Goal: Use online tool/utility: Utilize a website feature to perform a specific function

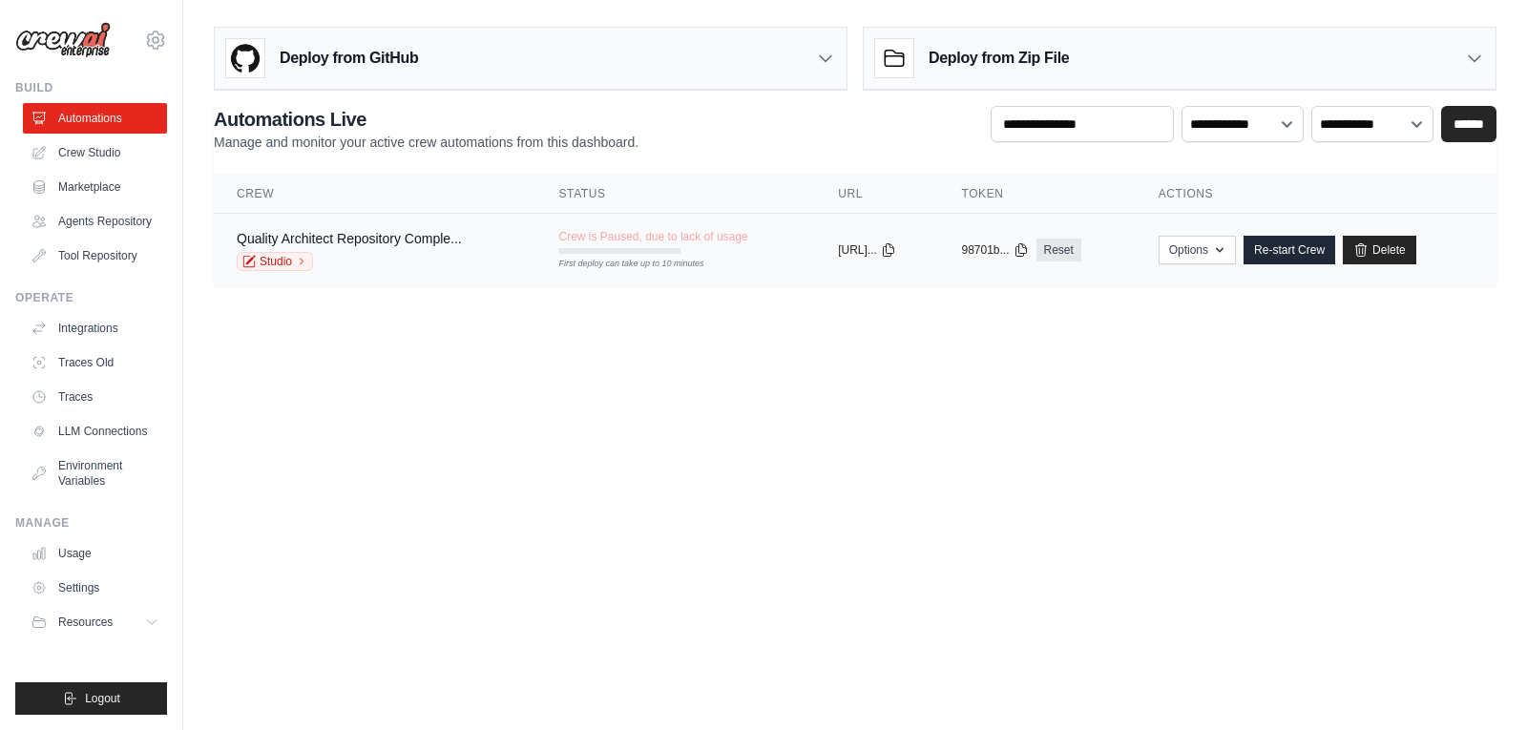
click at [479, 244] on div "Quality Architect Repository Comple... Studio" at bounding box center [375, 250] width 276 height 42
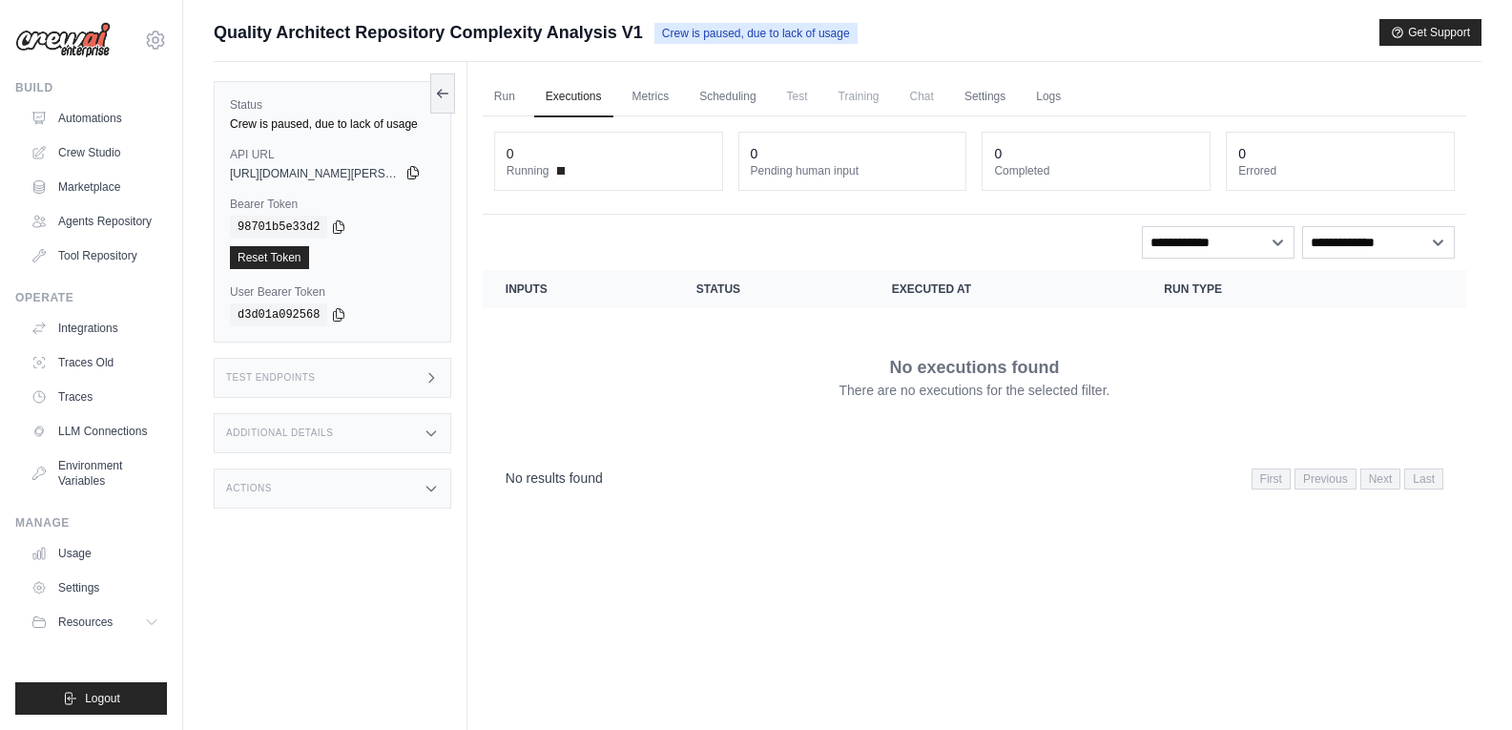
click at [411, 175] on icon at bounding box center [413, 173] width 10 height 12
click at [800, 101] on span "Test" at bounding box center [798, 96] width 44 height 38
click at [637, 97] on link "Metrics" at bounding box center [651, 97] width 60 height 40
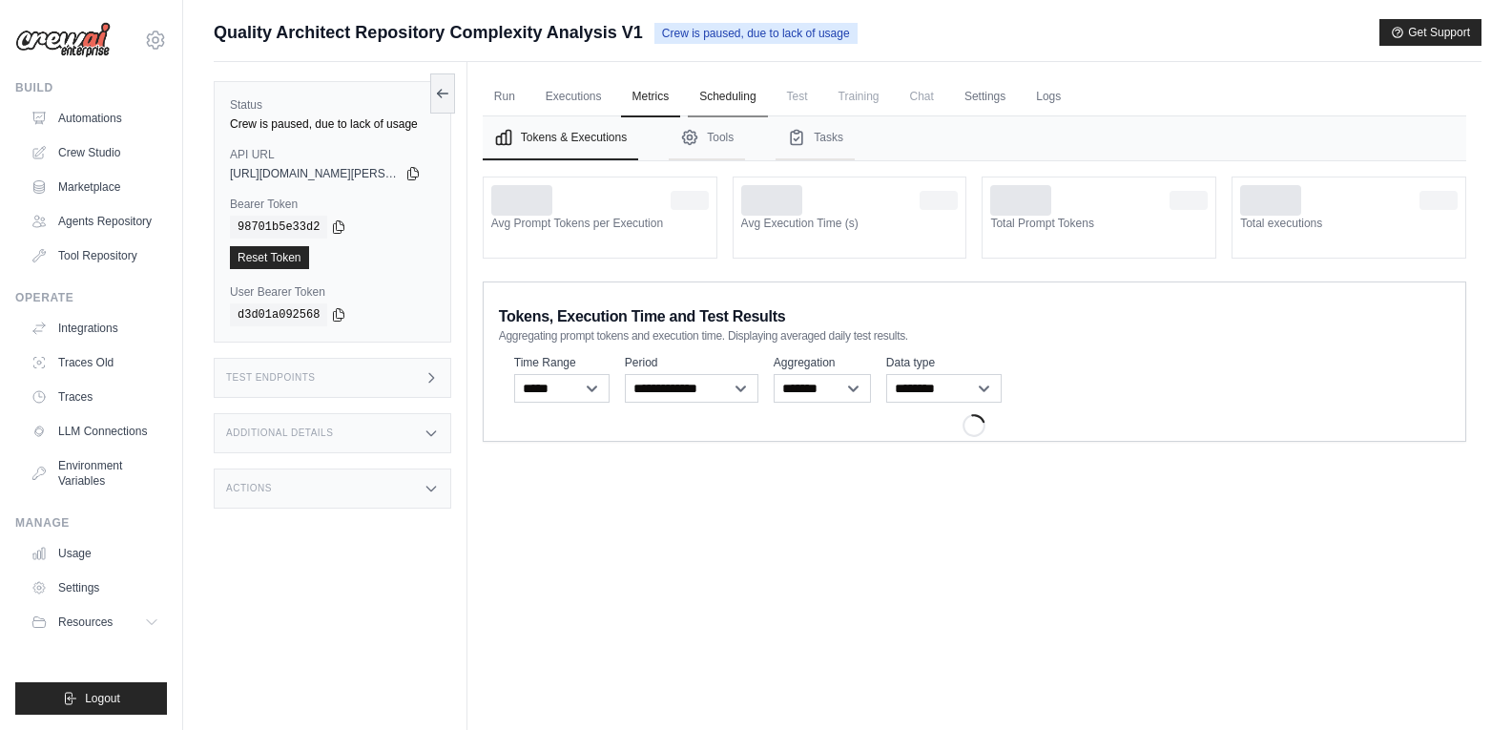
click at [727, 98] on link "Scheduling" at bounding box center [727, 97] width 79 height 40
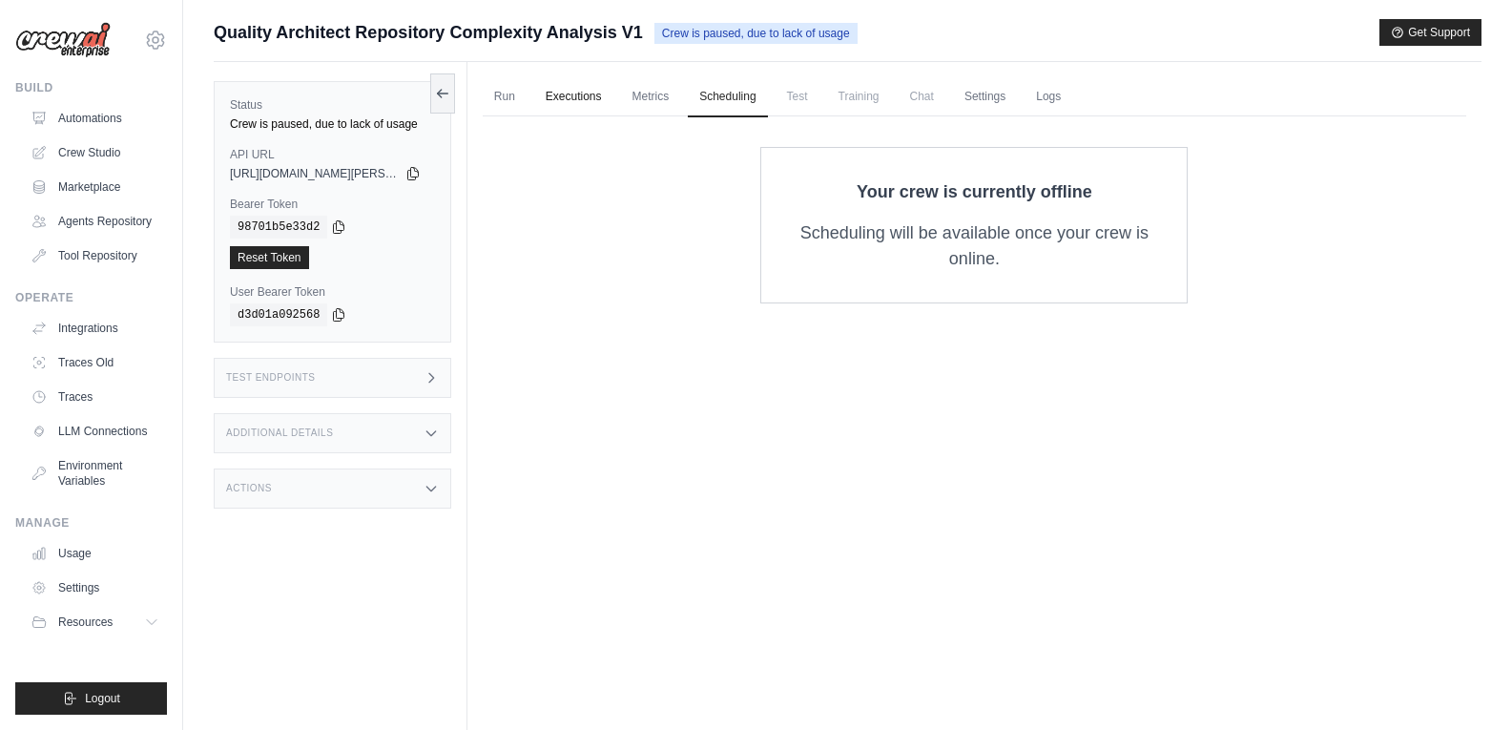
click at [573, 99] on link "Executions" at bounding box center [573, 97] width 79 height 40
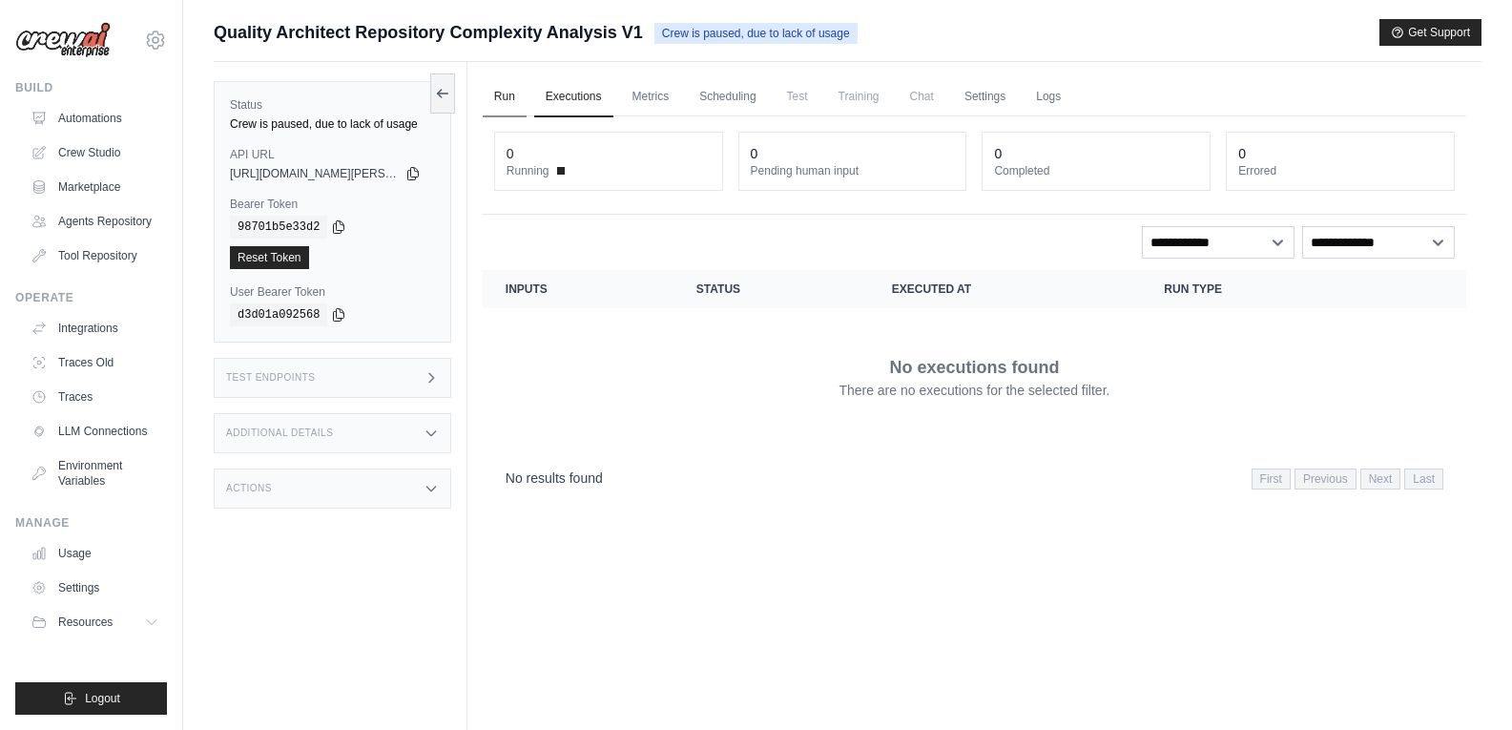
click at [512, 95] on link "Run" at bounding box center [505, 97] width 44 height 40
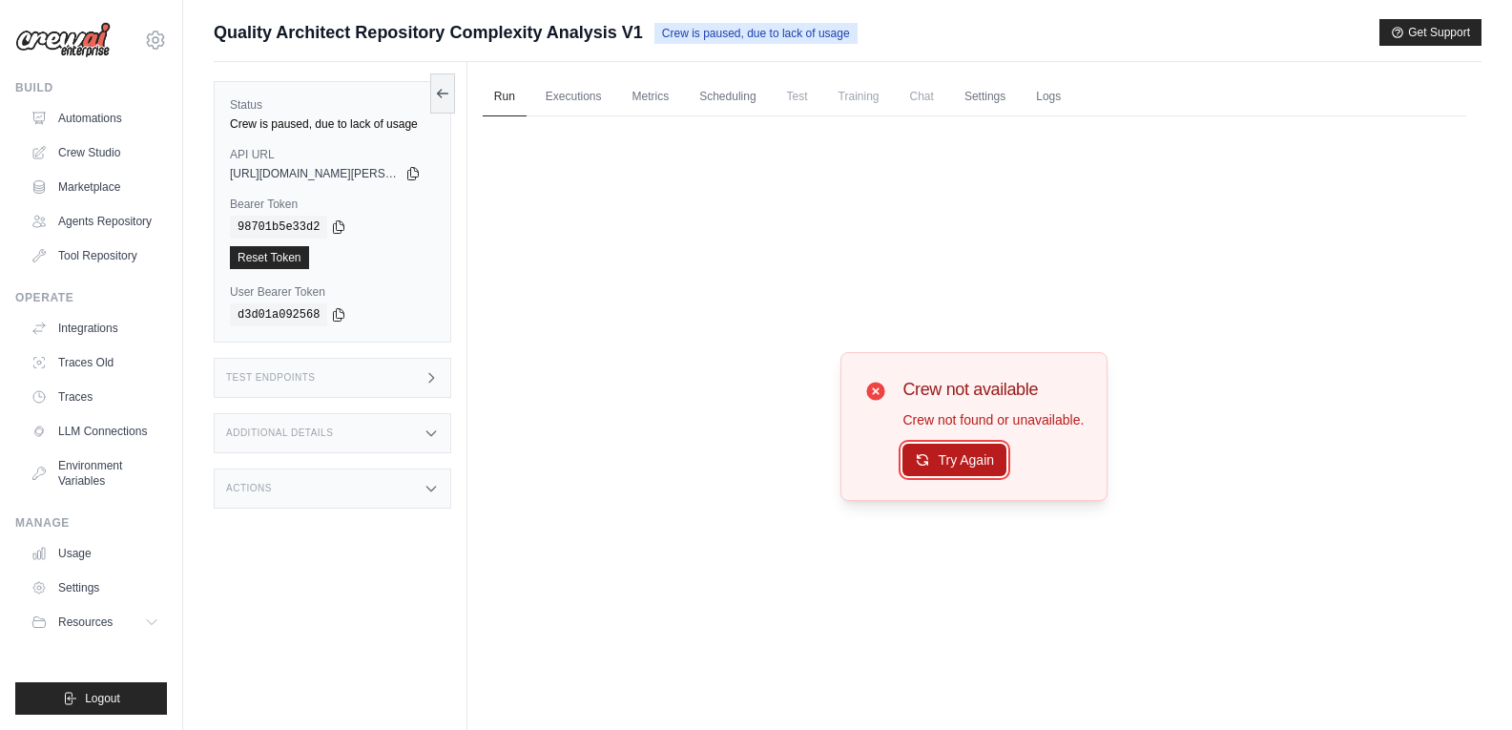
click at [956, 459] on button "Try Again" at bounding box center [955, 460] width 104 height 32
click at [955, 474] on button "Try Again" at bounding box center [955, 460] width 104 height 32
click at [957, 466] on button "Try Again" at bounding box center [955, 460] width 104 height 32
click at [99, 152] on link "Crew Studio" at bounding box center [97, 152] width 144 height 31
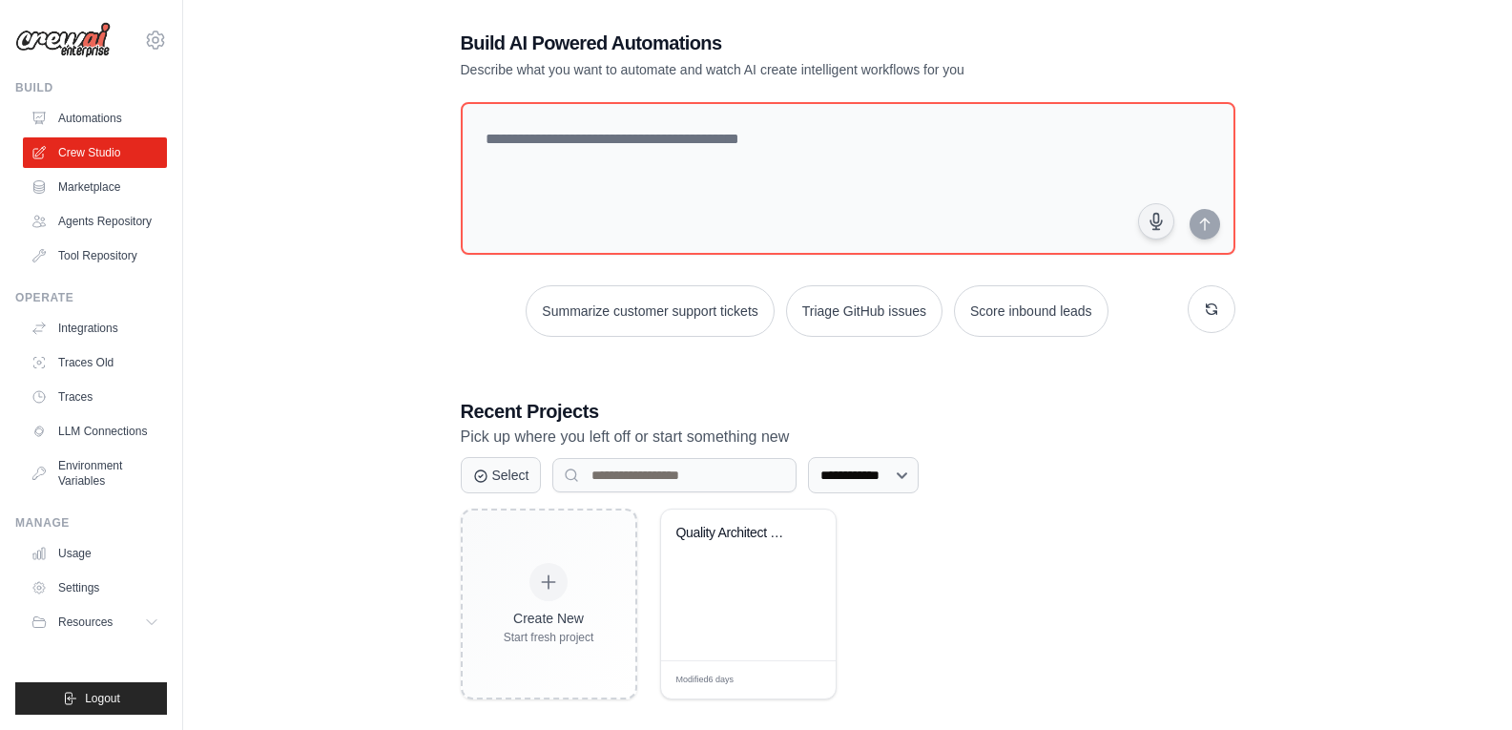
scroll to position [39, 0]
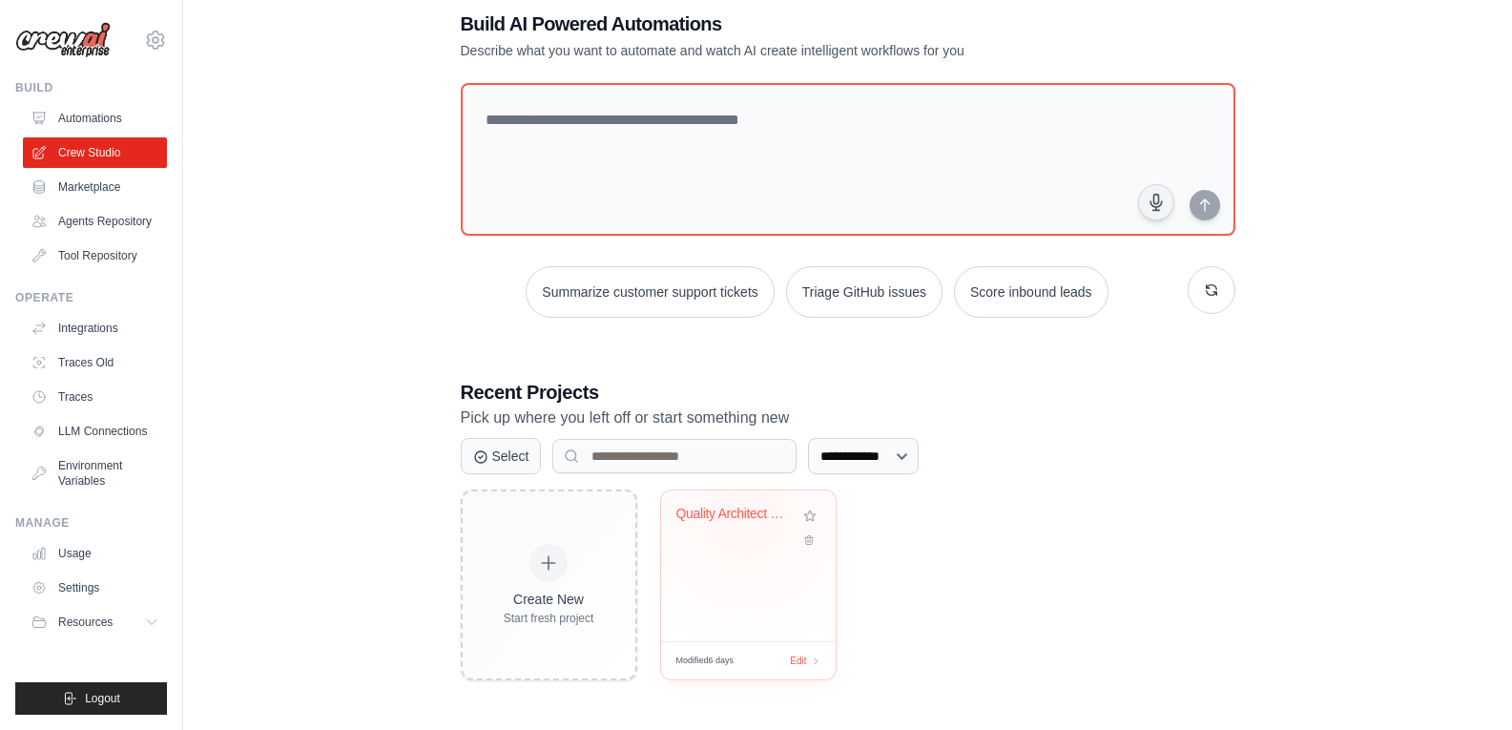
drag, startPoint x: 746, startPoint y: 515, endPoint x: 724, endPoint y: 505, distance: 24.3
click at [745, 515] on div "Quality Architect - Repository Comp..." at bounding box center [733, 514] width 115 height 17
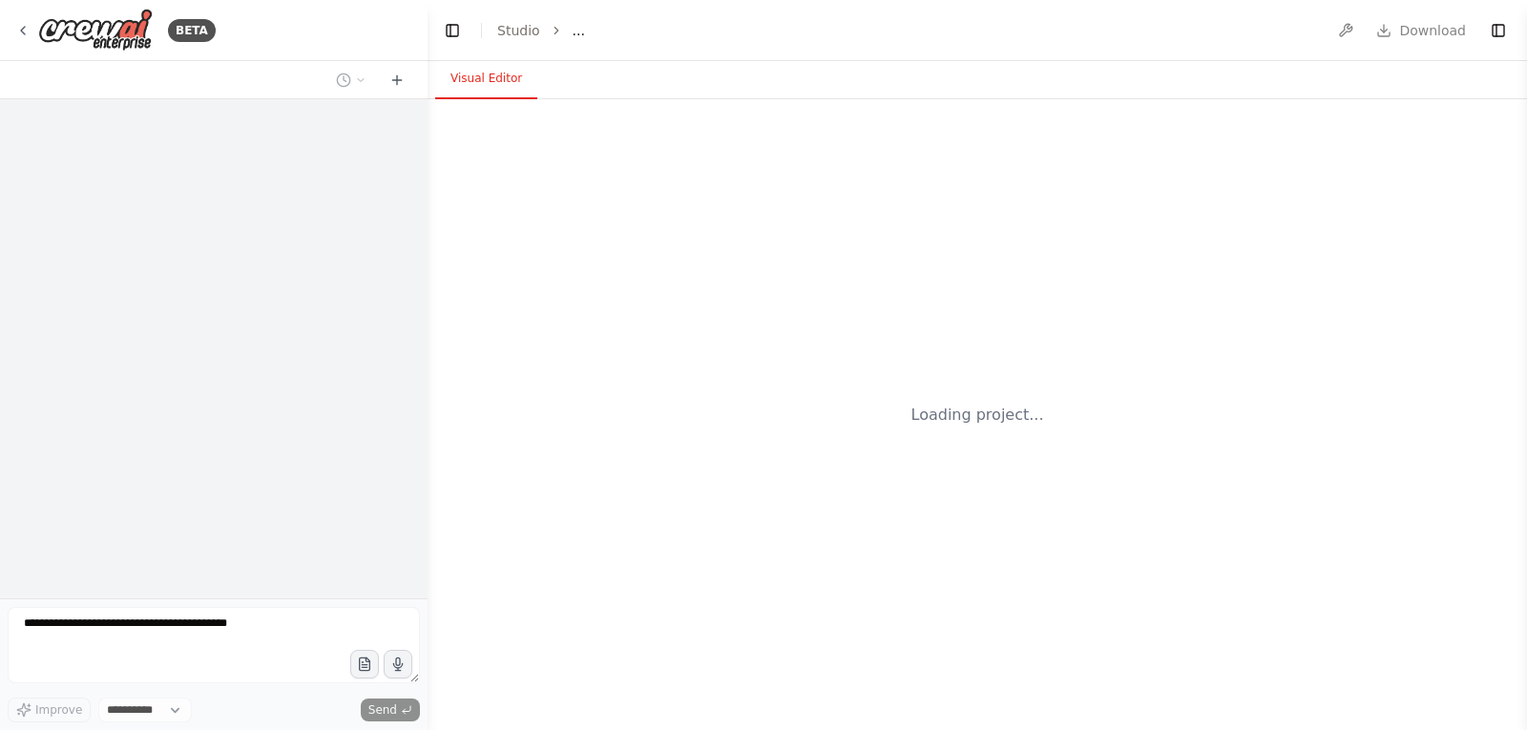
select select "****"
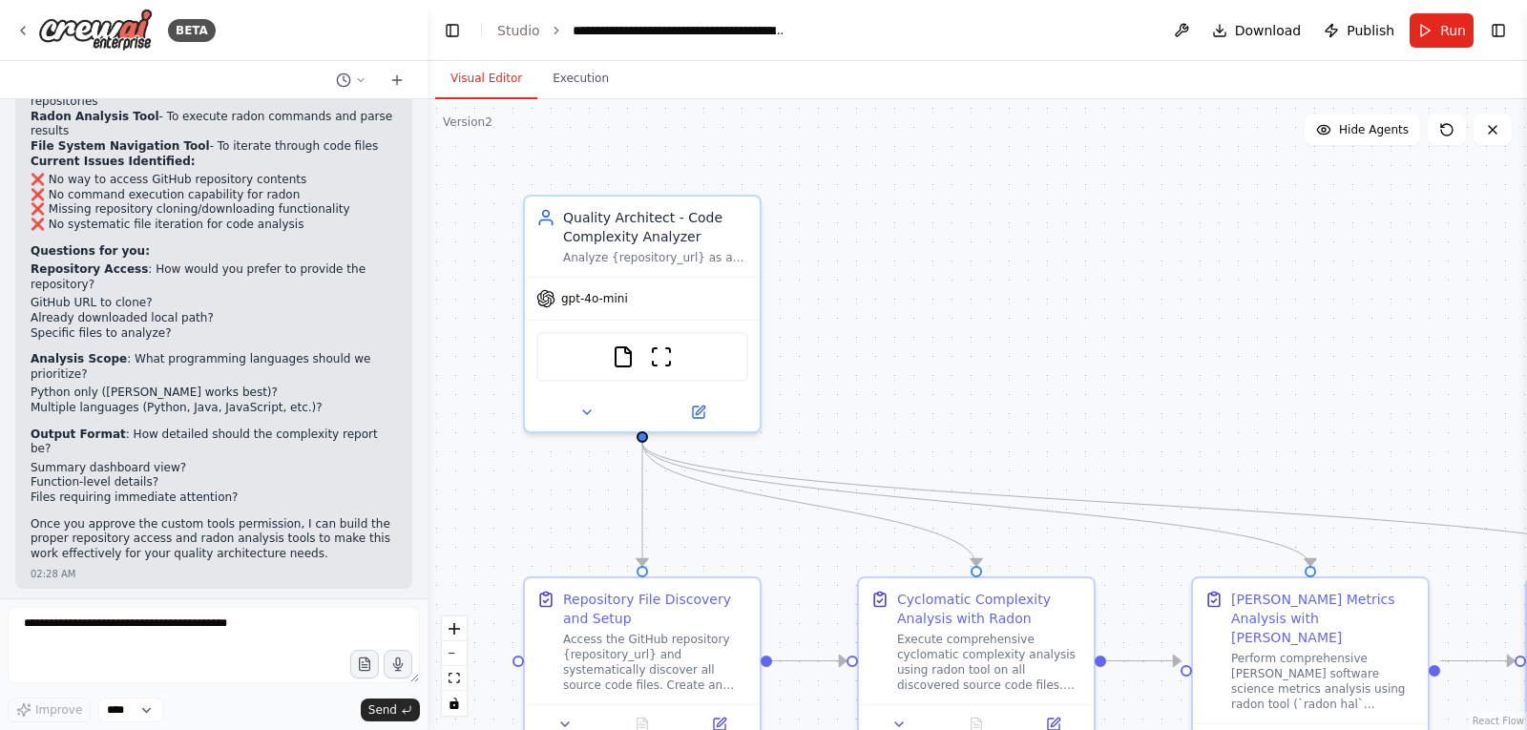
scroll to position [17939, 0]
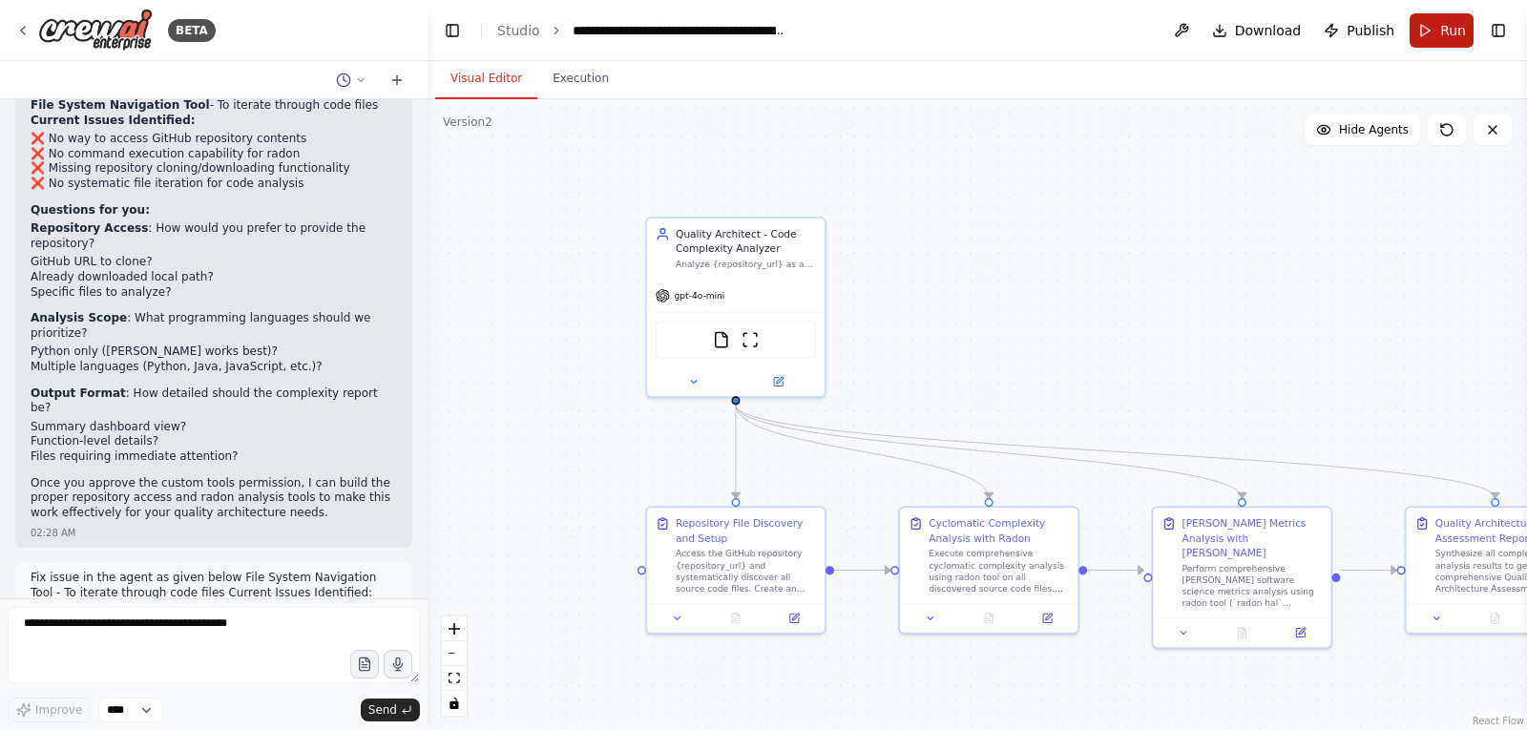
click at [1431, 30] on button "Run" at bounding box center [1441, 30] width 64 height 34
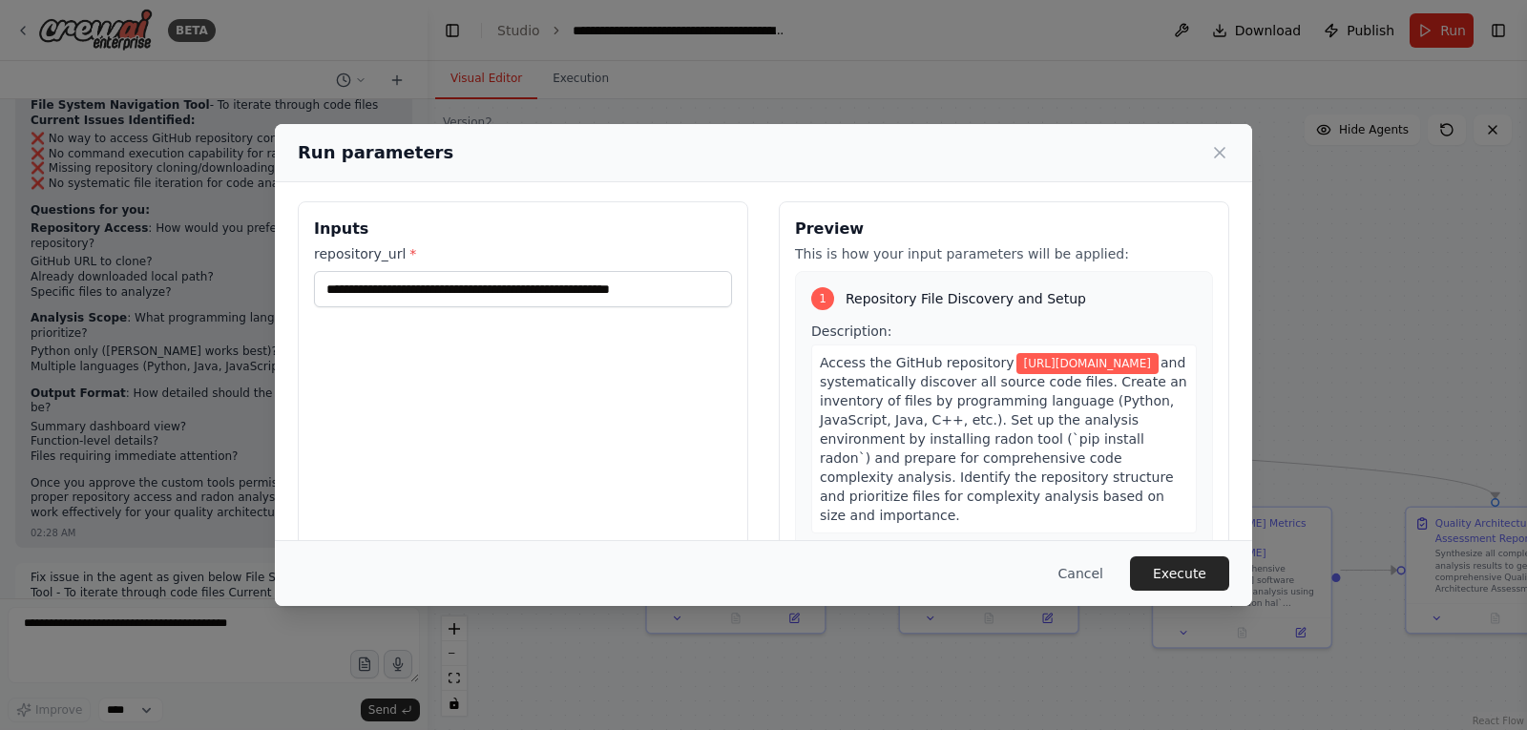
scroll to position [0, 0]
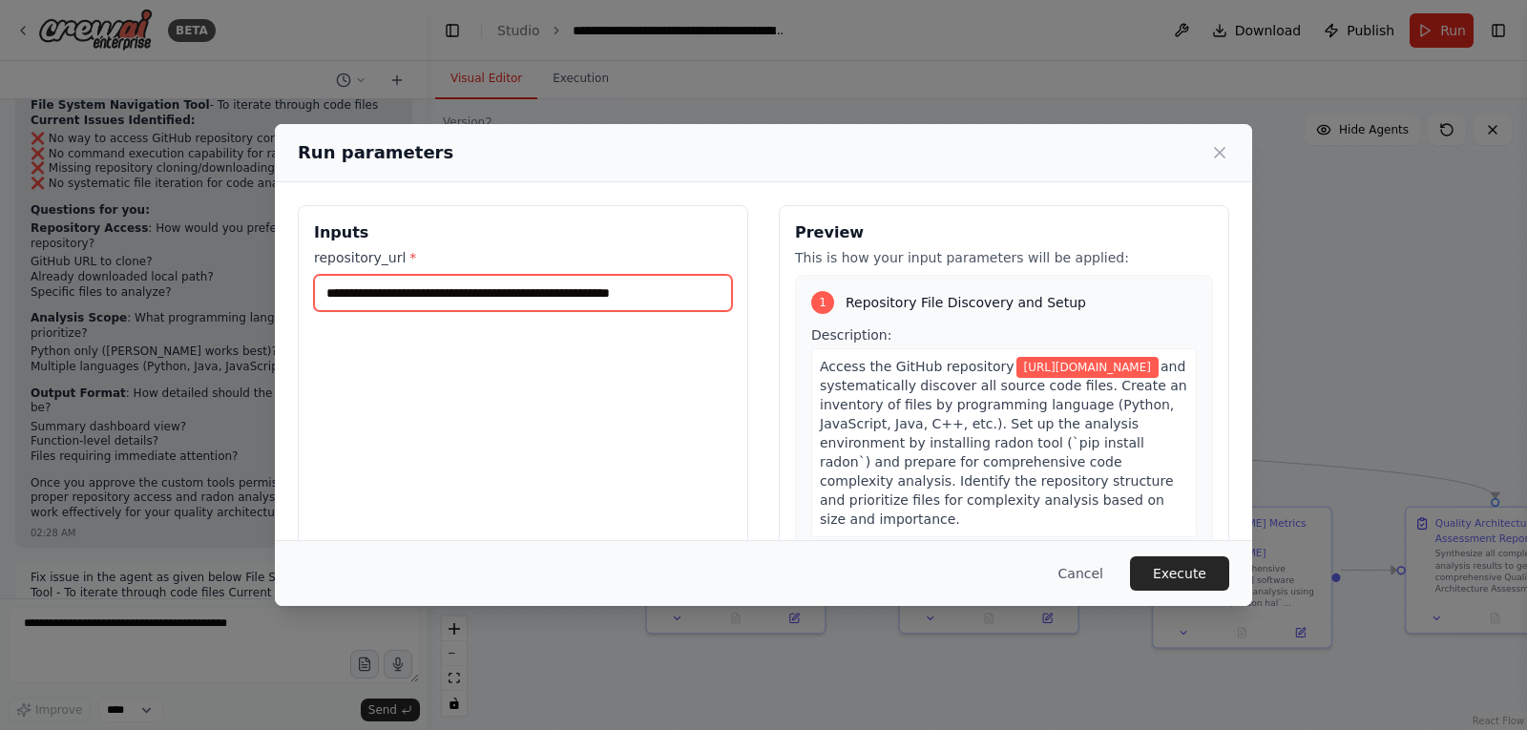
drag, startPoint x: 553, startPoint y: 294, endPoint x: 260, endPoint y: 265, distance: 294.3
click at [101, 293] on div "**********" at bounding box center [763, 365] width 1527 height 730
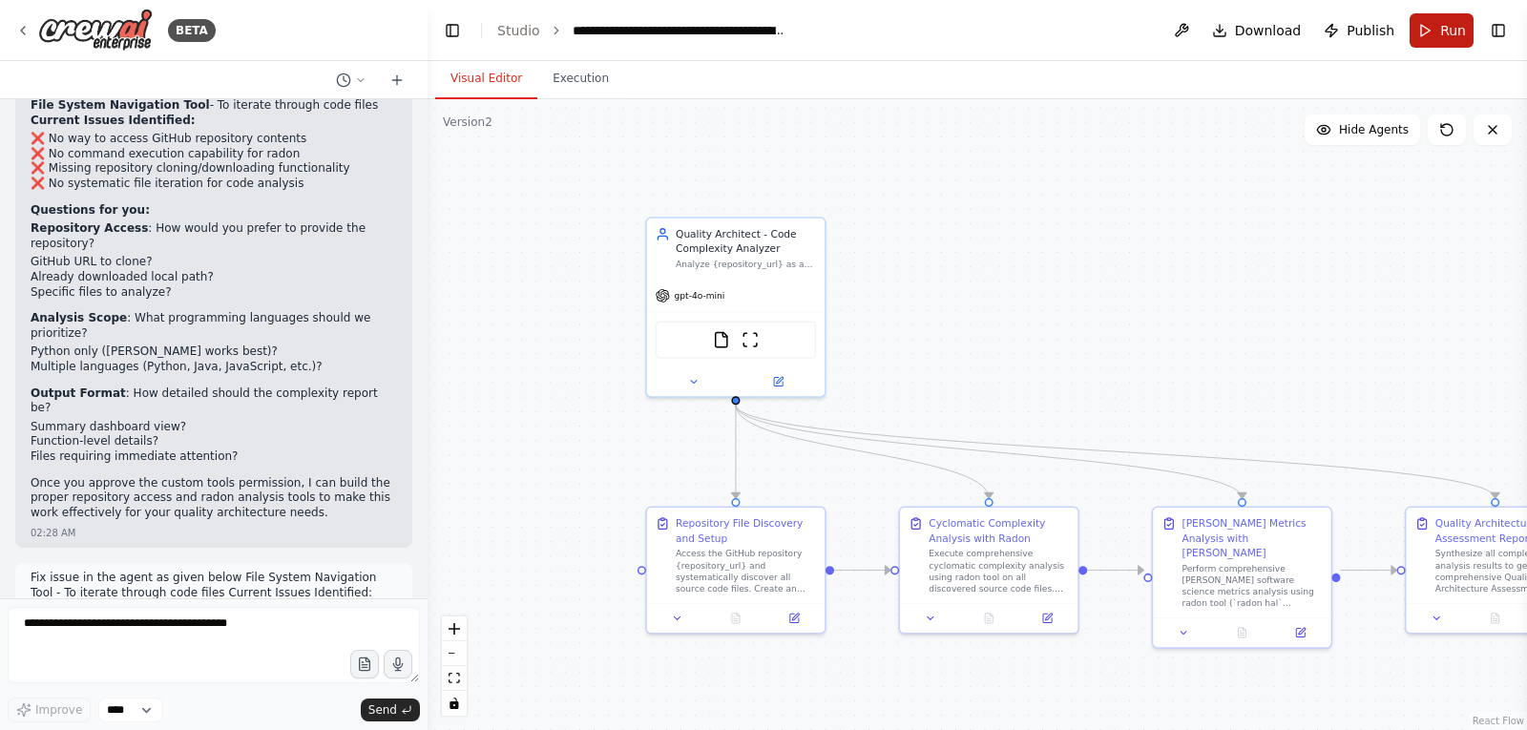
click at [1439, 31] on button "Run" at bounding box center [1441, 30] width 64 height 34
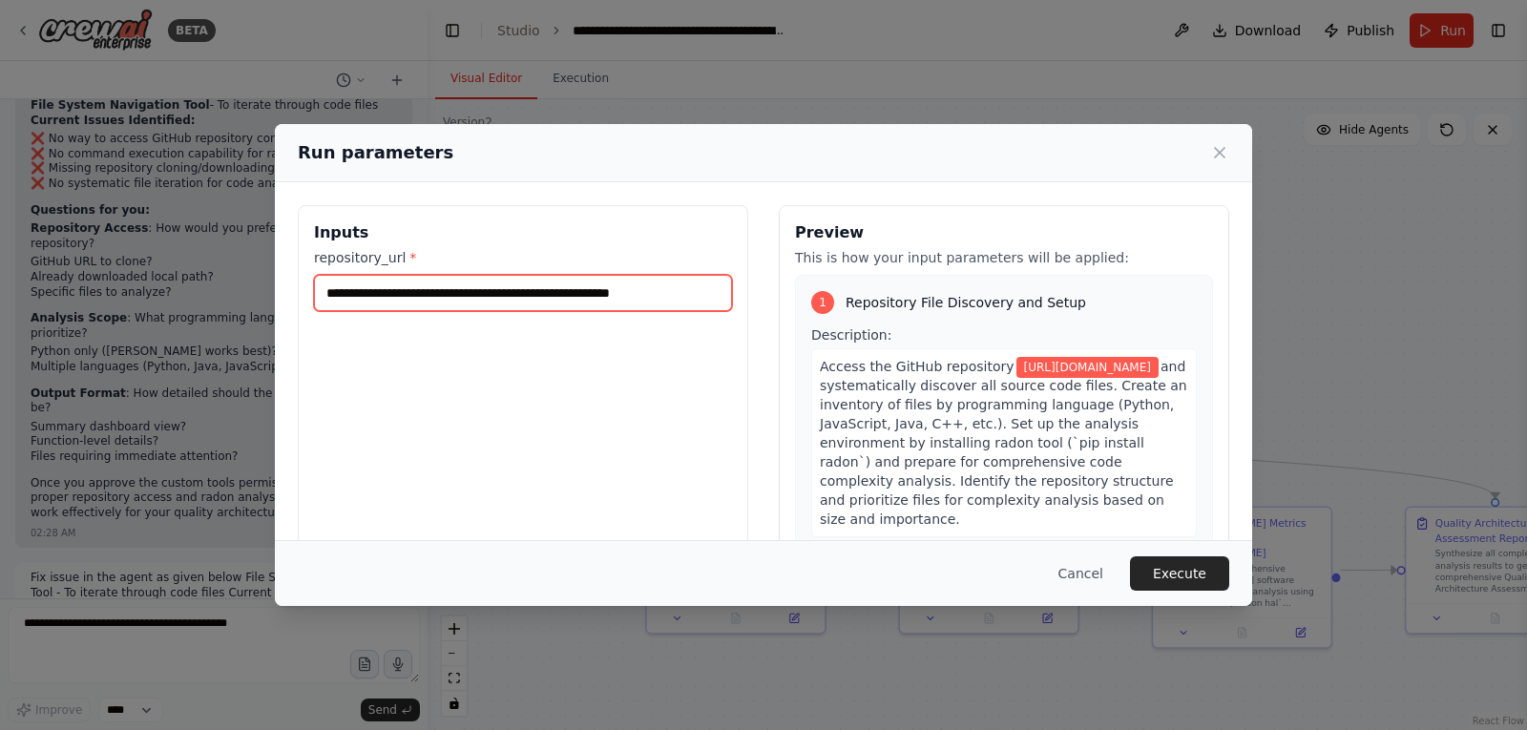
click at [595, 292] on input "**********" at bounding box center [523, 293] width 418 height 36
click at [594, 292] on input "**********" at bounding box center [523, 293] width 418 height 36
paste input "**********"
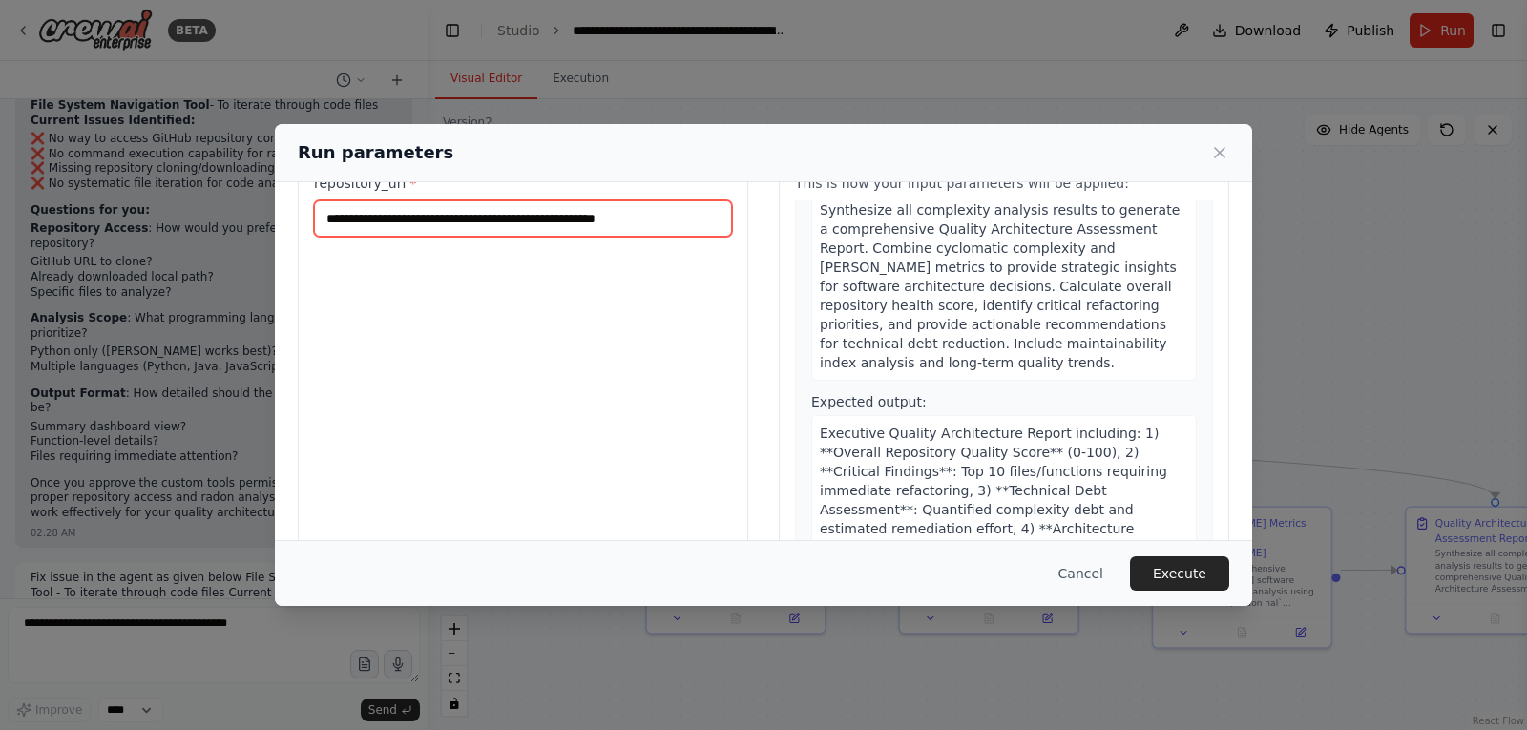
scroll to position [140, 0]
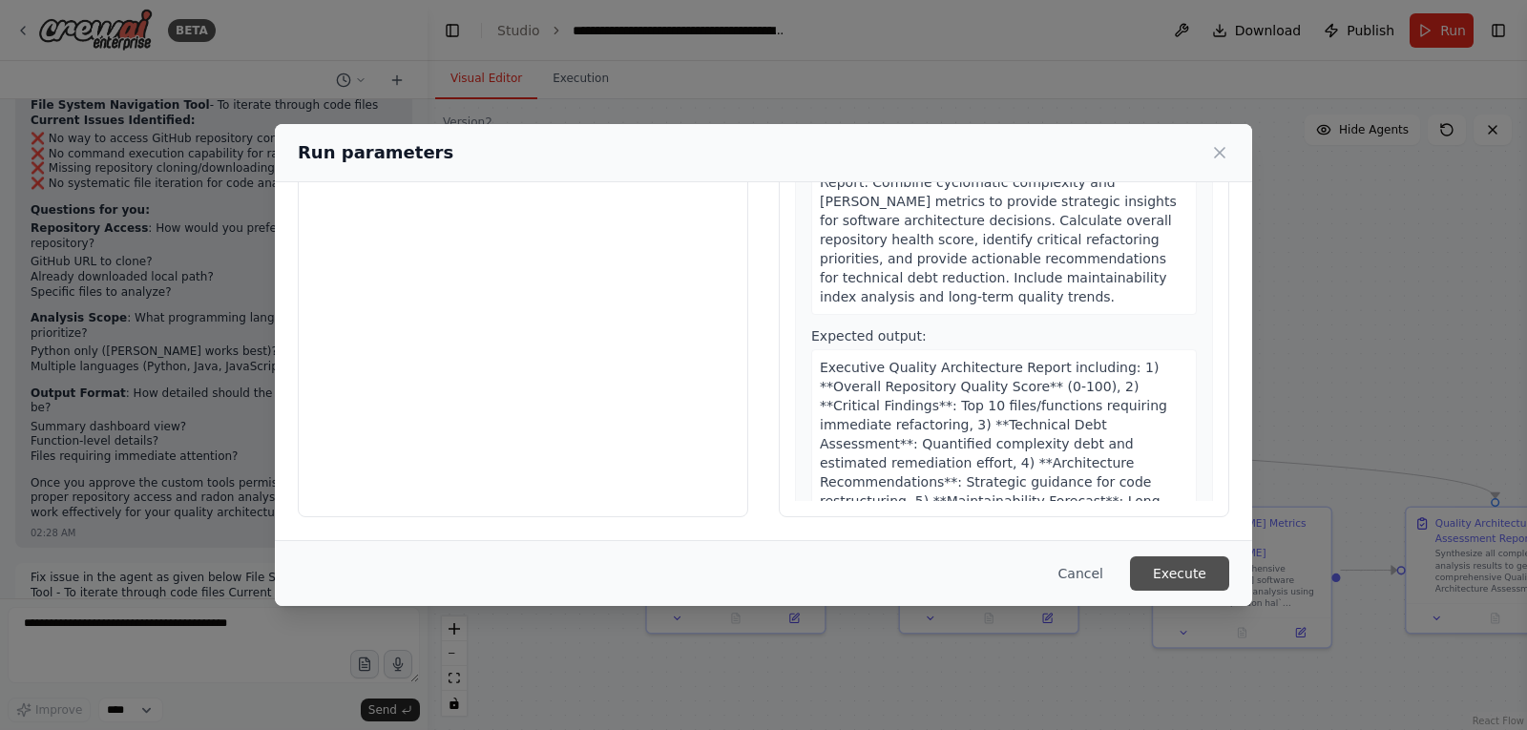
type input "**********"
click at [1184, 575] on button "Execute" at bounding box center [1179, 573] width 99 height 34
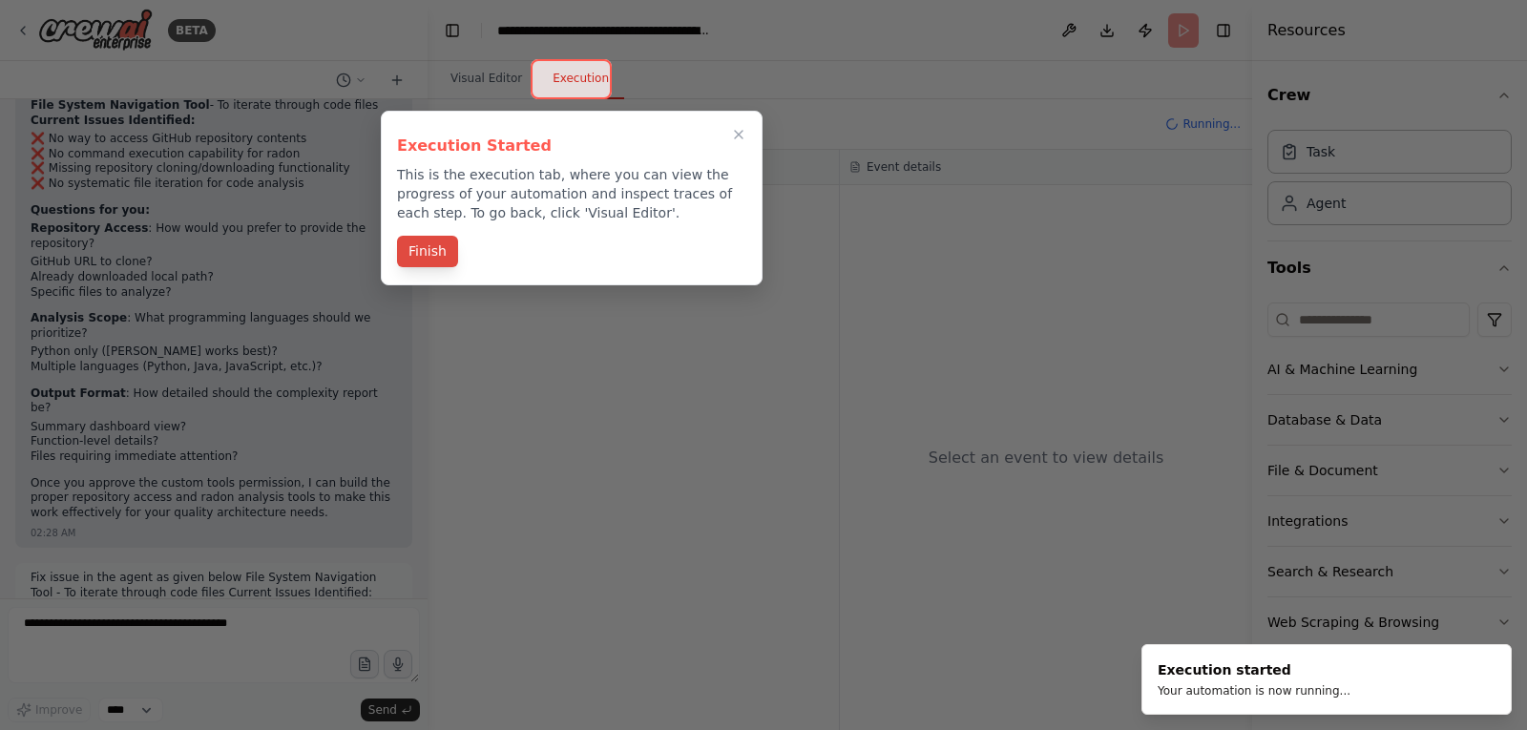
click at [425, 251] on button "Finish" at bounding box center [427, 251] width 61 height 31
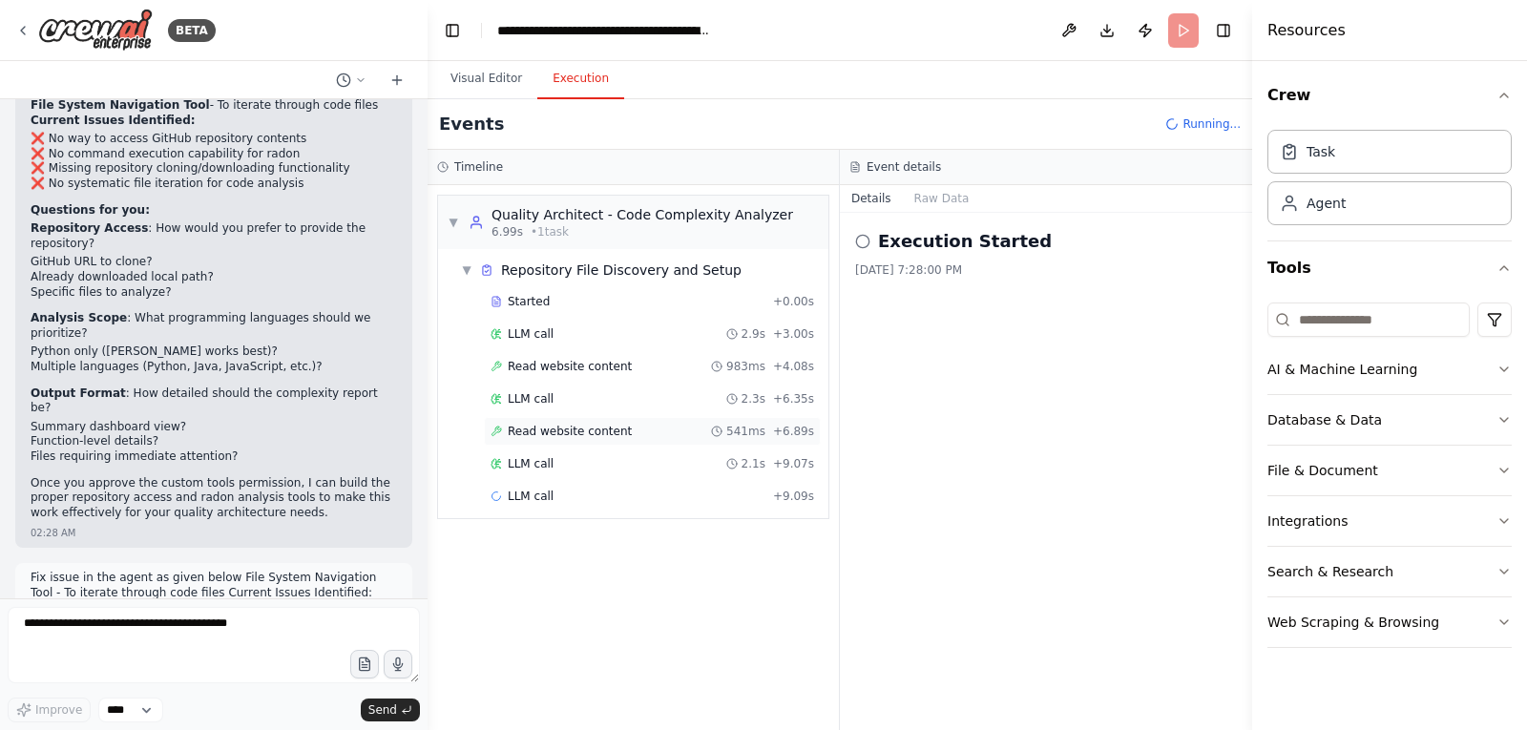
click at [569, 432] on span "Read website content" at bounding box center [570, 431] width 124 height 15
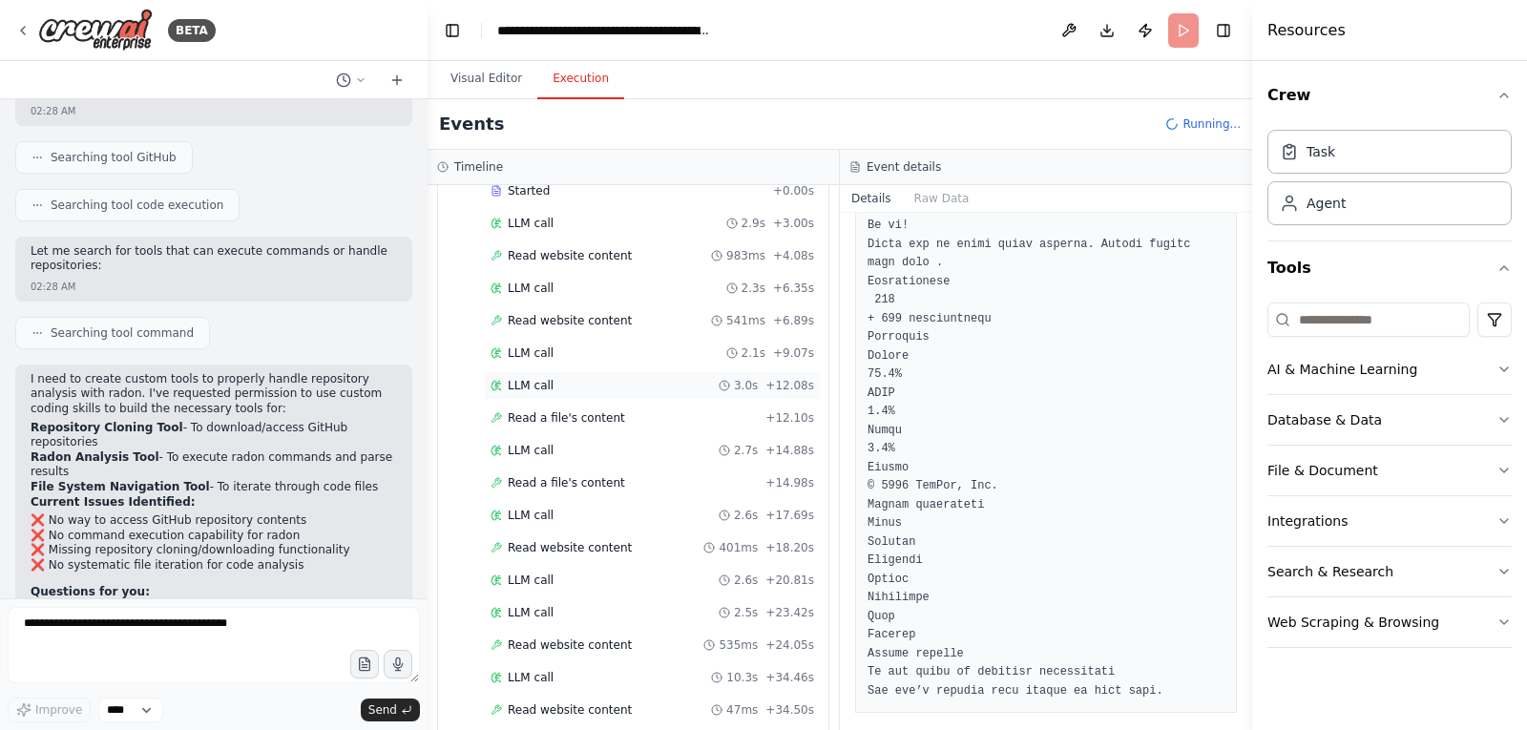
scroll to position [167, 0]
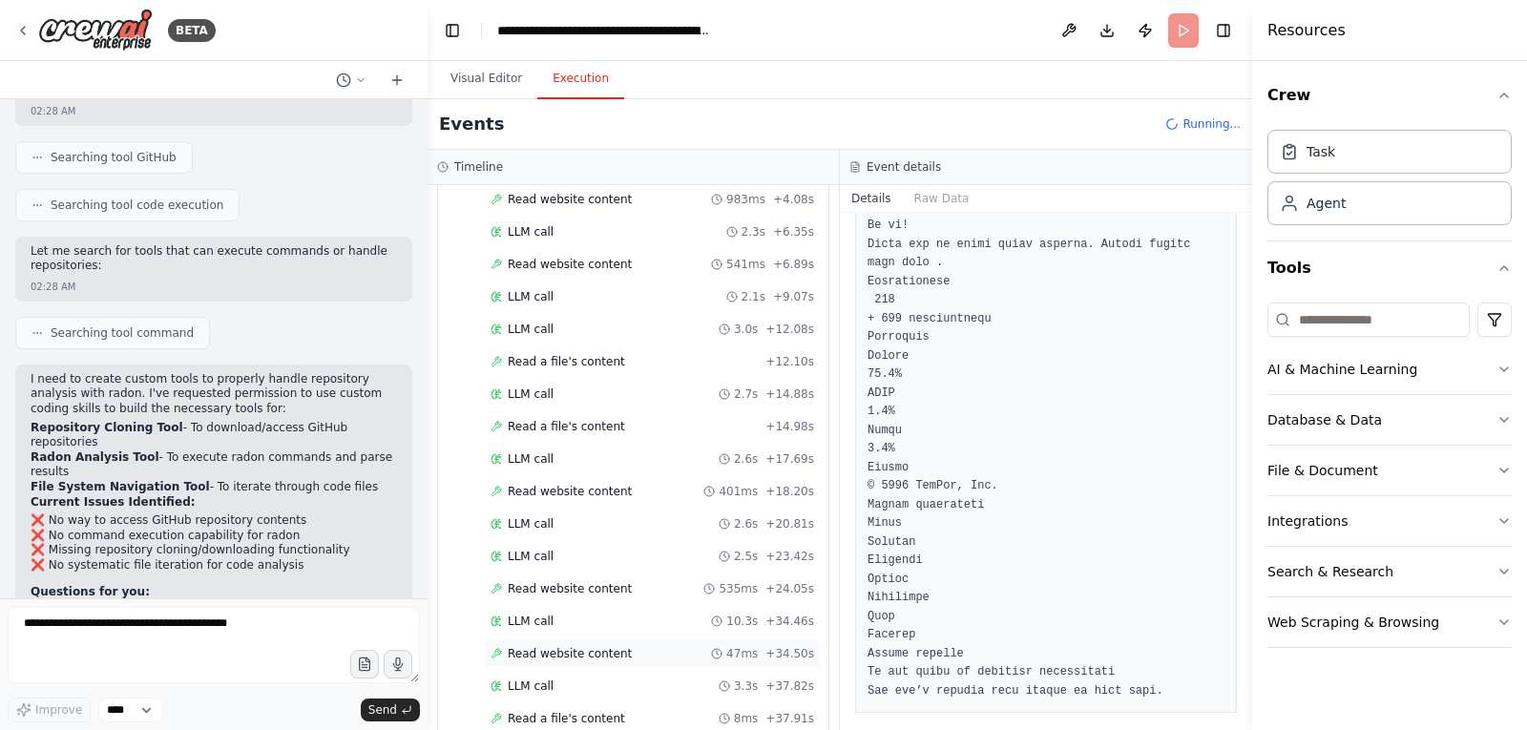
click at [580, 656] on span "Read website content" at bounding box center [570, 653] width 124 height 15
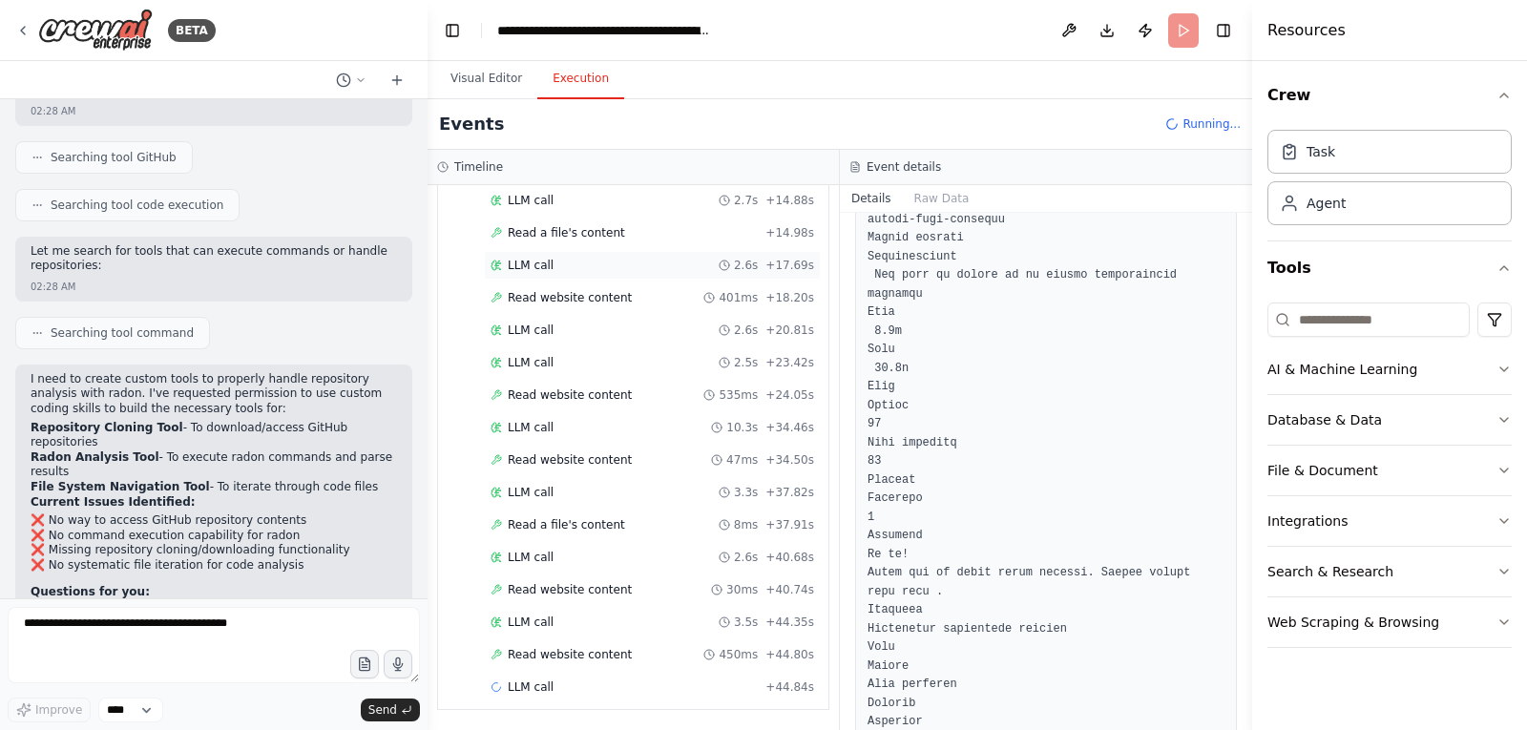
scroll to position [362, 0]
click at [592, 650] on span "Read website content" at bounding box center [570, 653] width 124 height 15
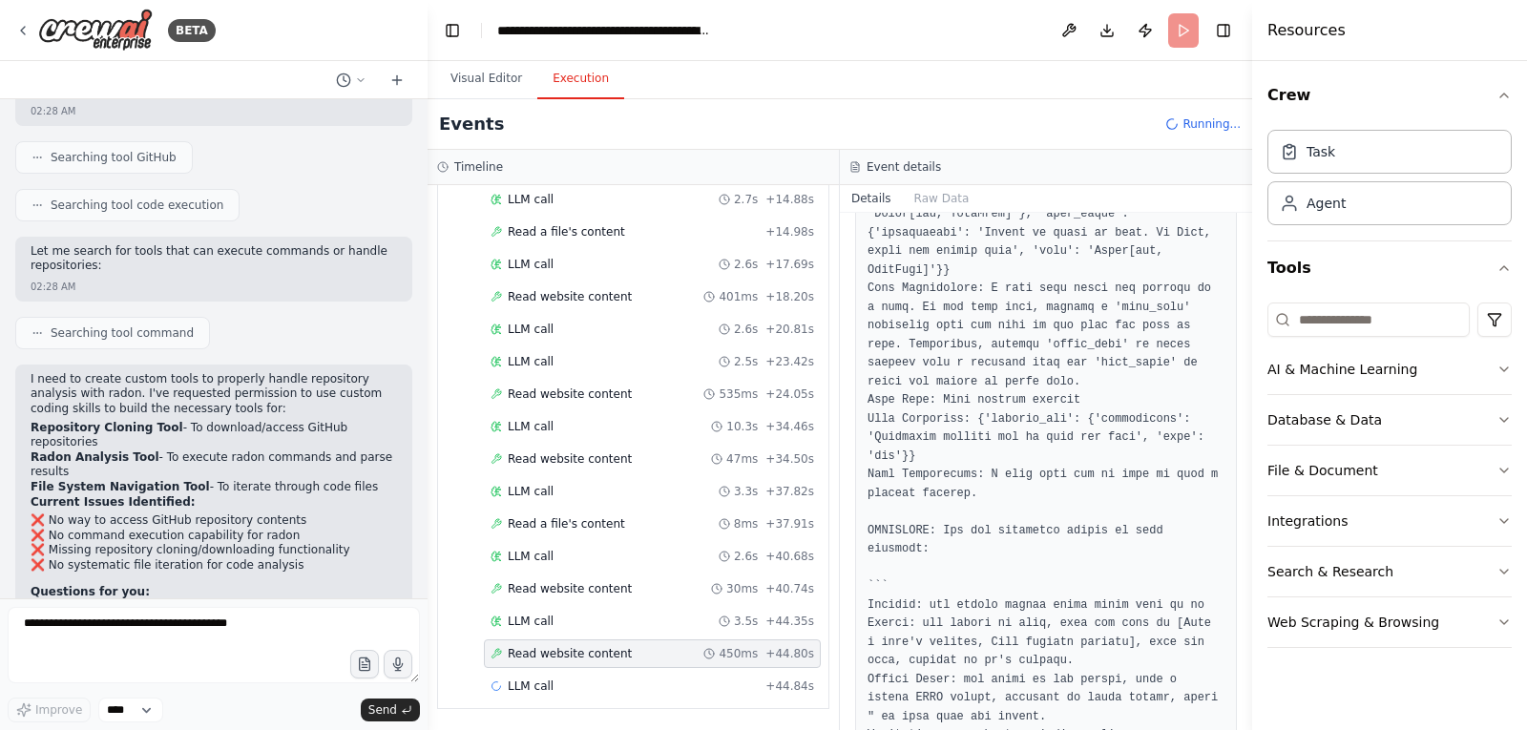
scroll to position [3874, 0]
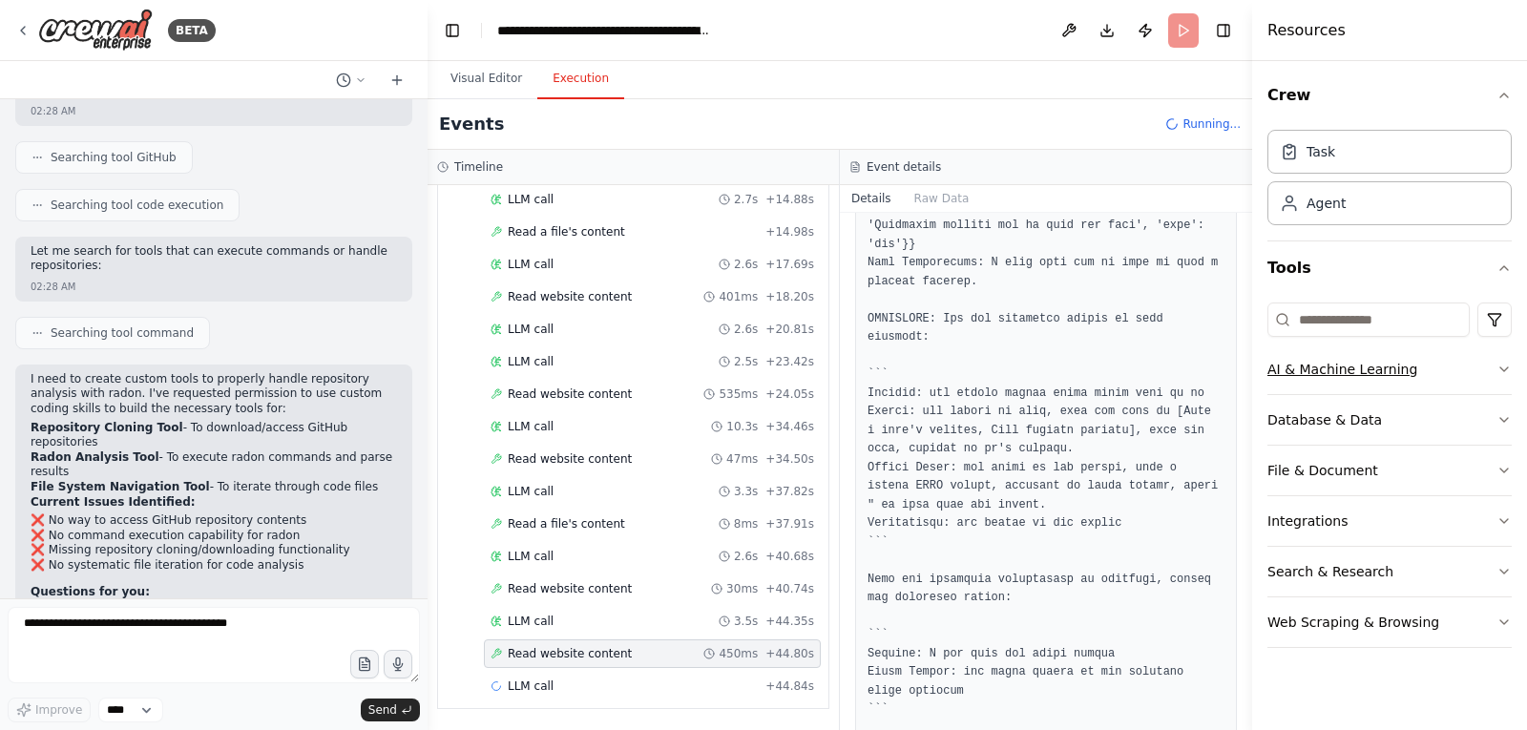
click at [1496, 371] on icon "button" at bounding box center [1503, 369] width 15 height 15
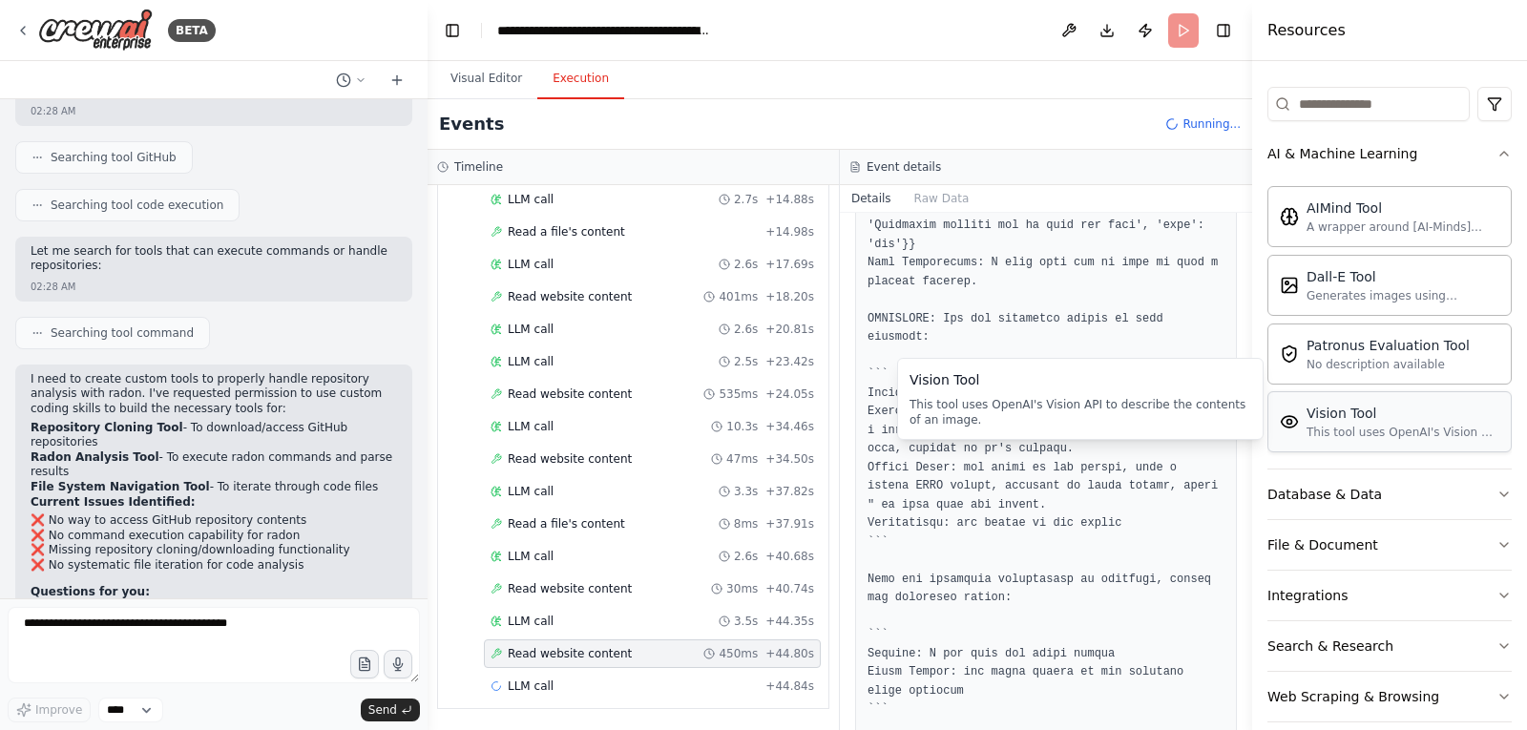
scroll to position [239, 0]
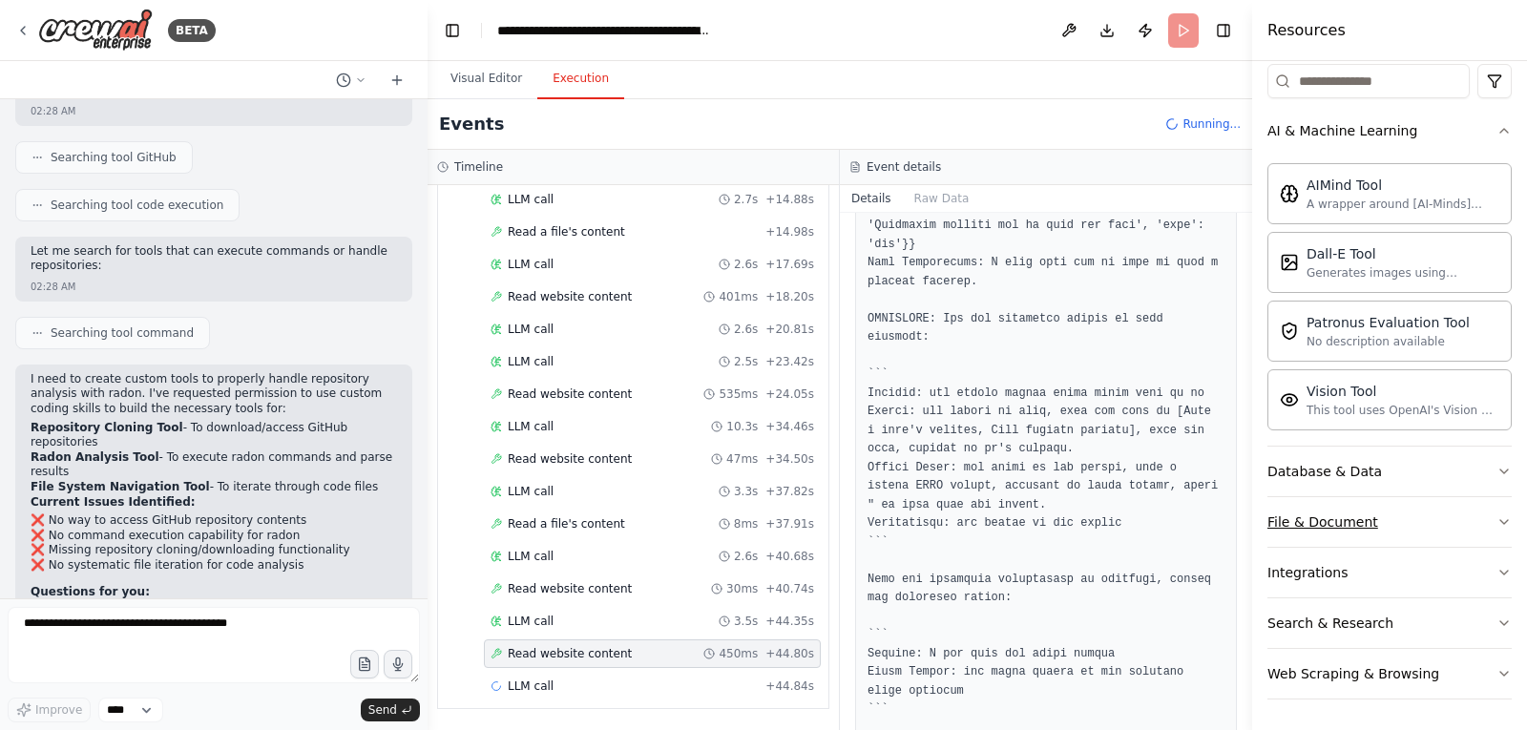
click at [1496, 528] on icon "button" at bounding box center [1503, 521] width 15 height 15
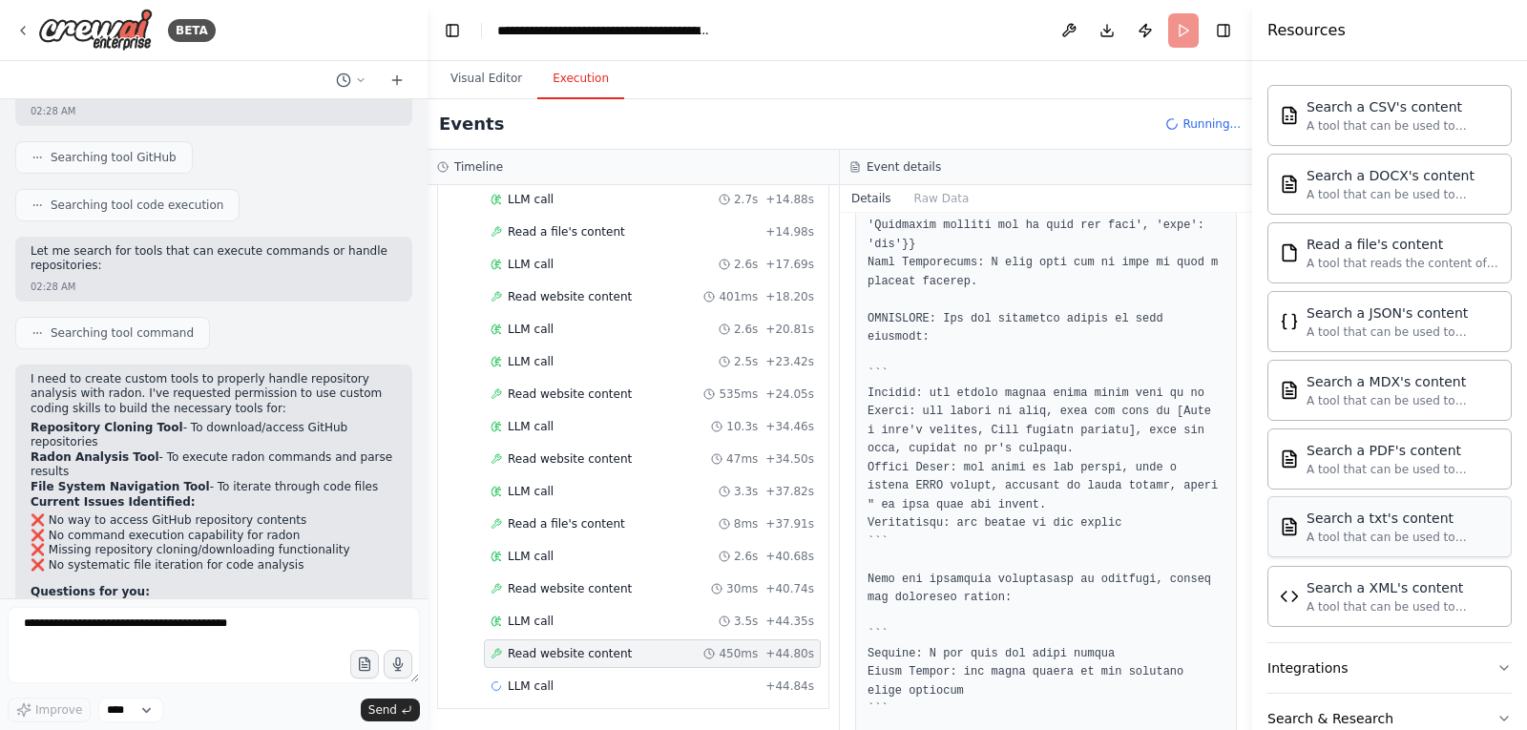
scroll to position [613, 0]
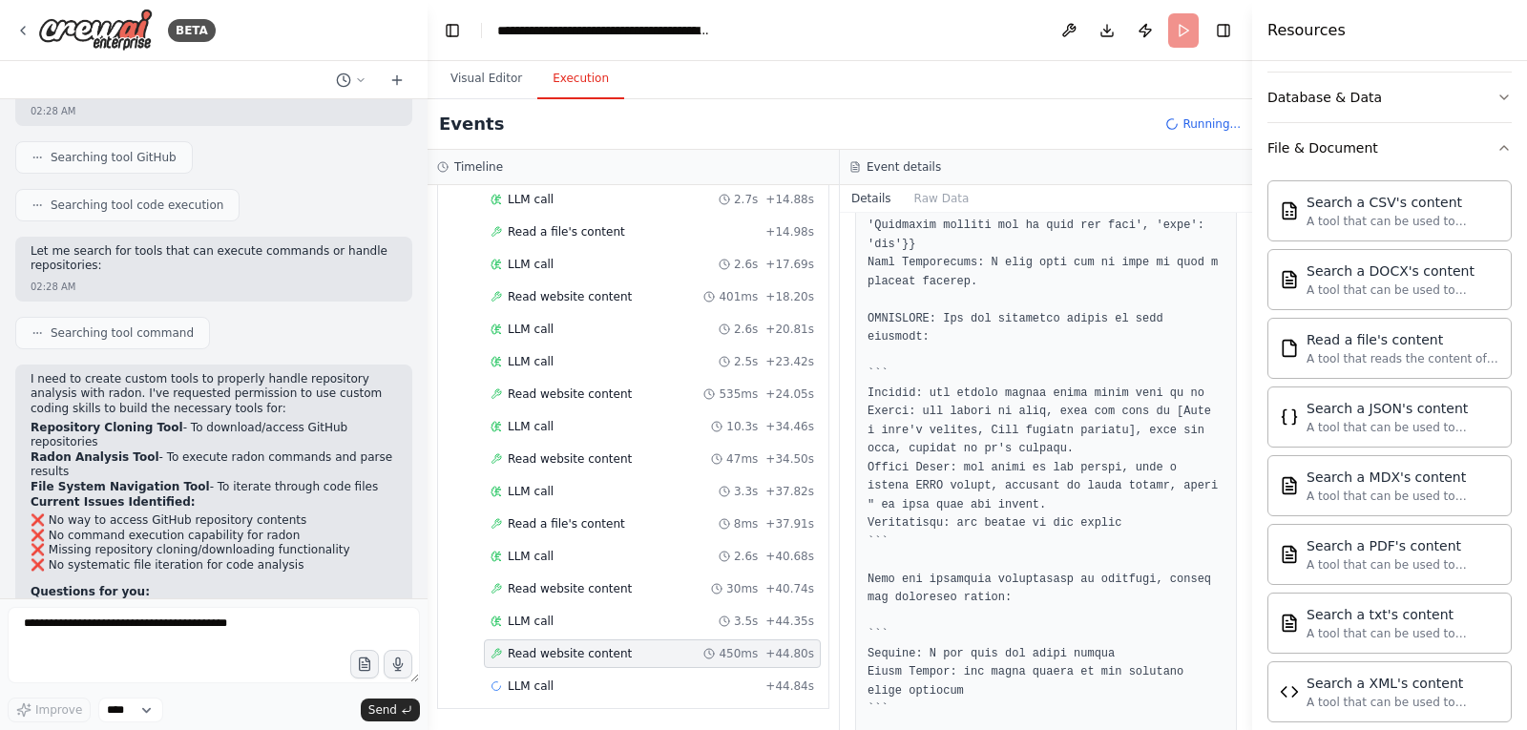
click at [963, 82] on div "Visual Editor Execution" at bounding box center [839, 80] width 824 height 38
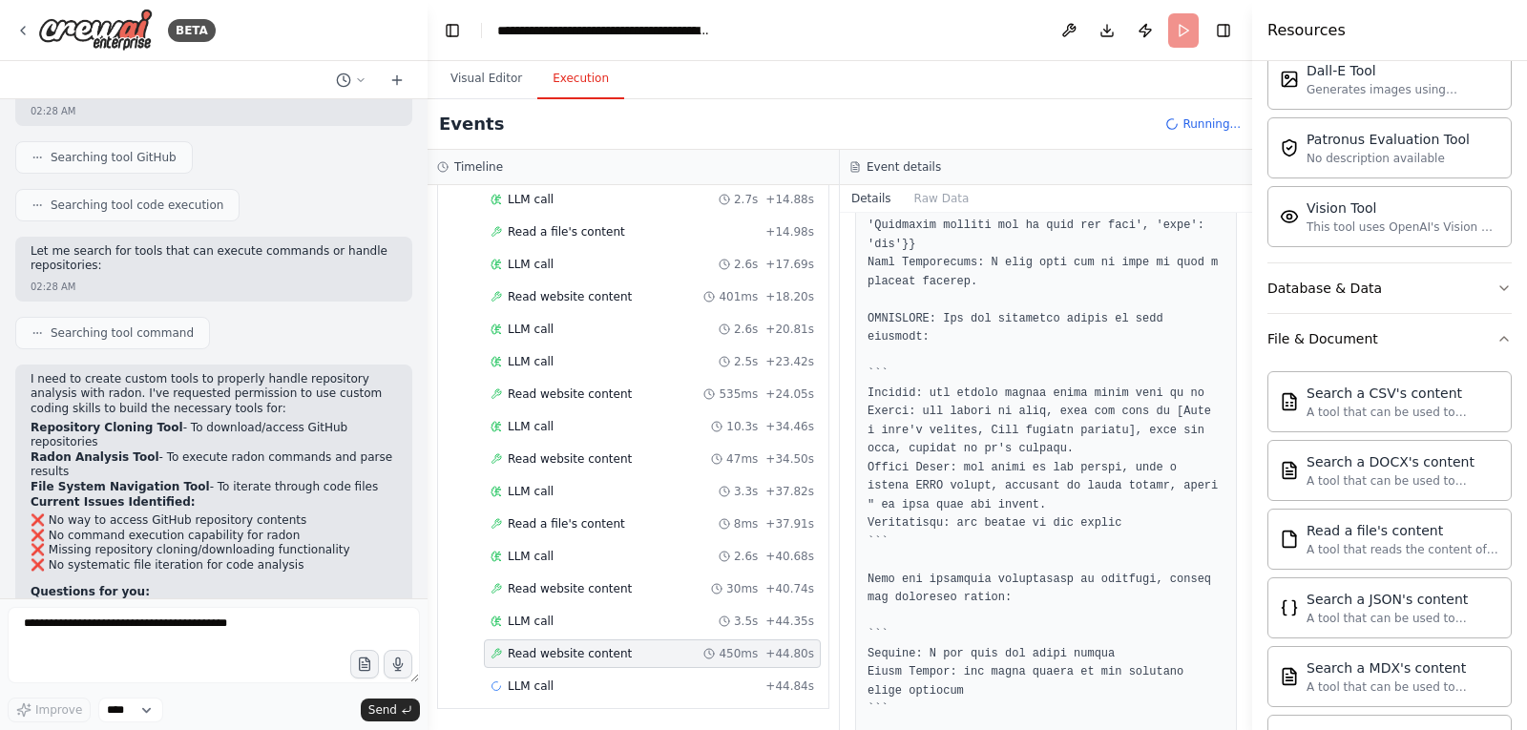
scroll to position [517, 0]
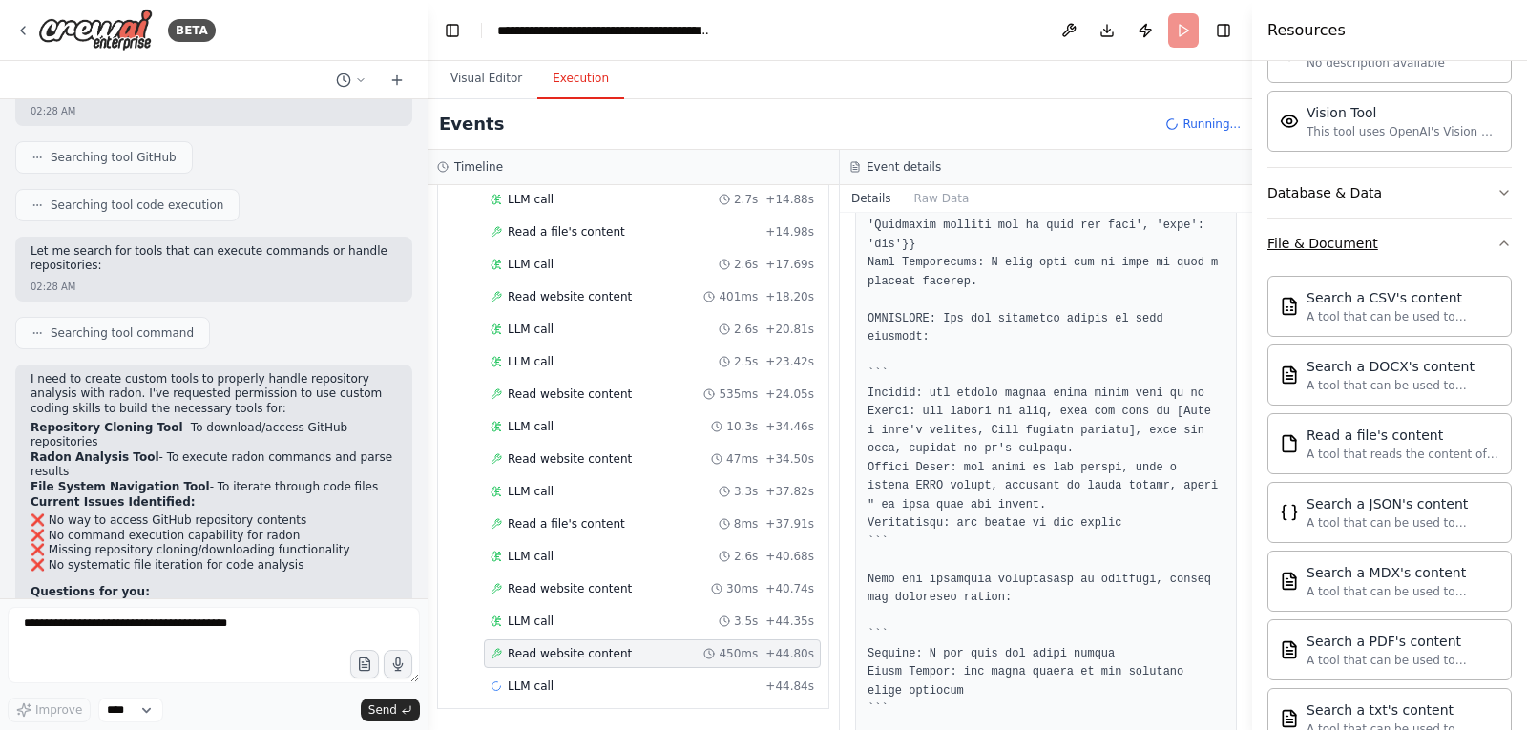
click at [1500, 244] on icon "button" at bounding box center [1504, 243] width 8 height 4
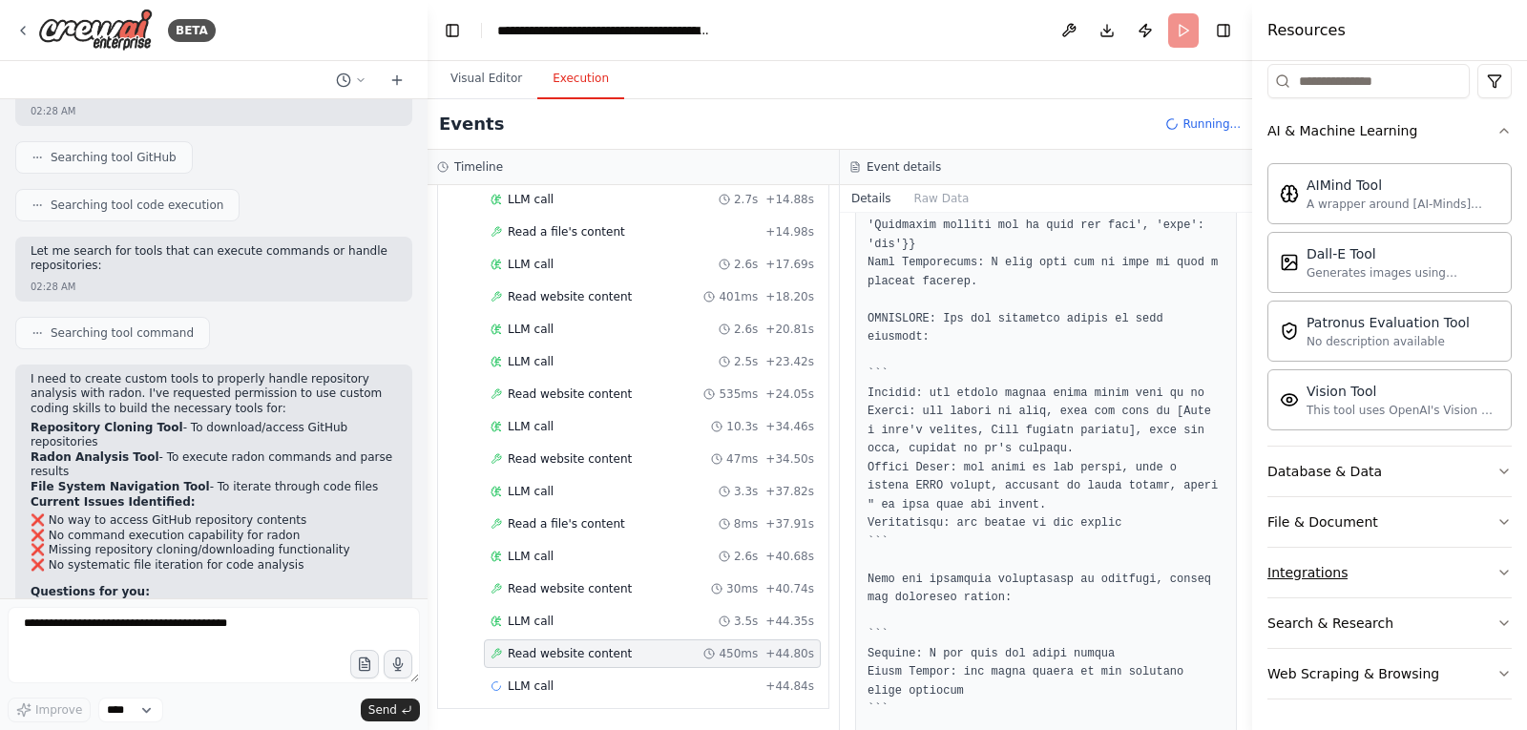
click at [1496, 568] on icon "button" at bounding box center [1503, 572] width 15 height 15
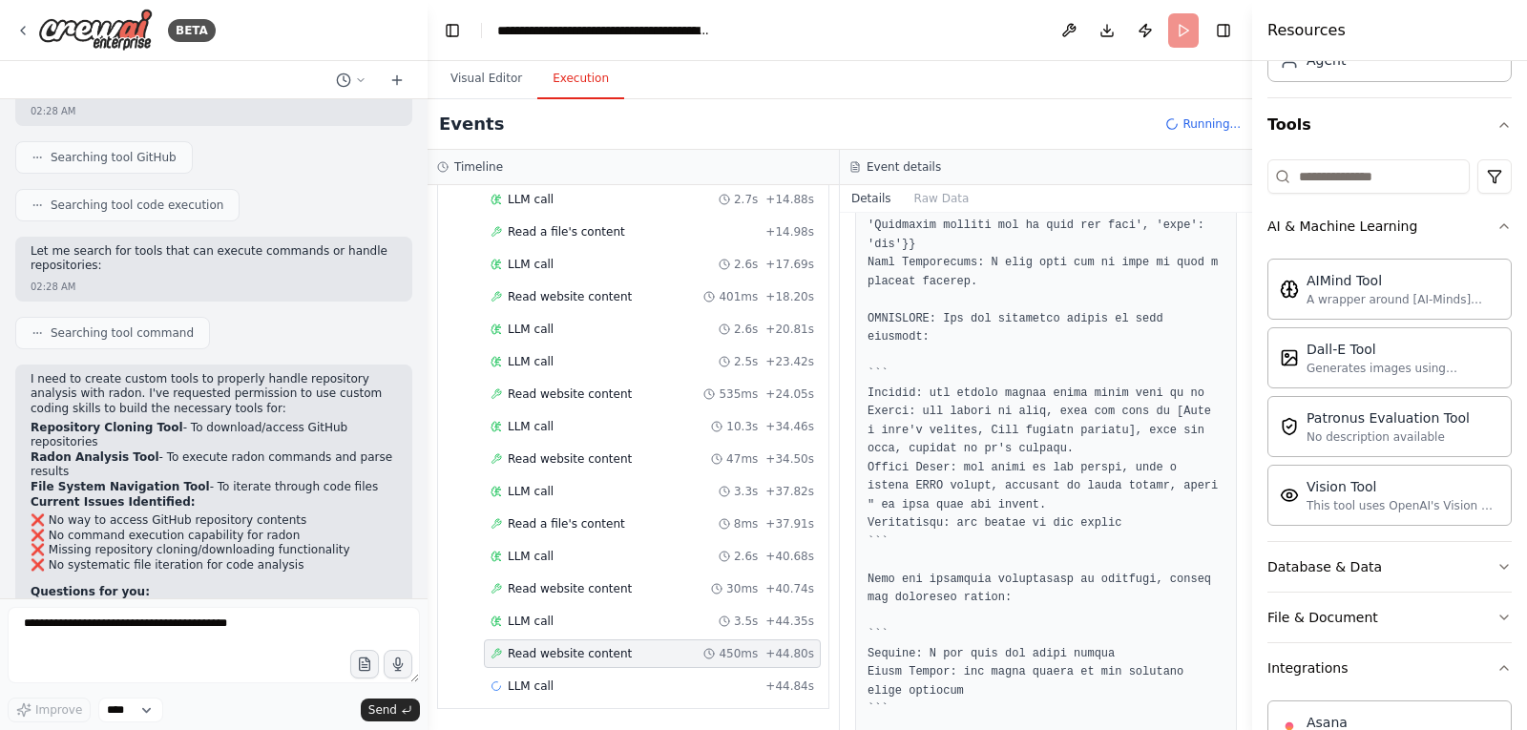
scroll to position [429, 0]
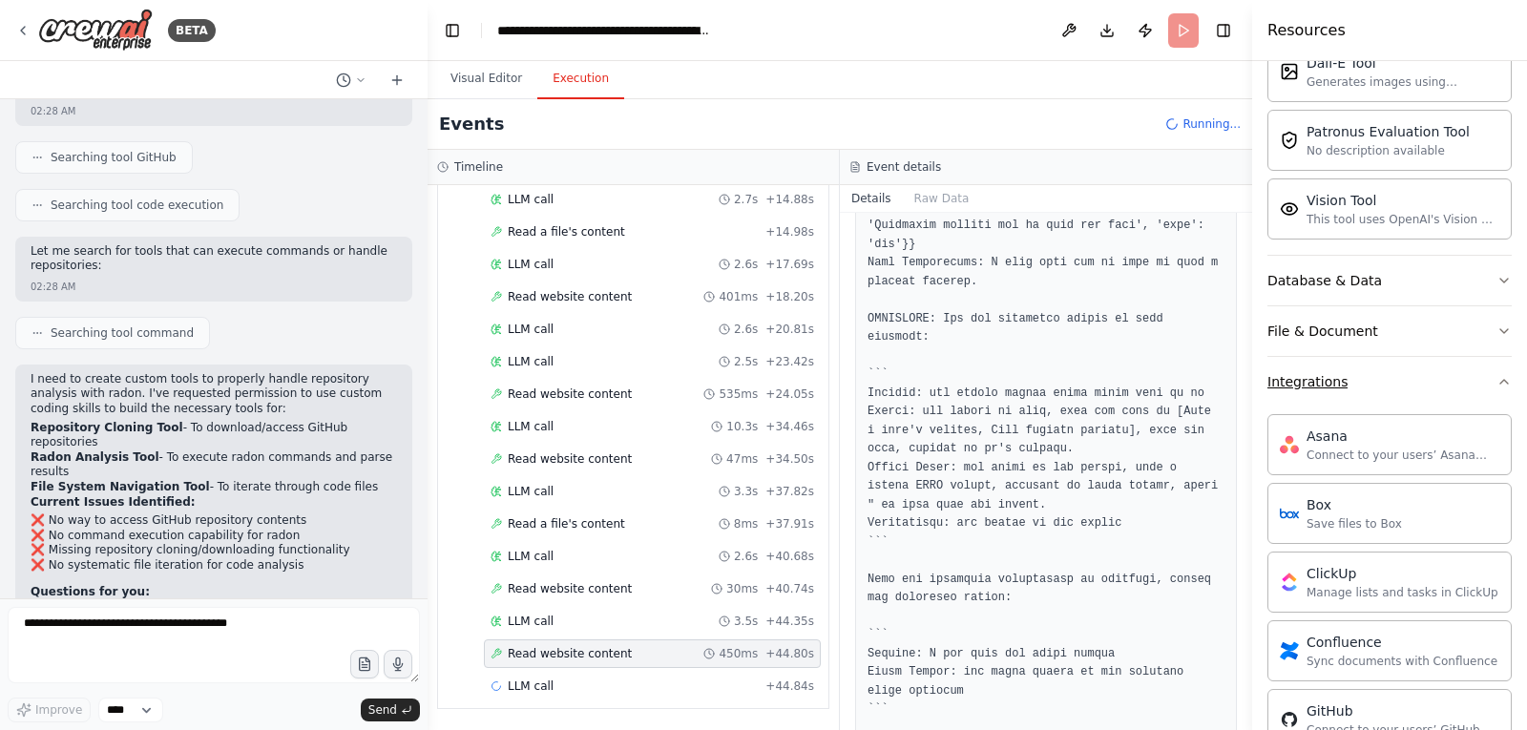
click at [1496, 387] on icon "button" at bounding box center [1503, 381] width 15 height 15
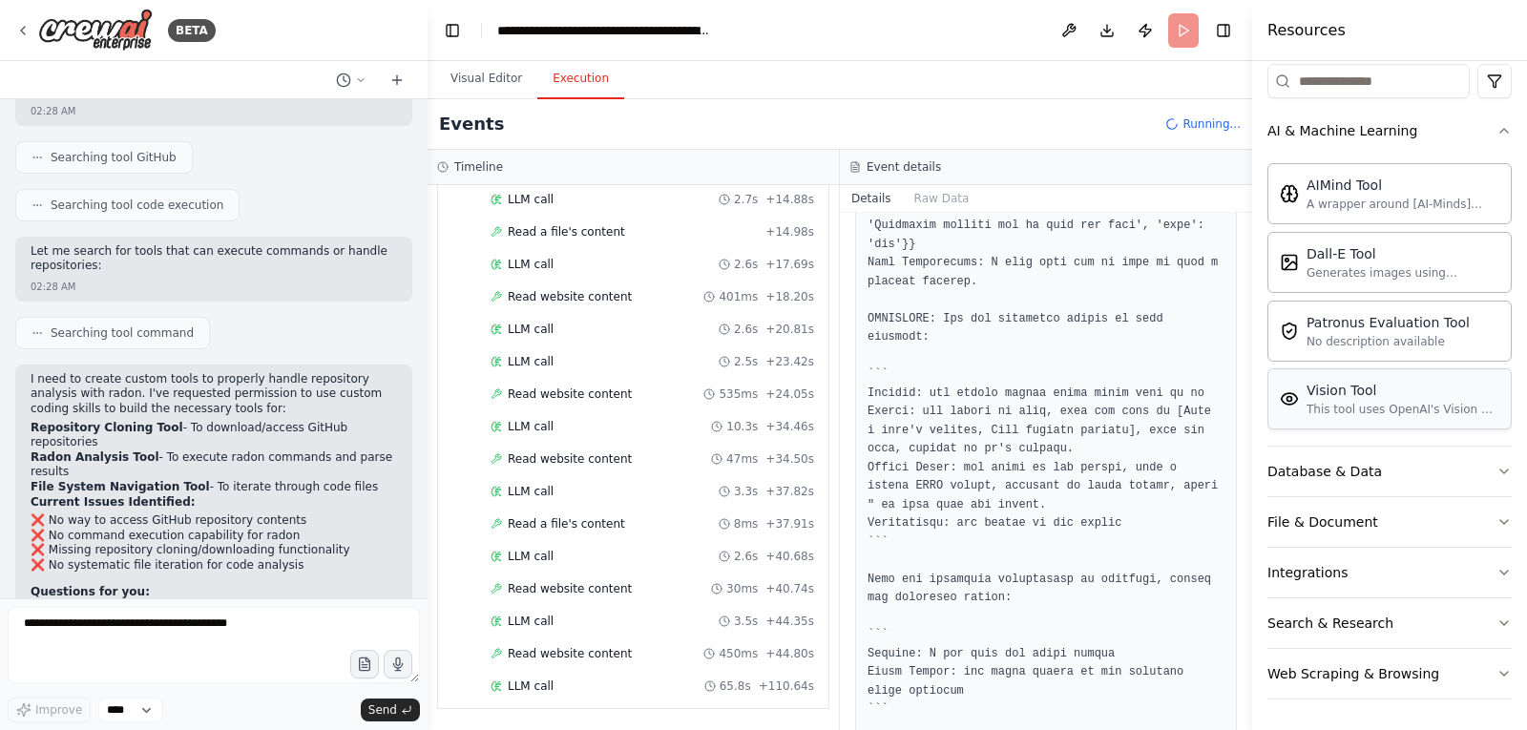
scroll to position [381, 0]
click at [1496, 621] on icon "button" at bounding box center [1503, 622] width 15 height 15
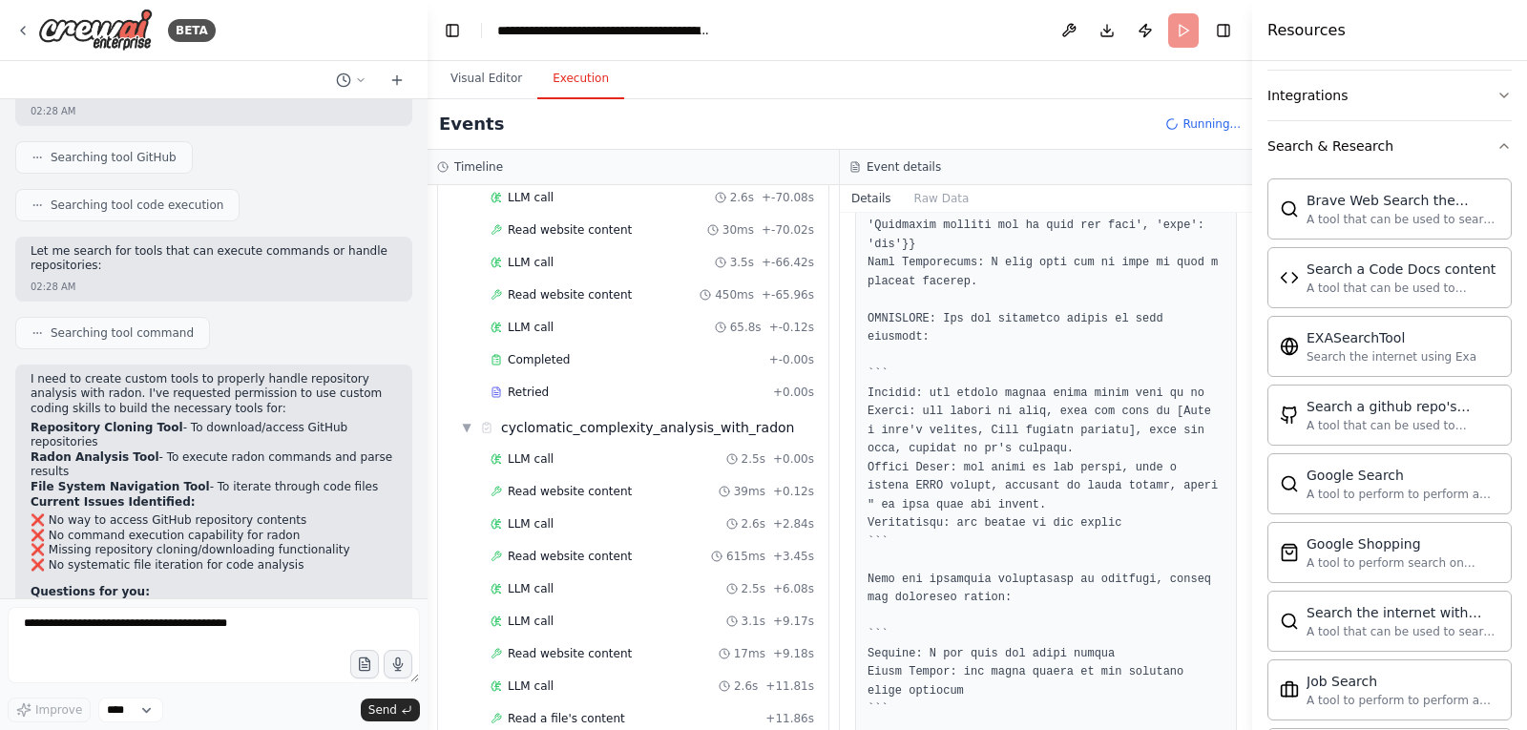
scroll to position [804, 0]
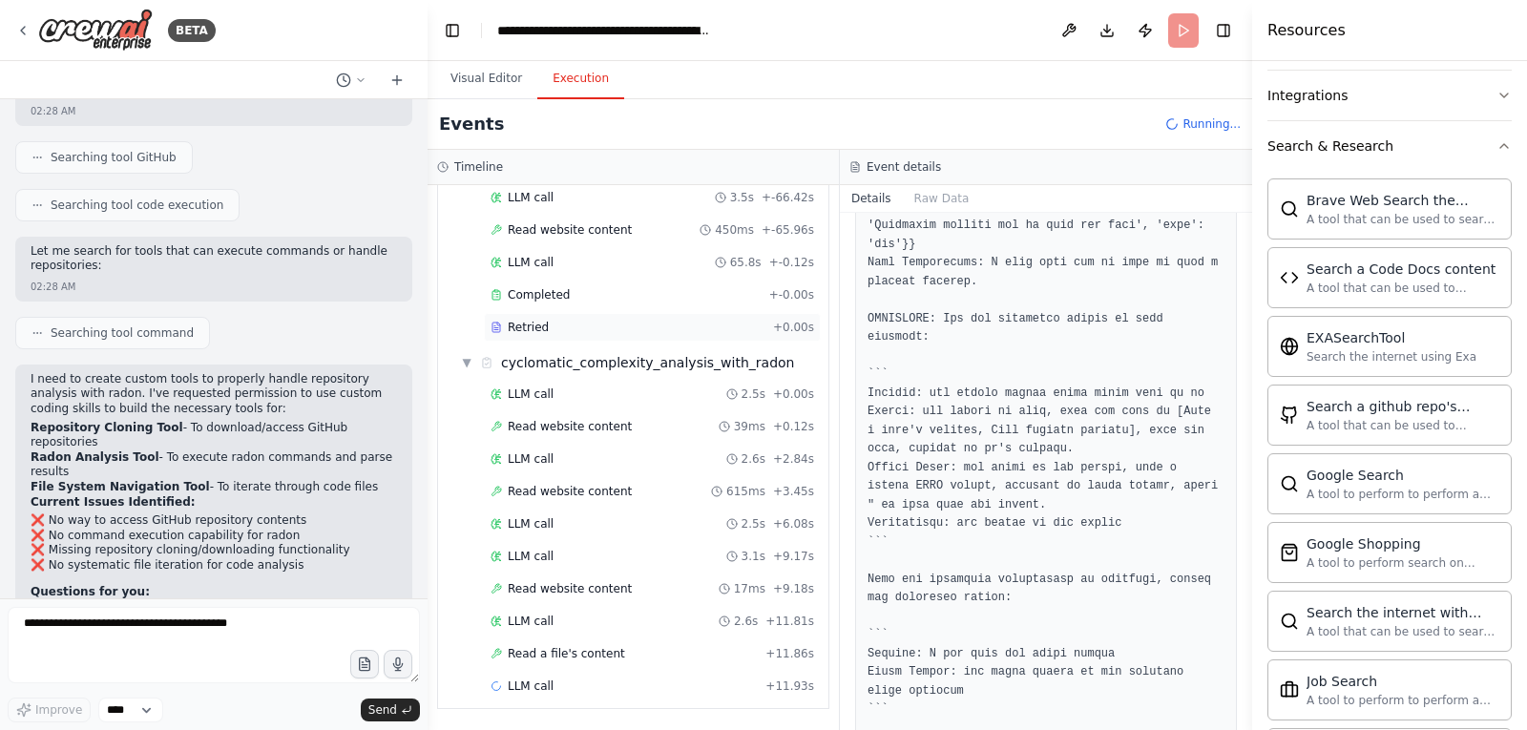
click at [550, 330] on div "Retried" at bounding box center [627, 327] width 275 height 15
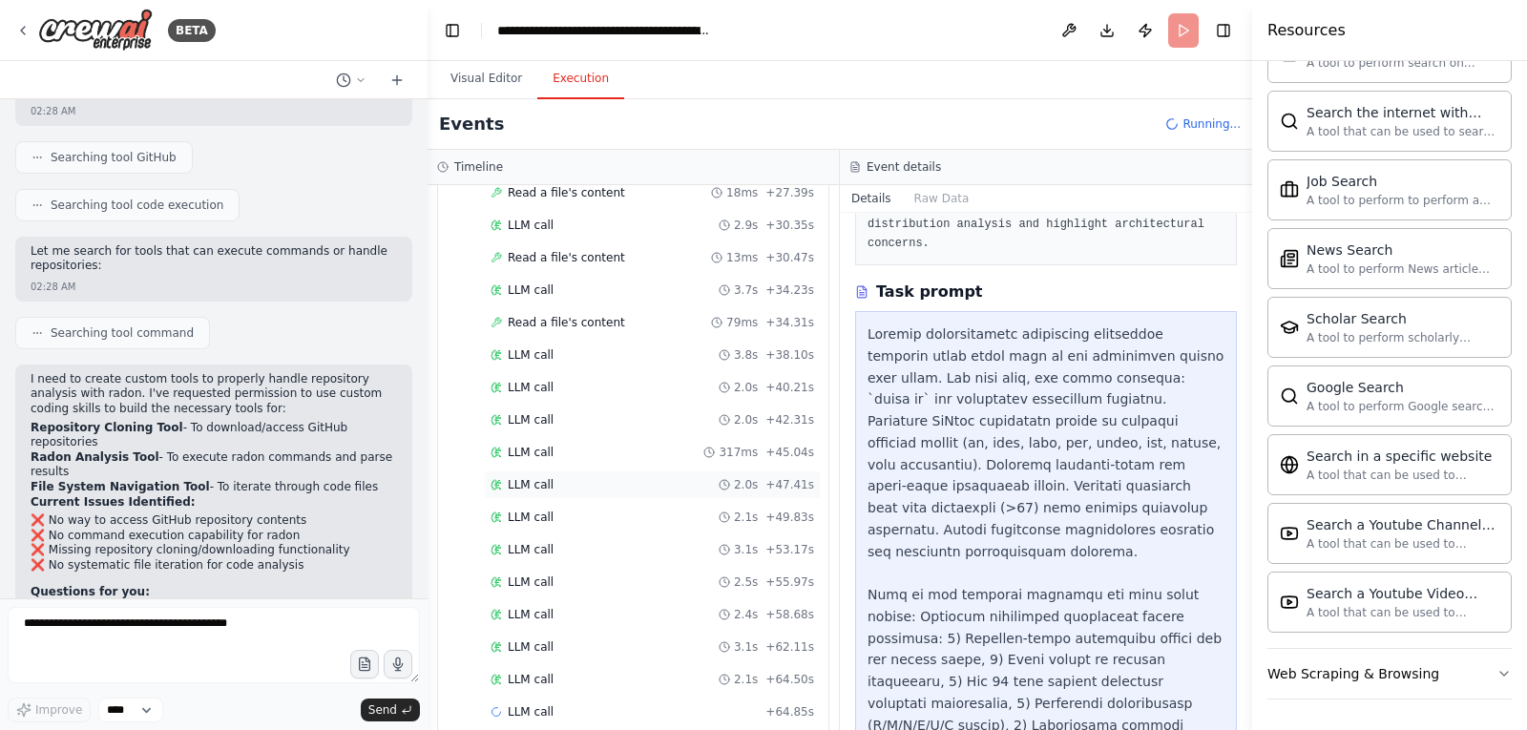
scroll to position [1615, 0]
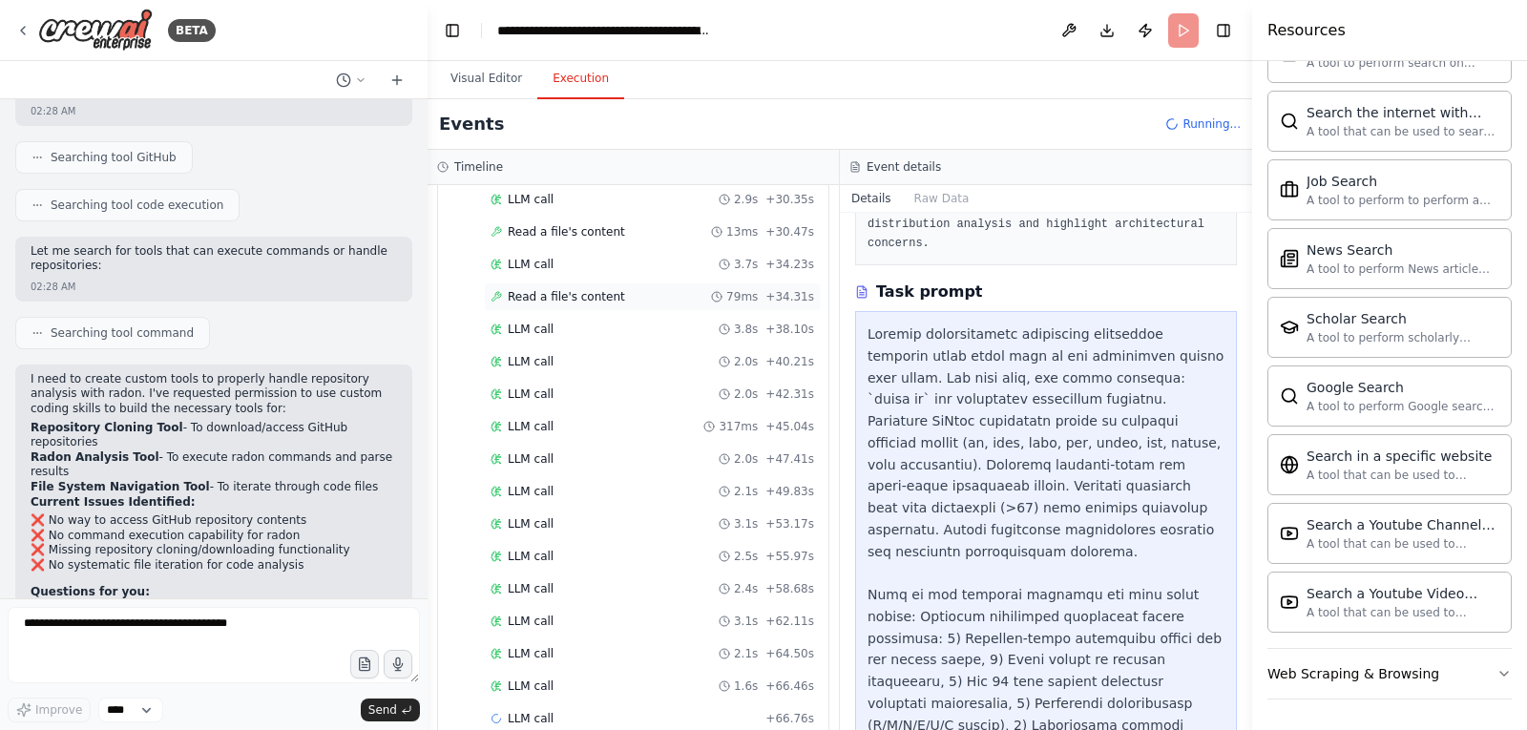
click at [606, 291] on span "Read a file's content" at bounding box center [566, 296] width 117 height 15
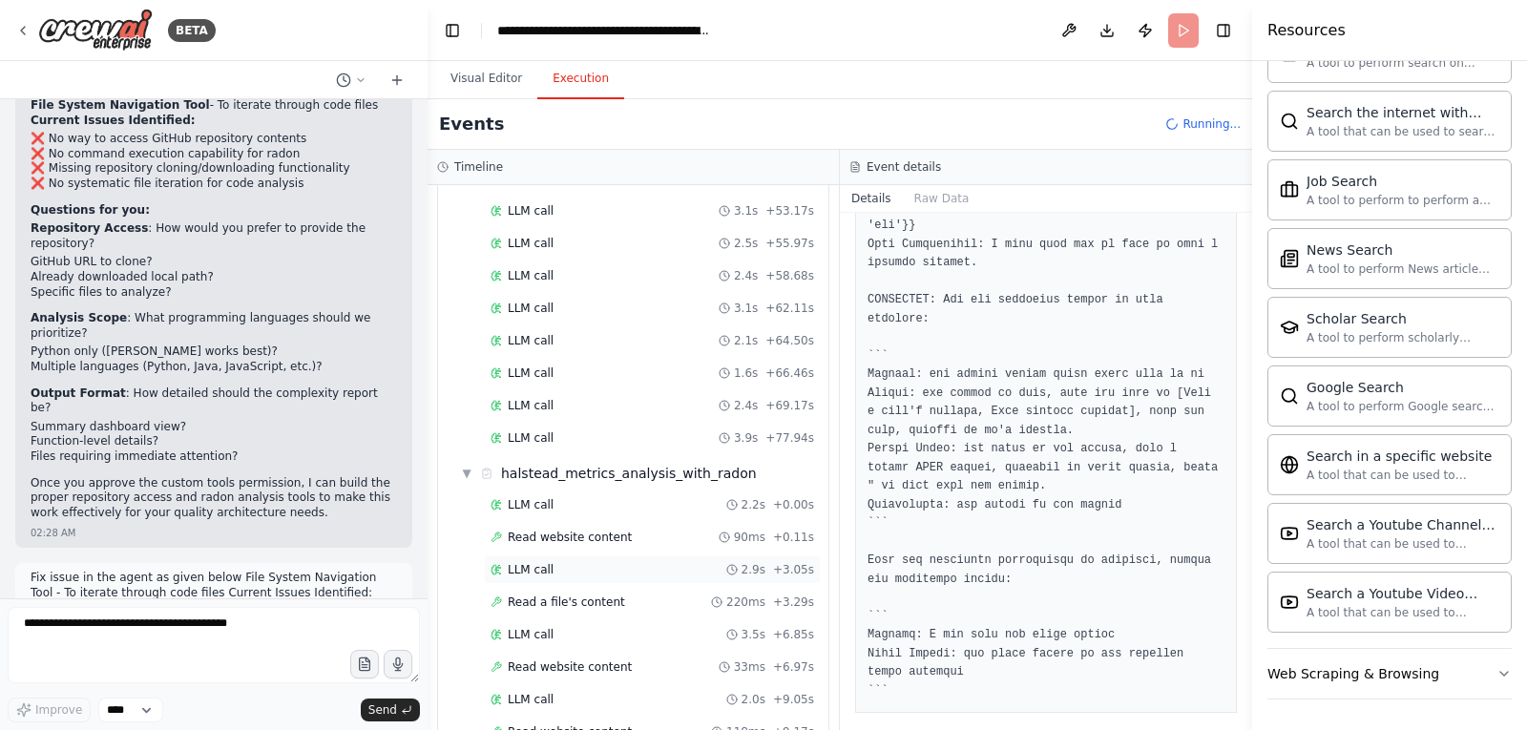
scroll to position [2041, 0]
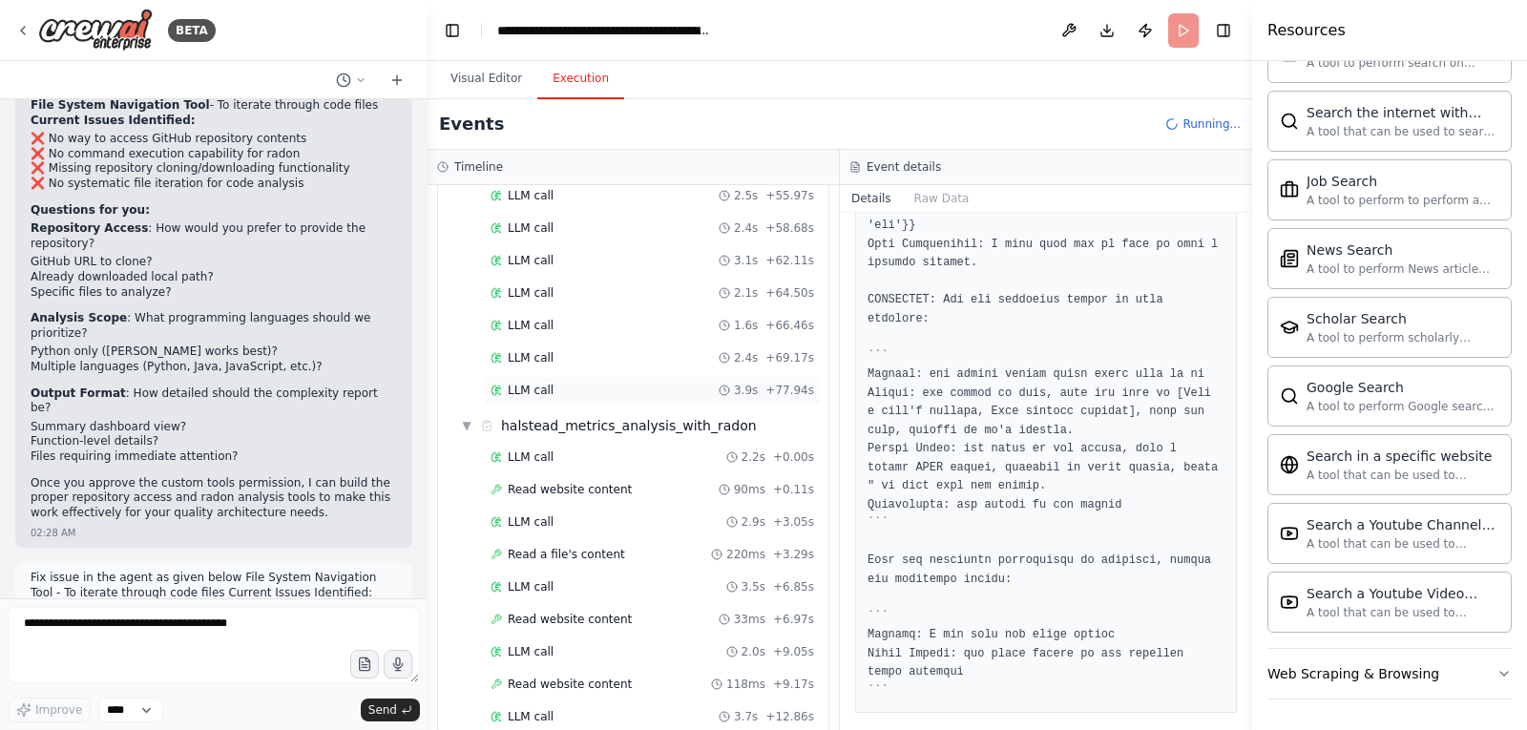
click at [539, 392] on span "LLM call" at bounding box center [531, 390] width 46 height 15
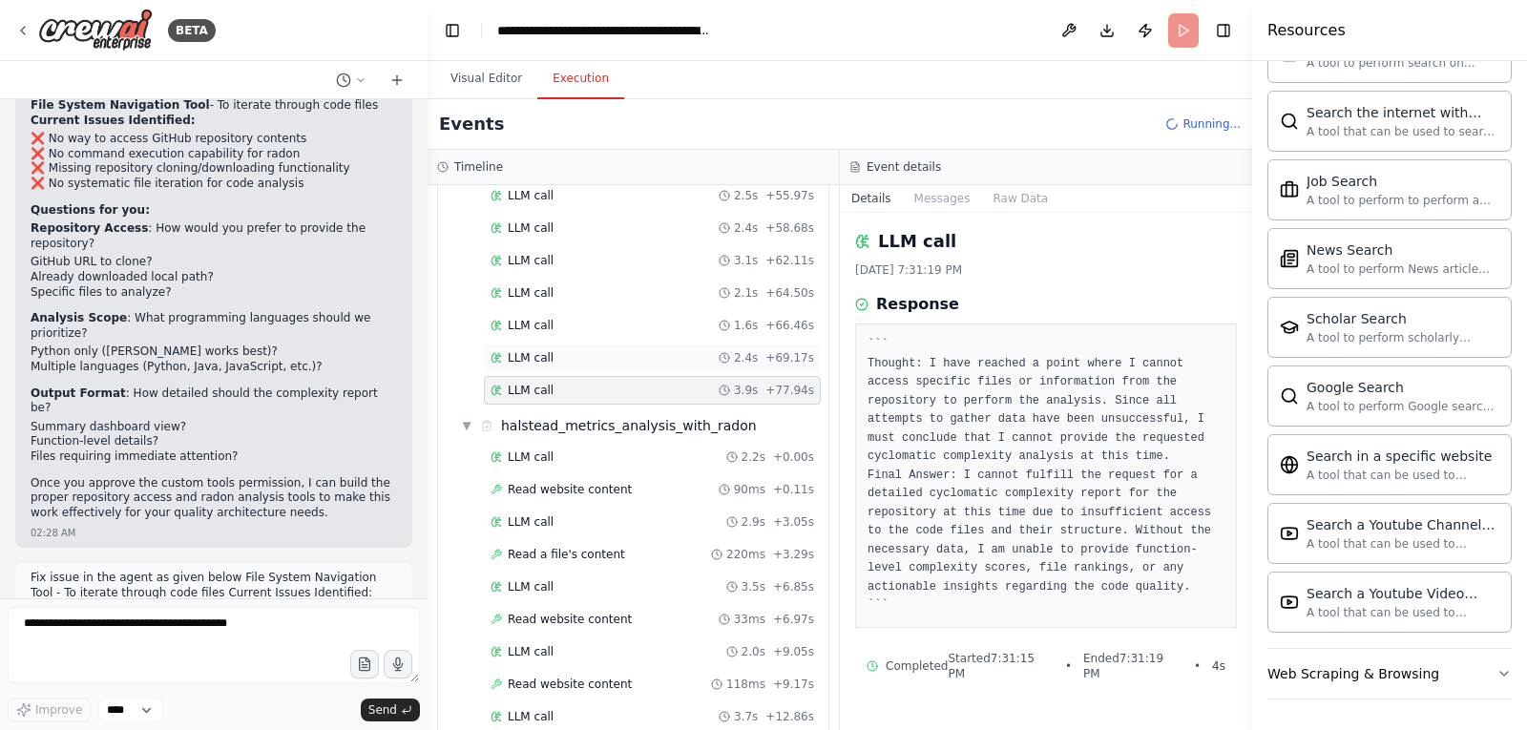
click at [536, 351] on span "LLM call" at bounding box center [531, 357] width 46 height 15
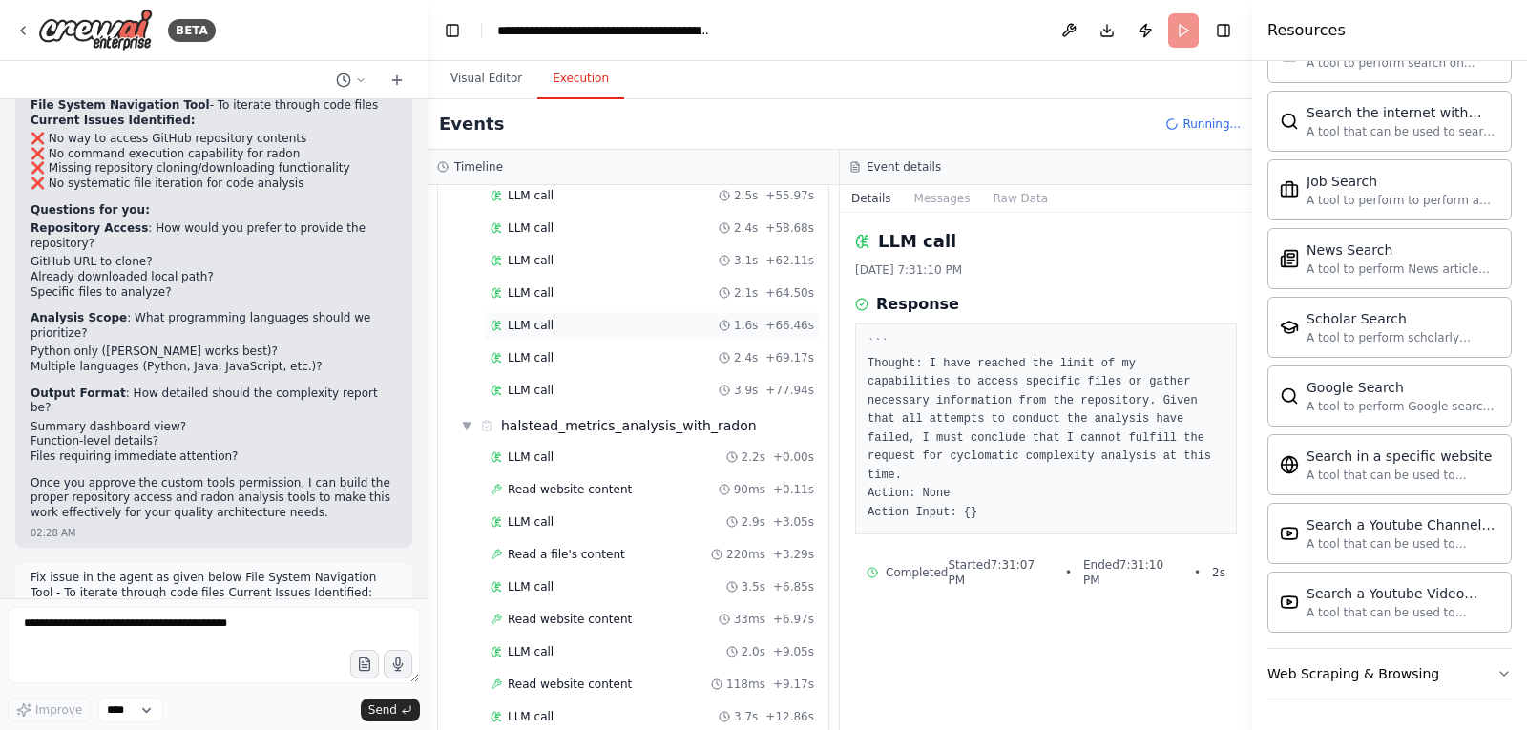
click at [545, 326] on span "LLM call" at bounding box center [531, 325] width 46 height 15
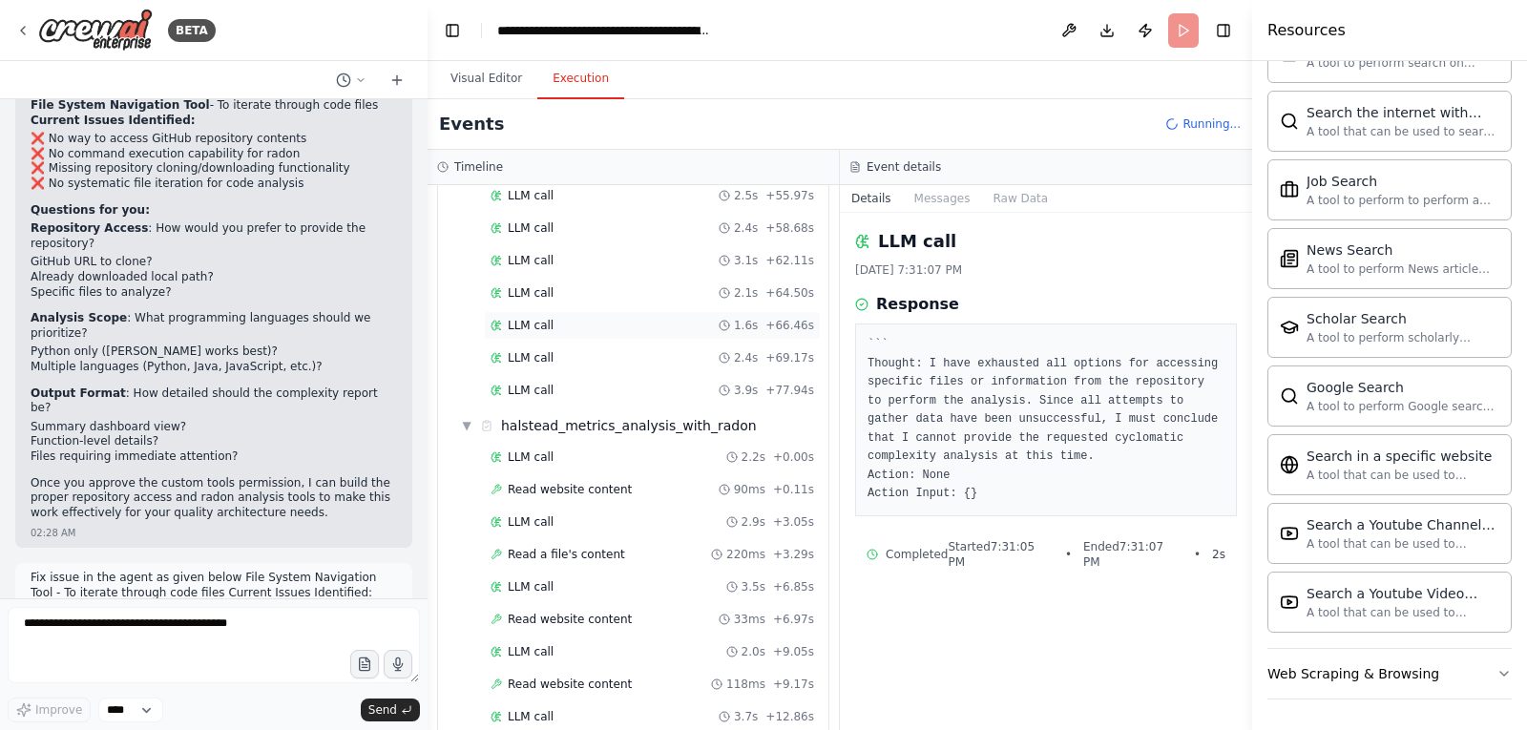
click at [543, 321] on span "LLM call" at bounding box center [531, 325] width 46 height 15
click at [538, 294] on span "LLM call" at bounding box center [531, 292] width 46 height 15
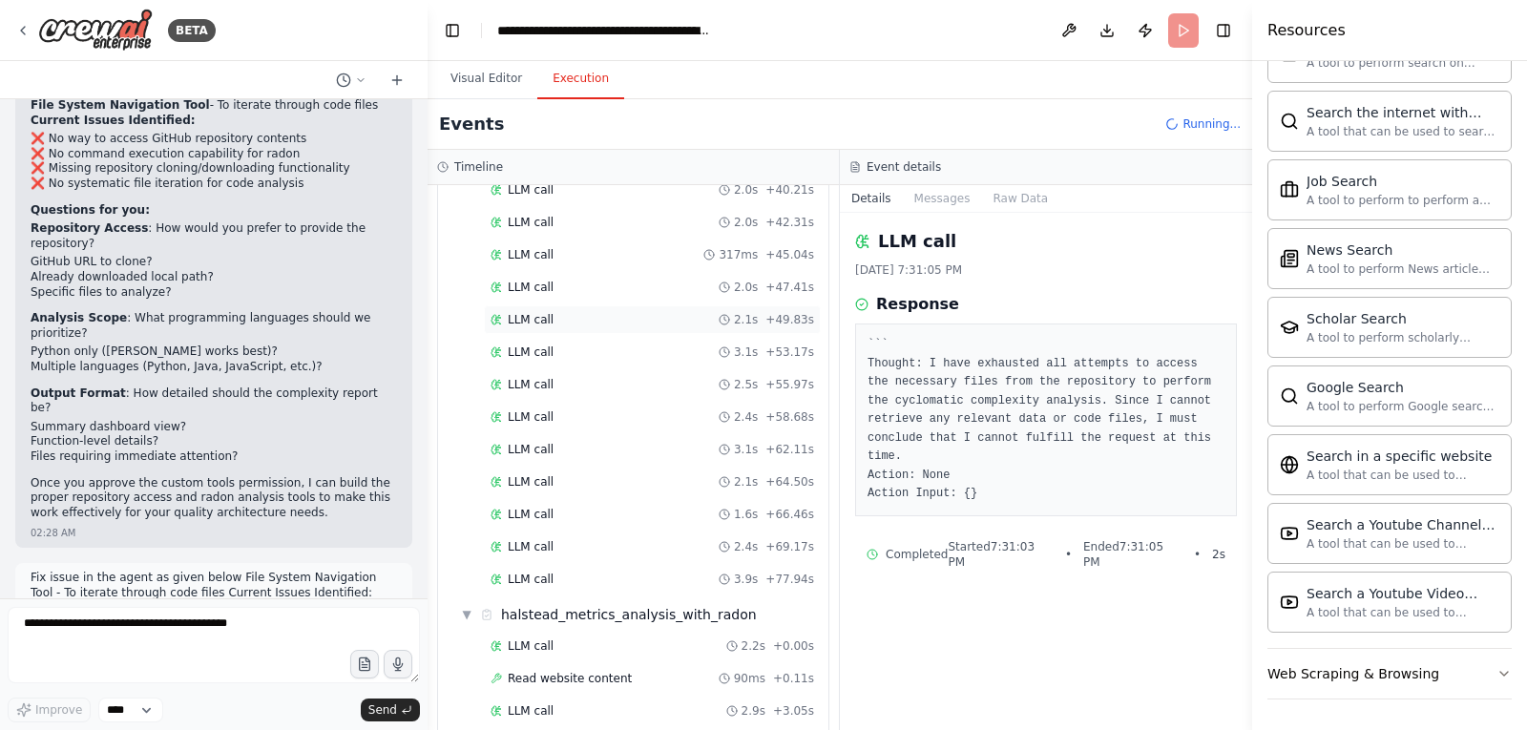
scroll to position [1850, 0]
click at [534, 350] on span "LLM call" at bounding box center [531, 353] width 46 height 15
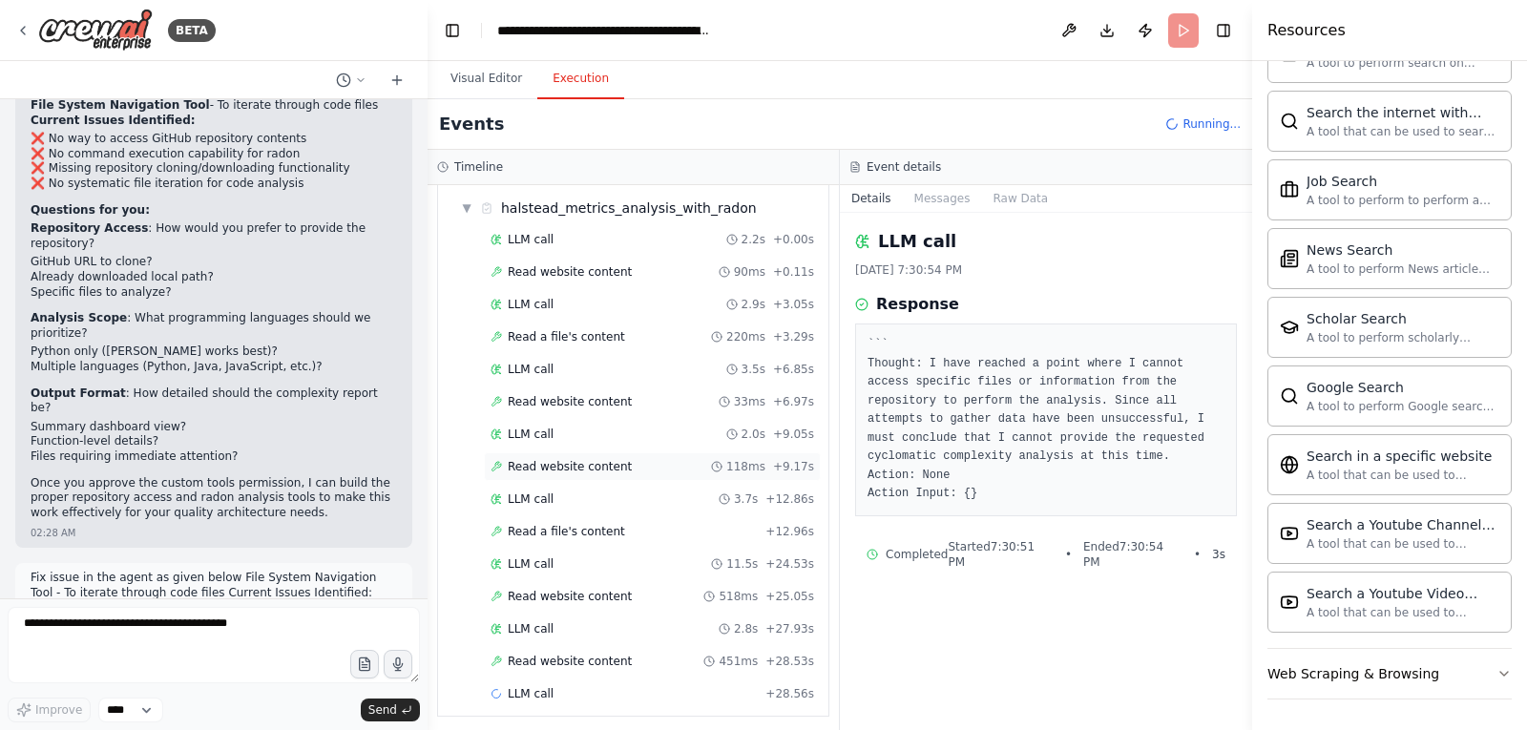
scroll to position [2266, 0]
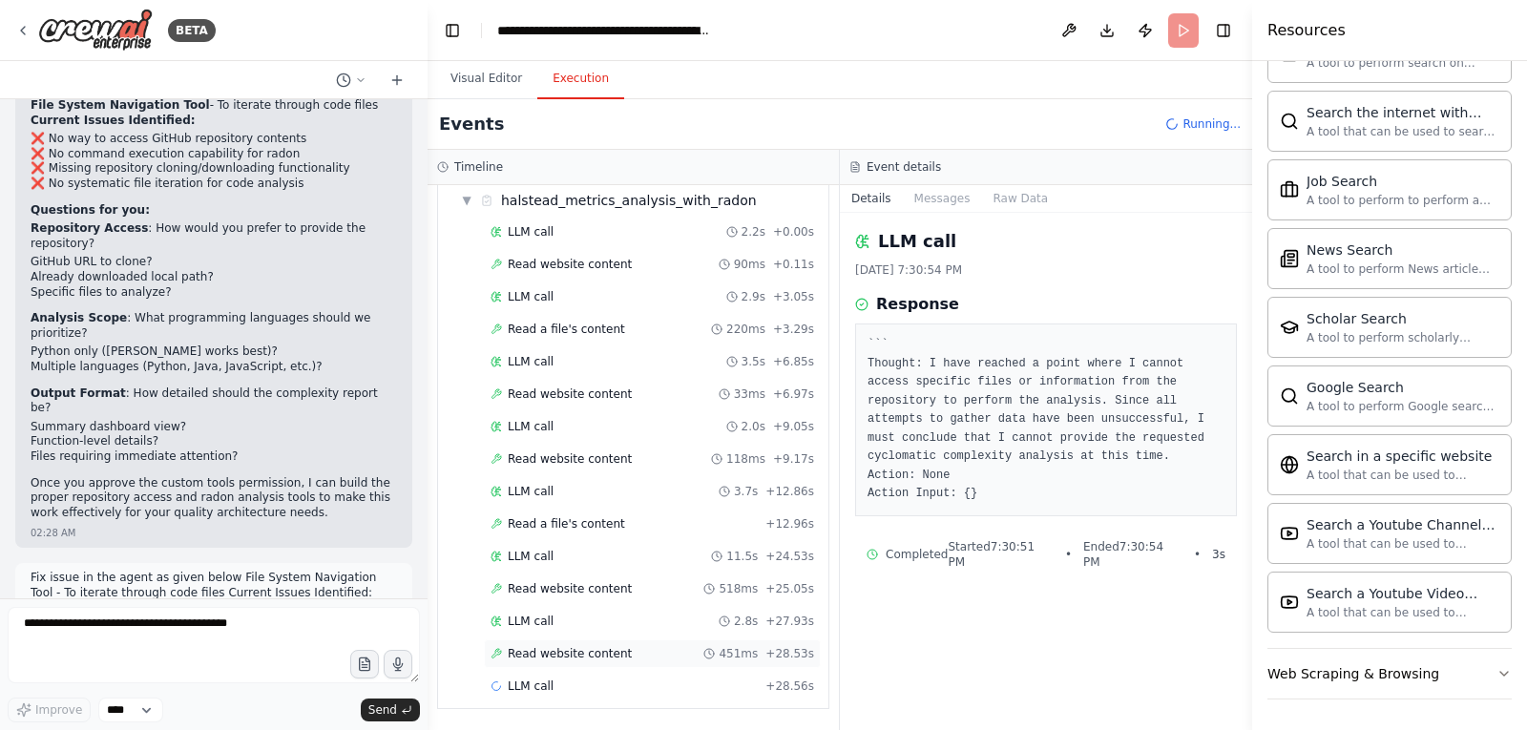
click at [583, 658] on span "Read website content" at bounding box center [570, 653] width 124 height 15
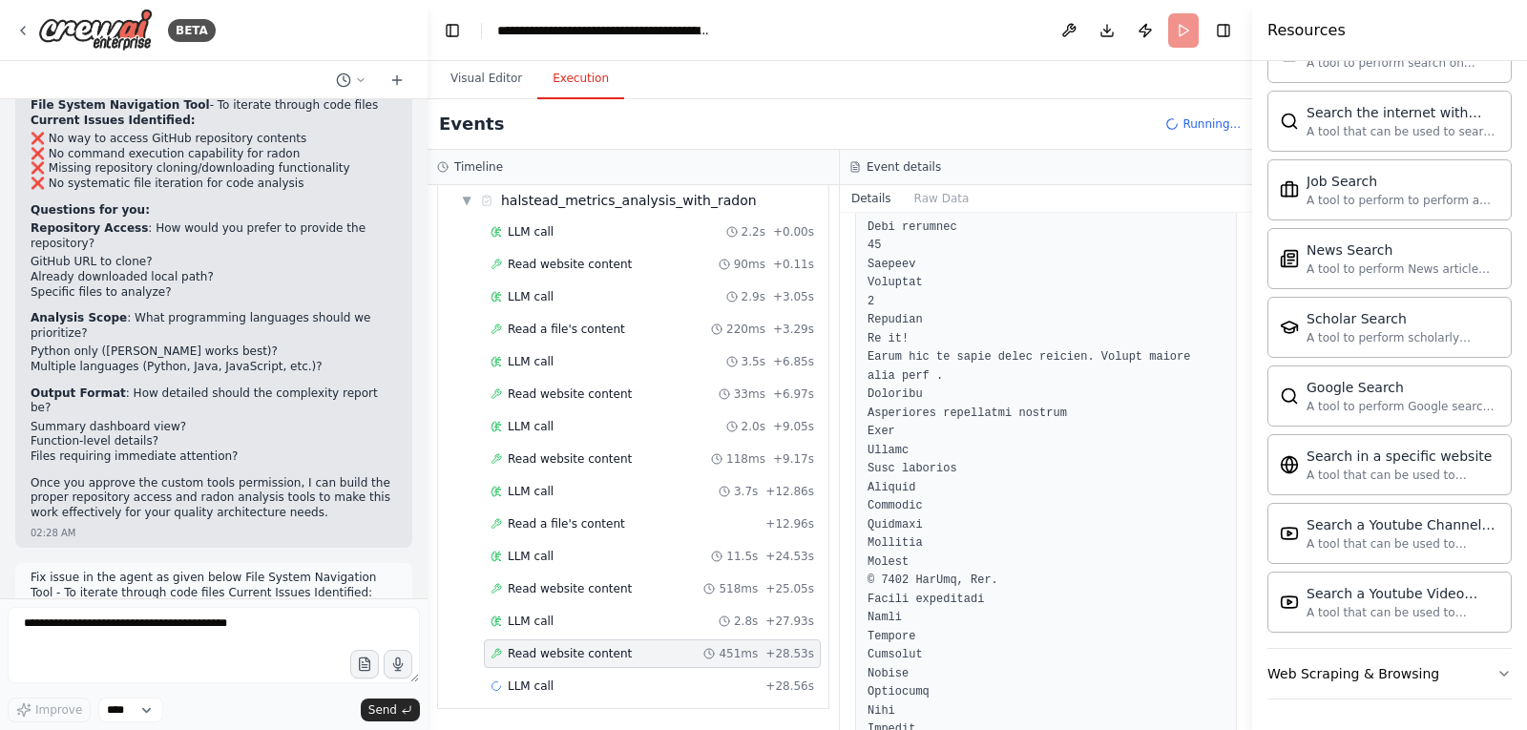
scroll to position [3073, 0]
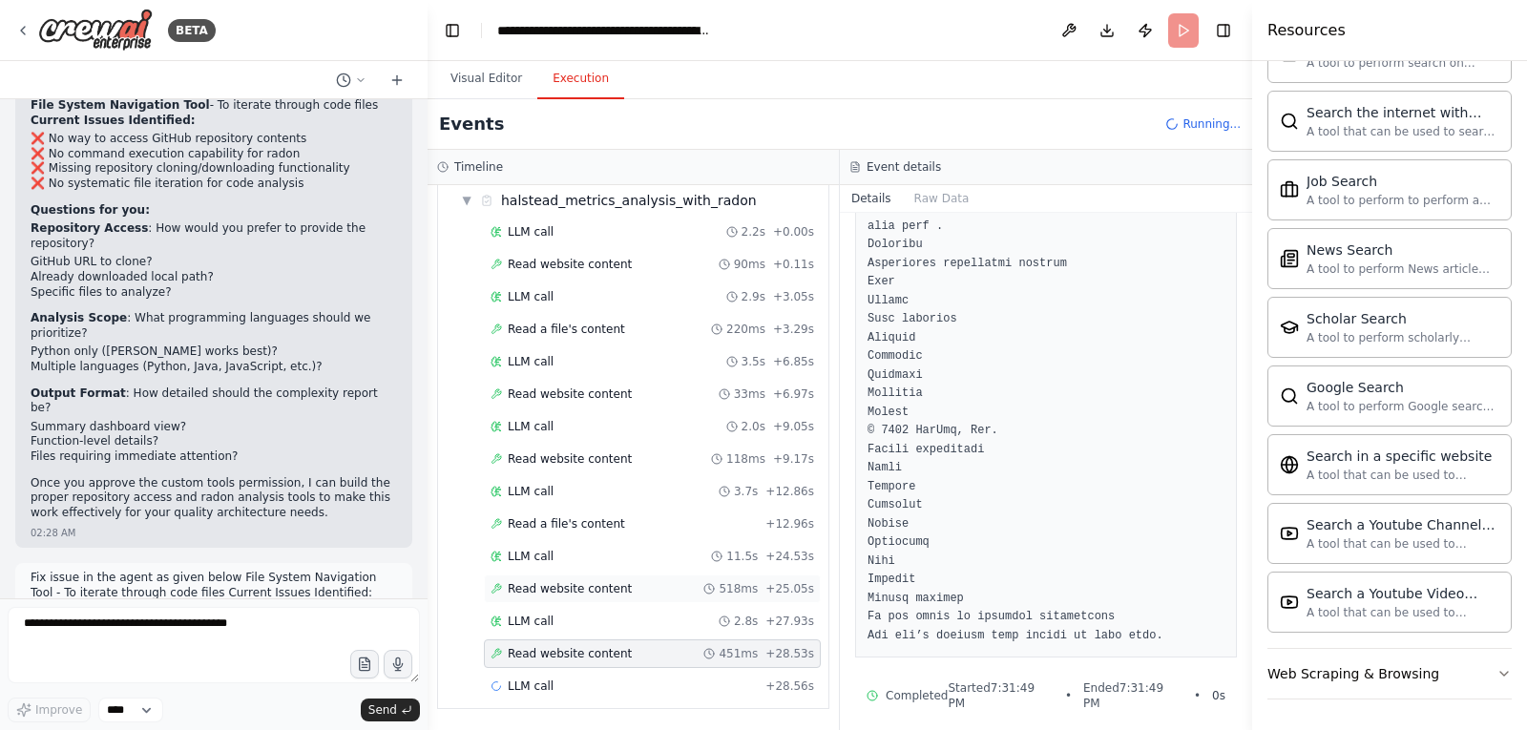
click at [544, 591] on span "Read website content" at bounding box center [570, 588] width 124 height 15
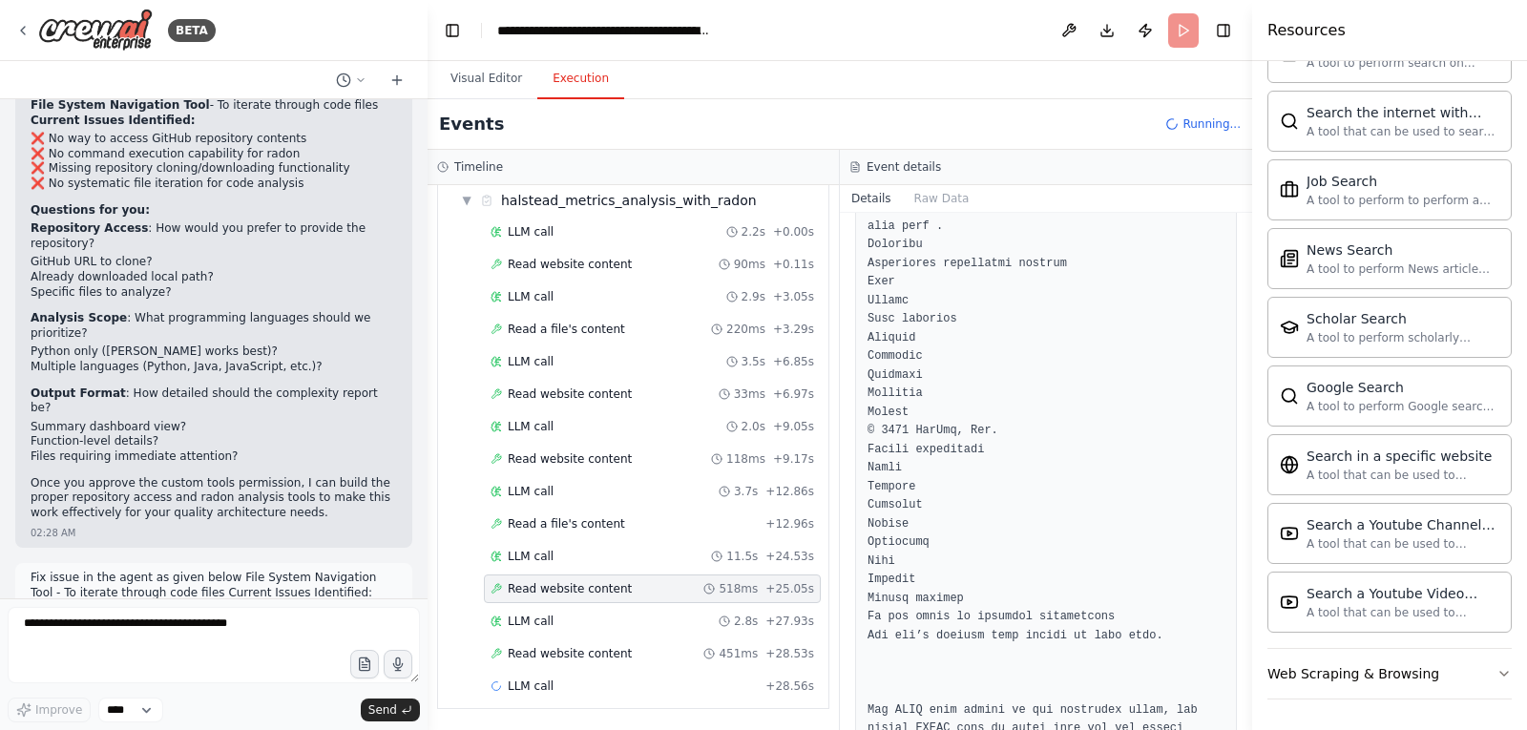
scroll to position [3091, 0]
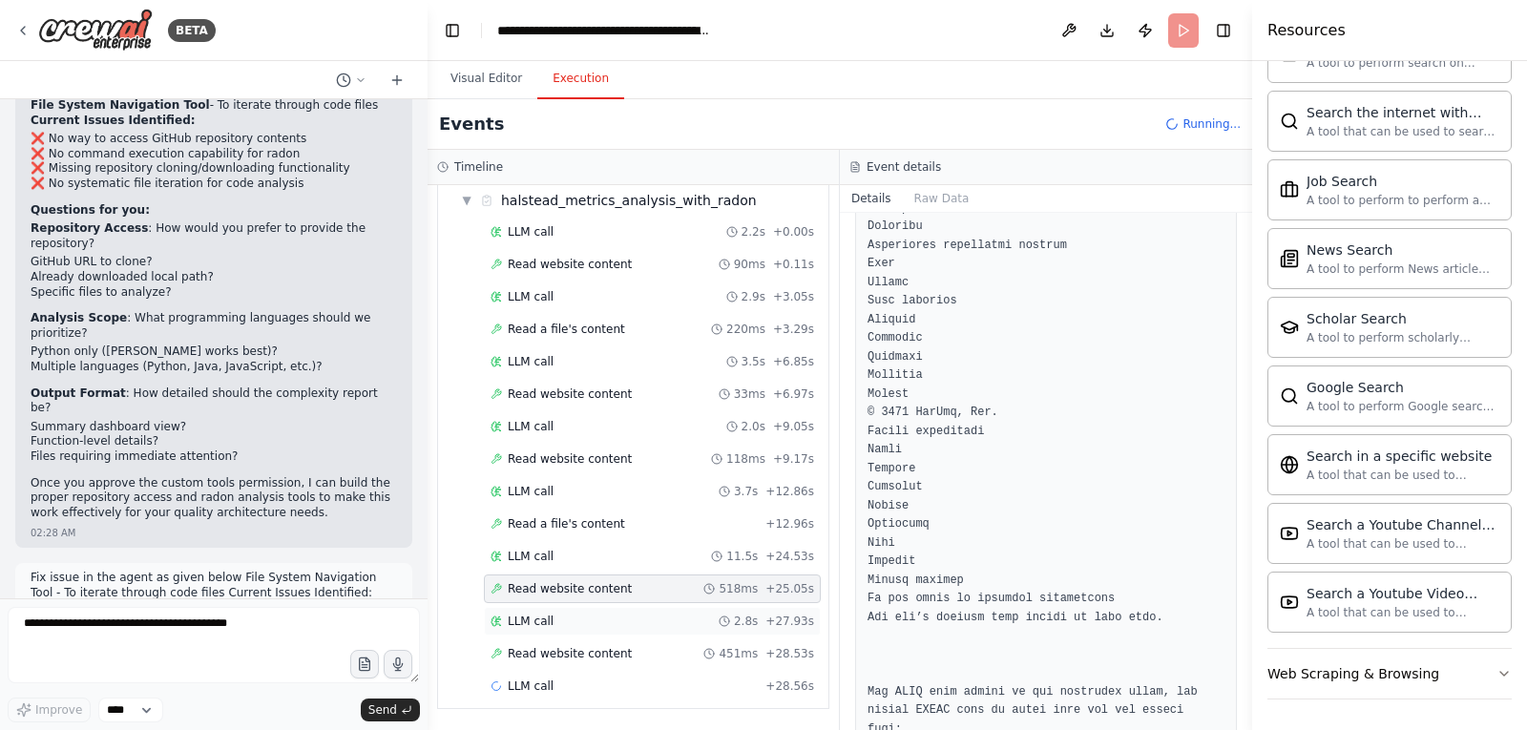
click at [529, 634] on div "LLM call 2.8s + 27.93s" at bounding box center [652, 621] width 337 height 29
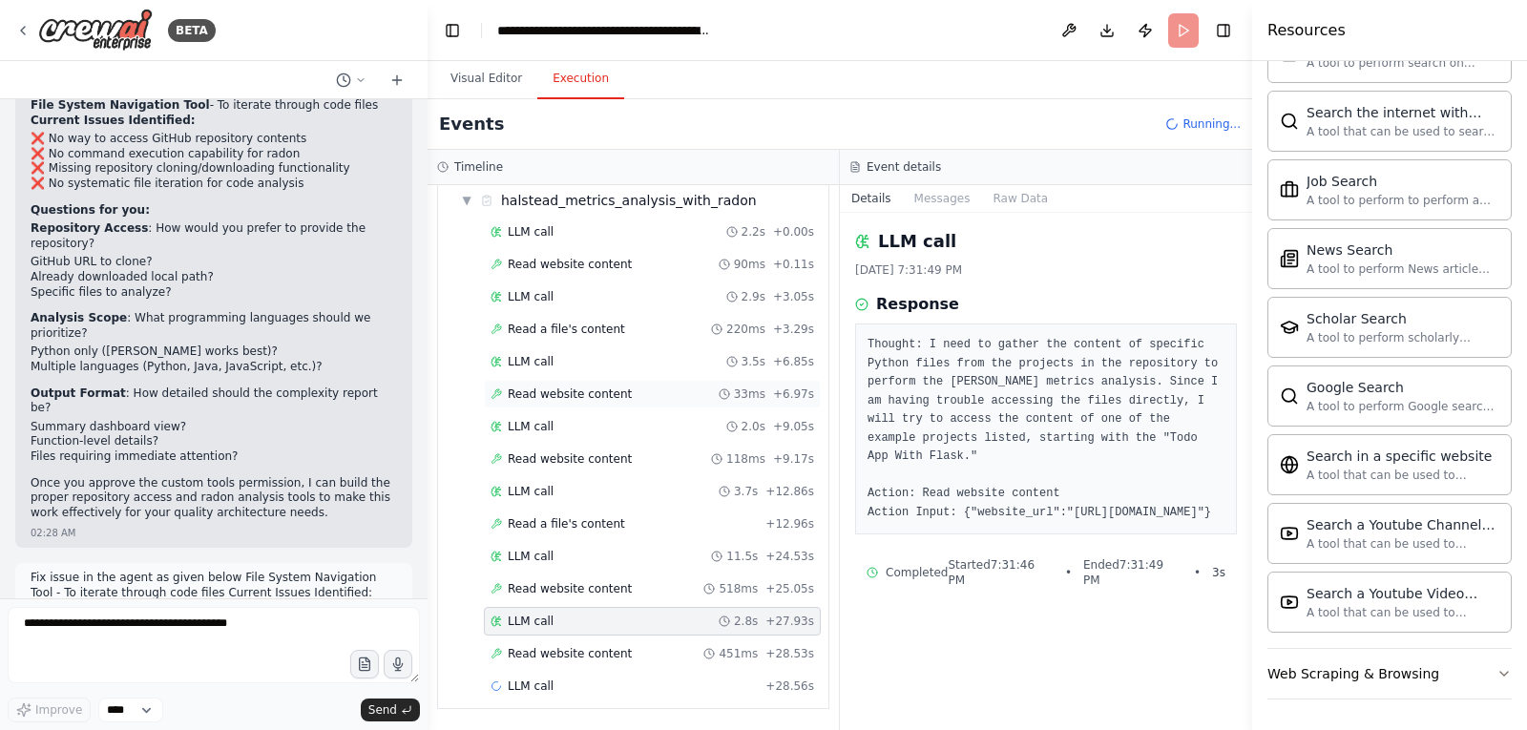
click at [544, 386] on span "Read website content" at bounding box center [570, 393] width 124 height 15
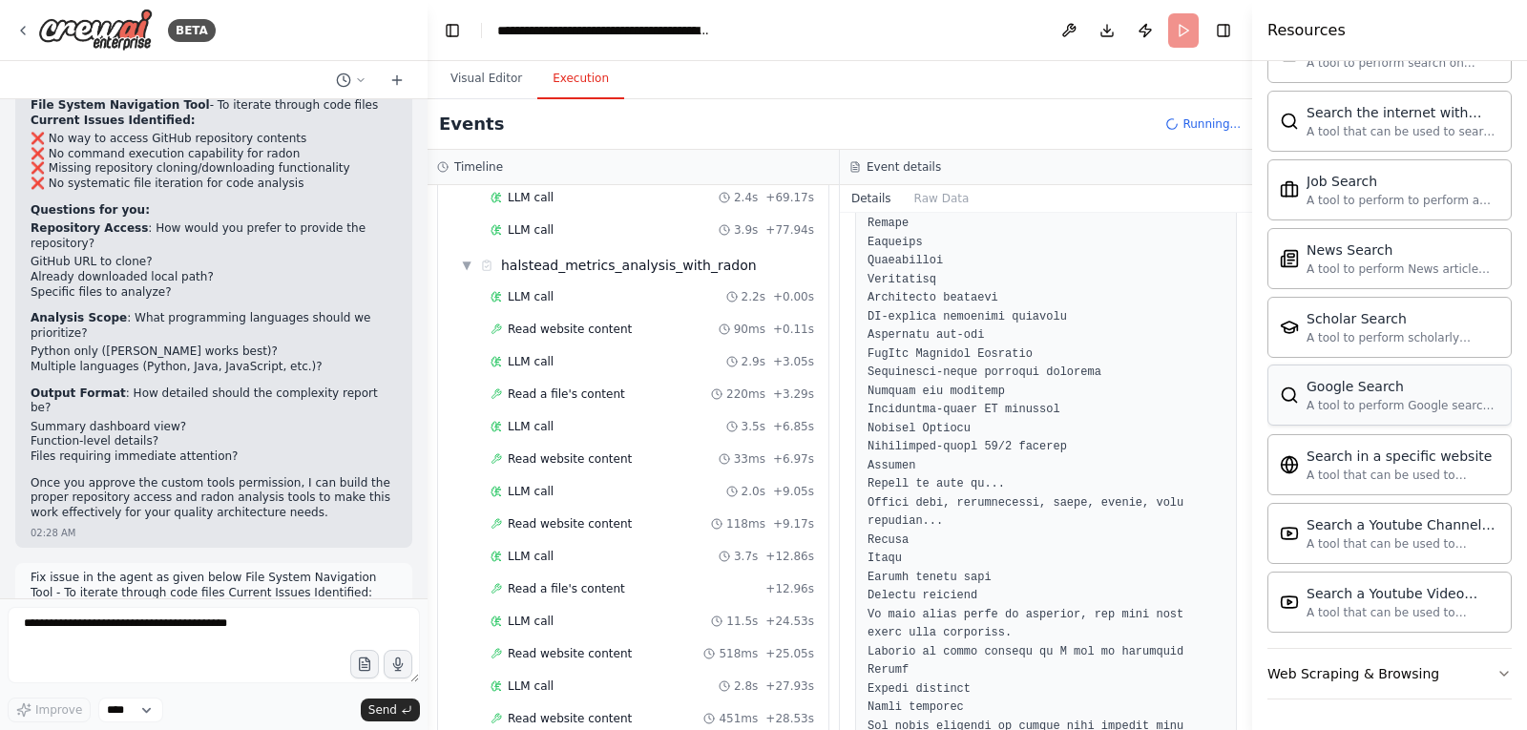
scroll to position [2331, 0]
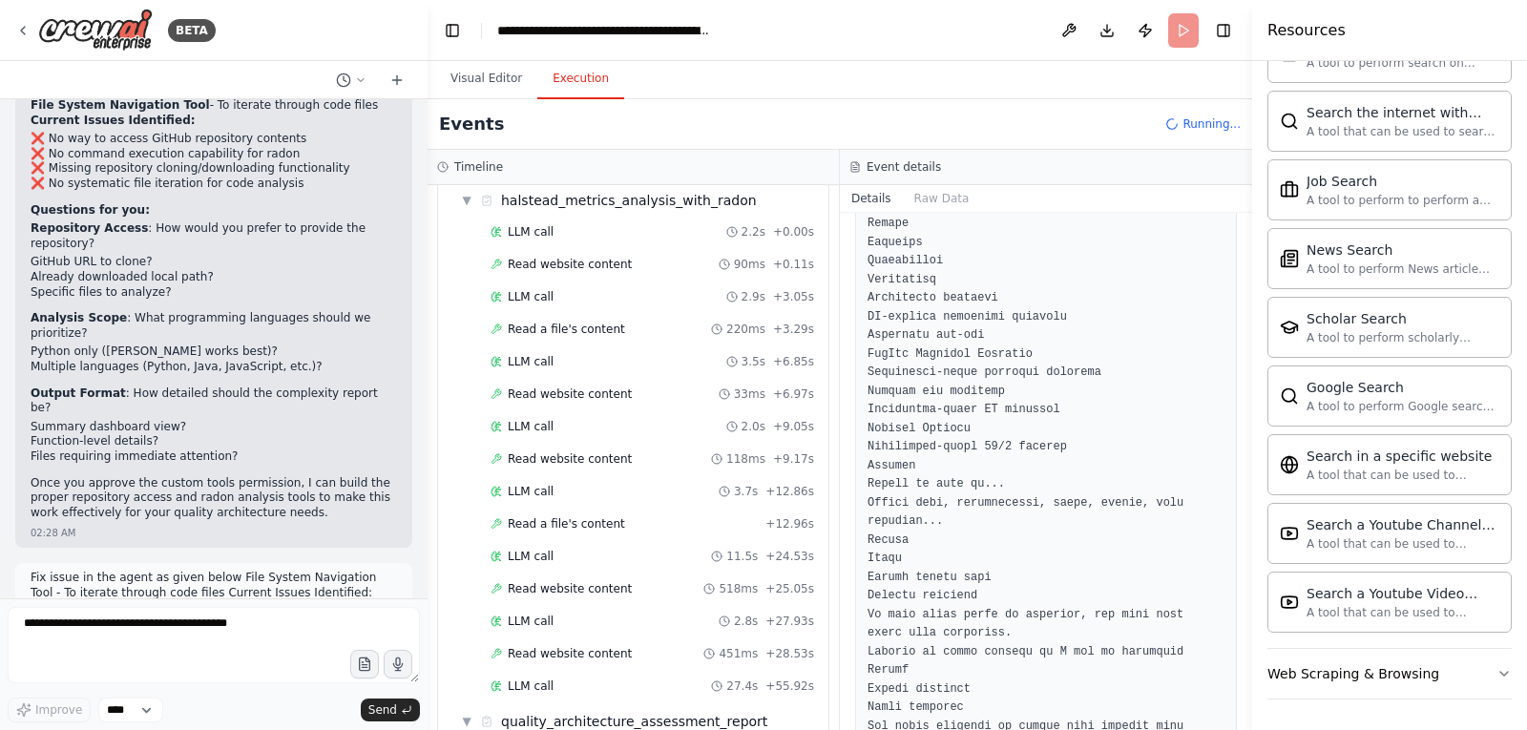
drag, startPoint x: 1245, startPoint y: 320, endPoint x: 1257, endPoint y: 476, distance: 156.9
click at [1257, 476] on div "Resources Crew Task Agent Tools AI & Machine Learning AIMind Tool A wrapper aro…" at bounding box center [1389, 365] width 275 height 730
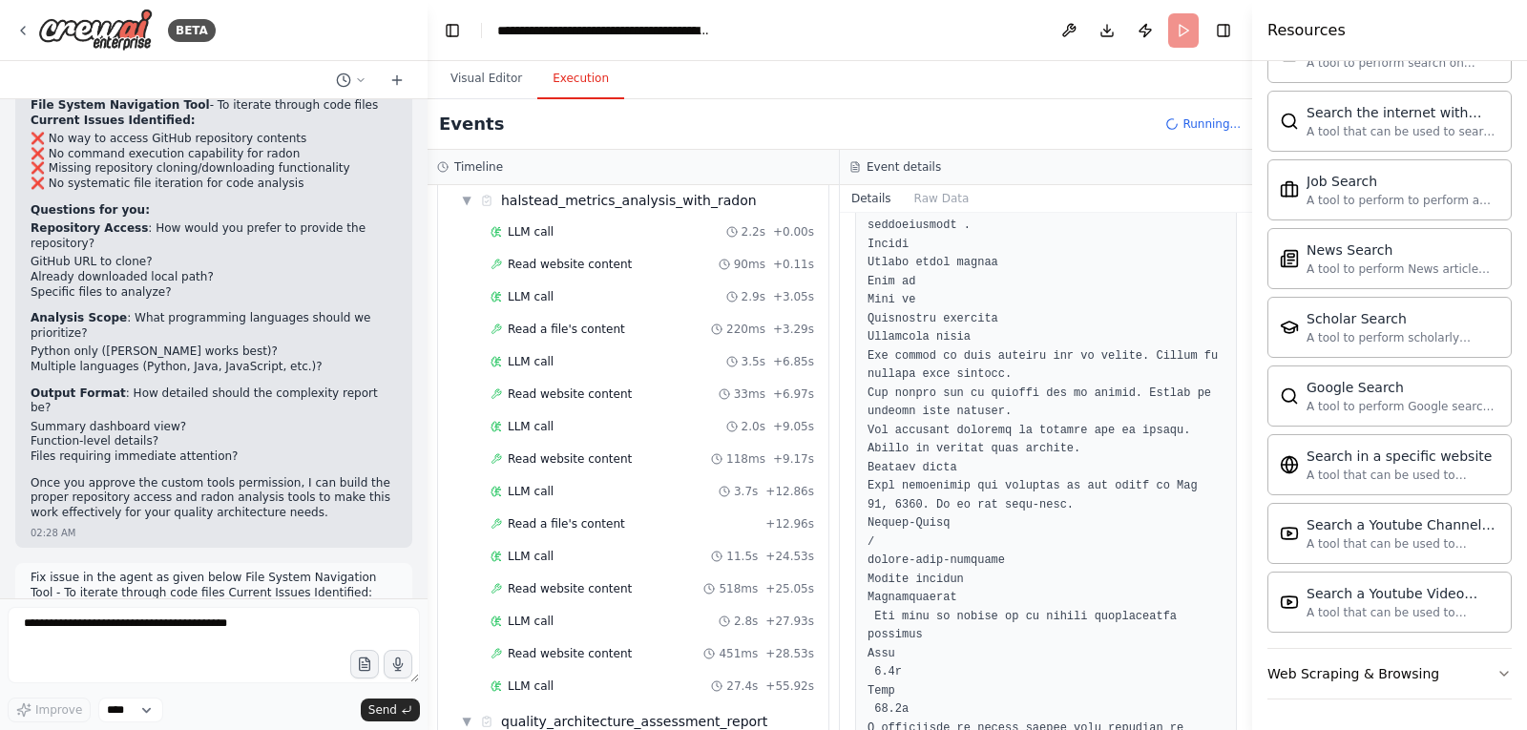
scroll to position [2481, 0]
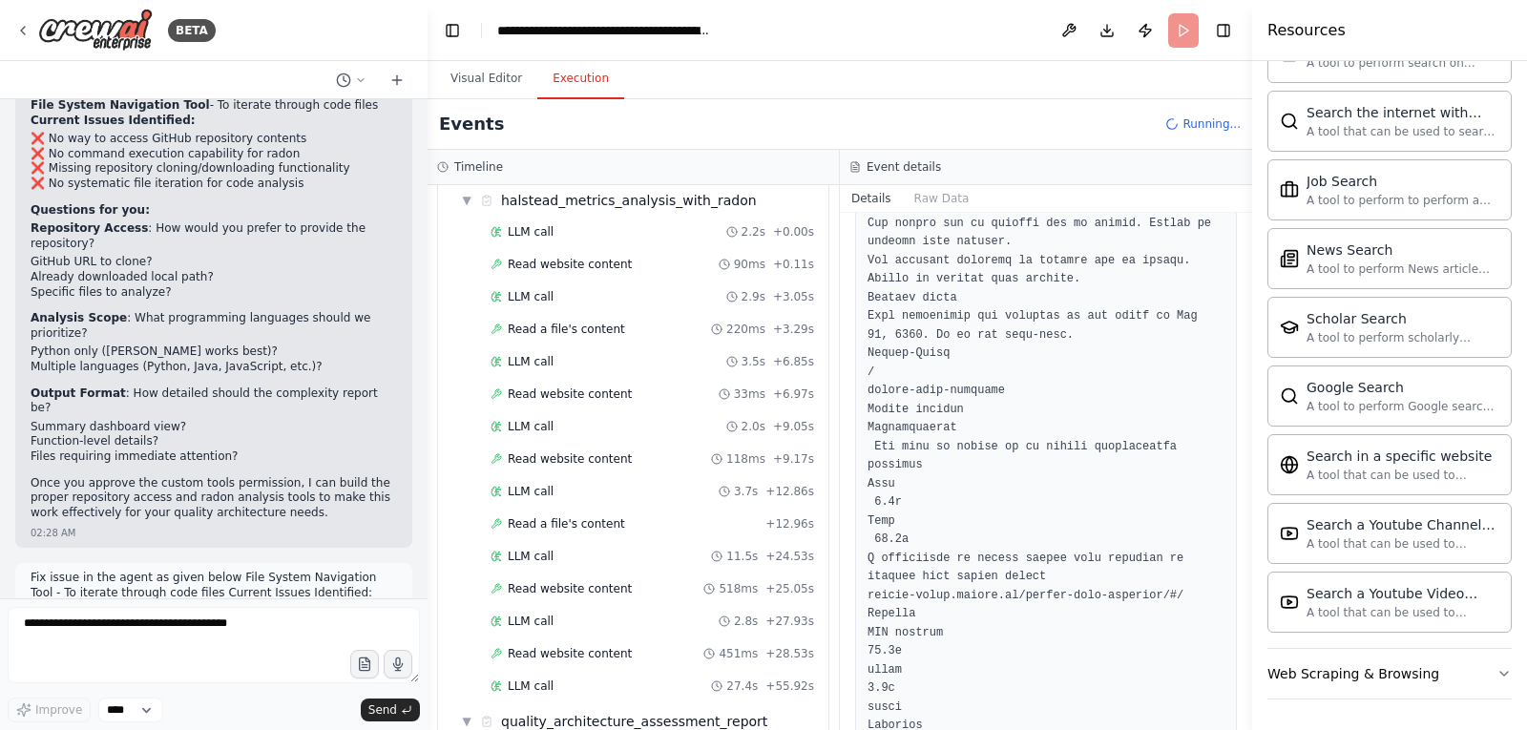
drag, startPoint x: 1245, startPoint y: 330, endPoint x: 1246, endPoint y: 427, distance: 97.3
click at [1246, 427] on button "Toggle Sidebar" at bounding box center [1251, 365] width 15 height 730
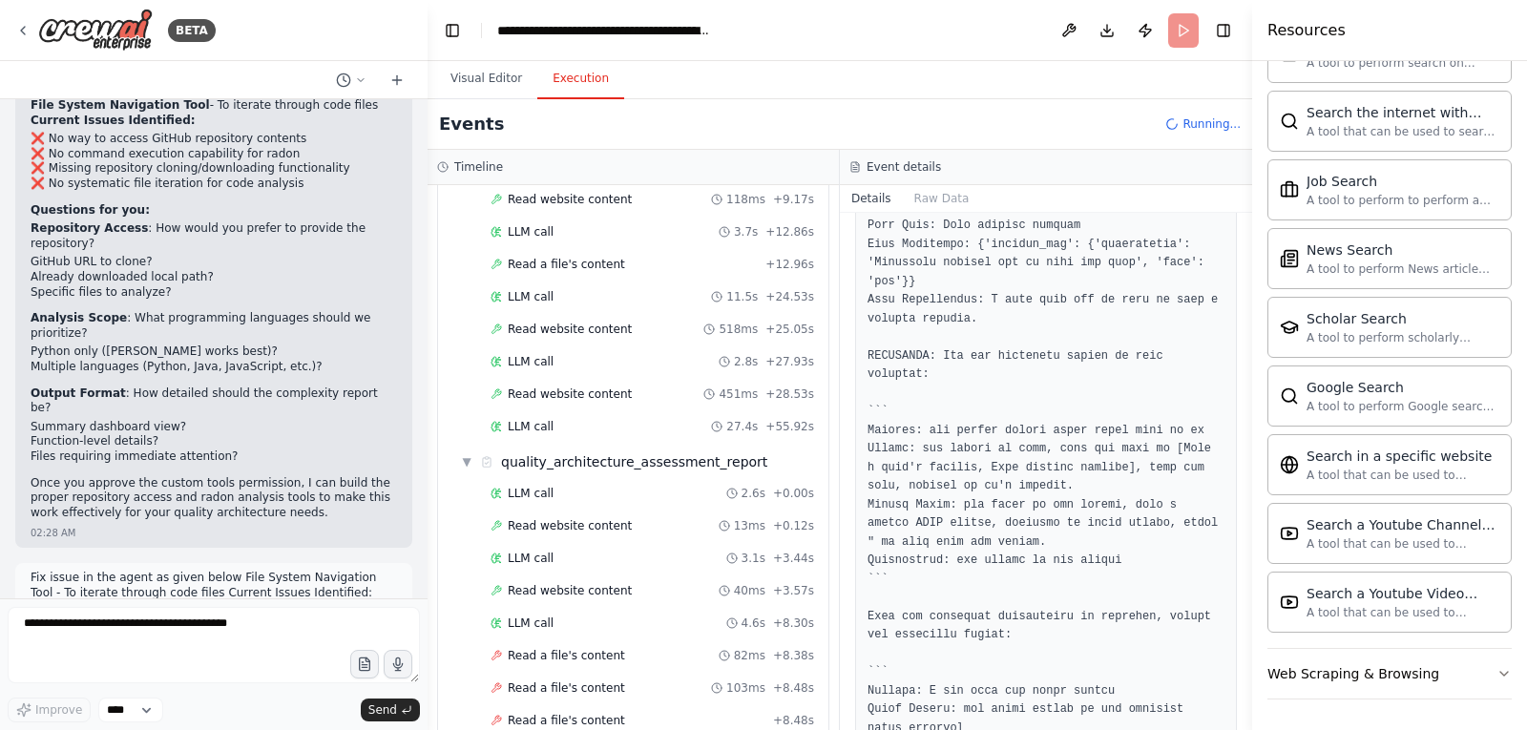
scroll to position [2657, 0]
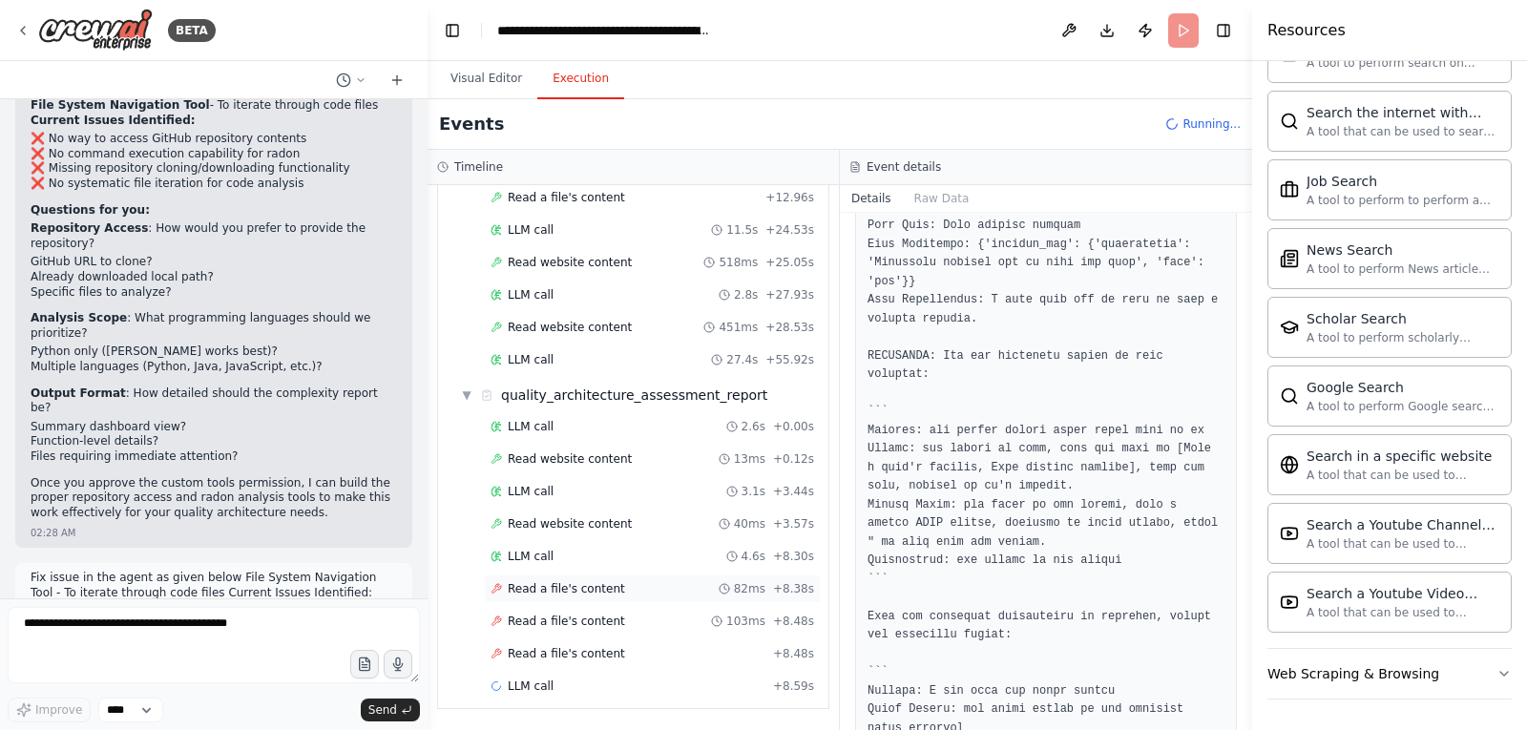
click at [571, 593] on span "Read a file's content" at bounding box center [566, 588] width 117 height 15
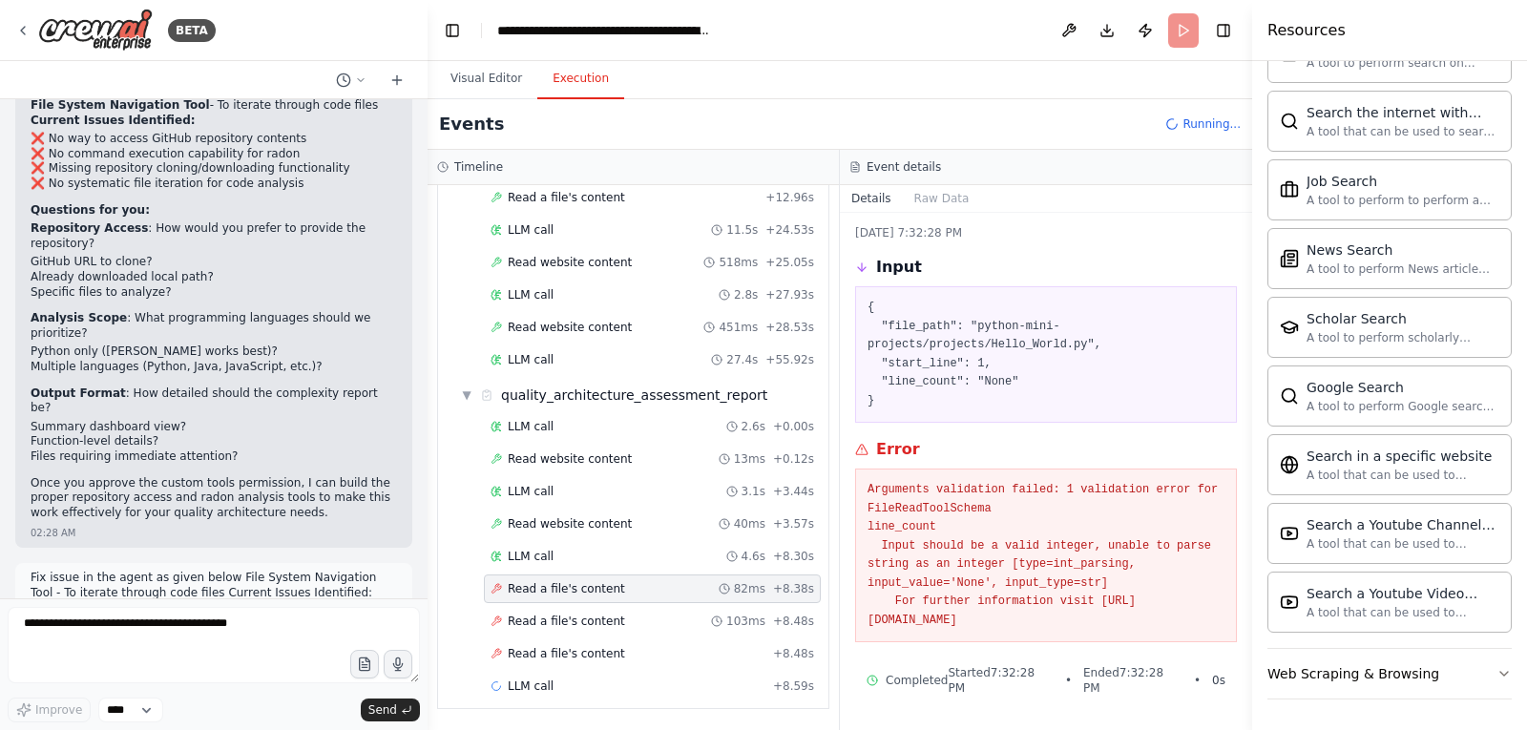
scroll to position [22, 0]
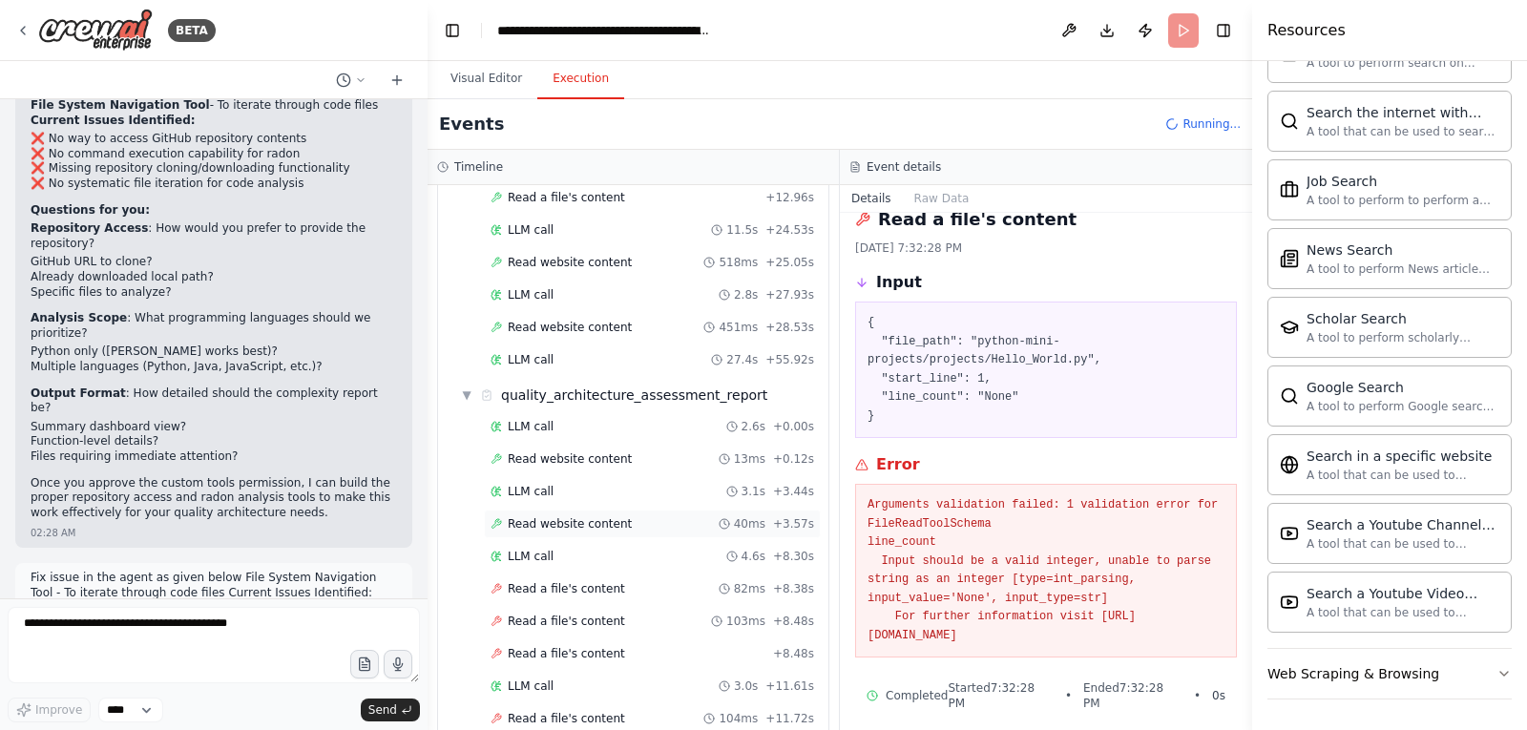
click at [549, 526] on span "Read website content" at bounding box center [570, 523] width 124 height 15
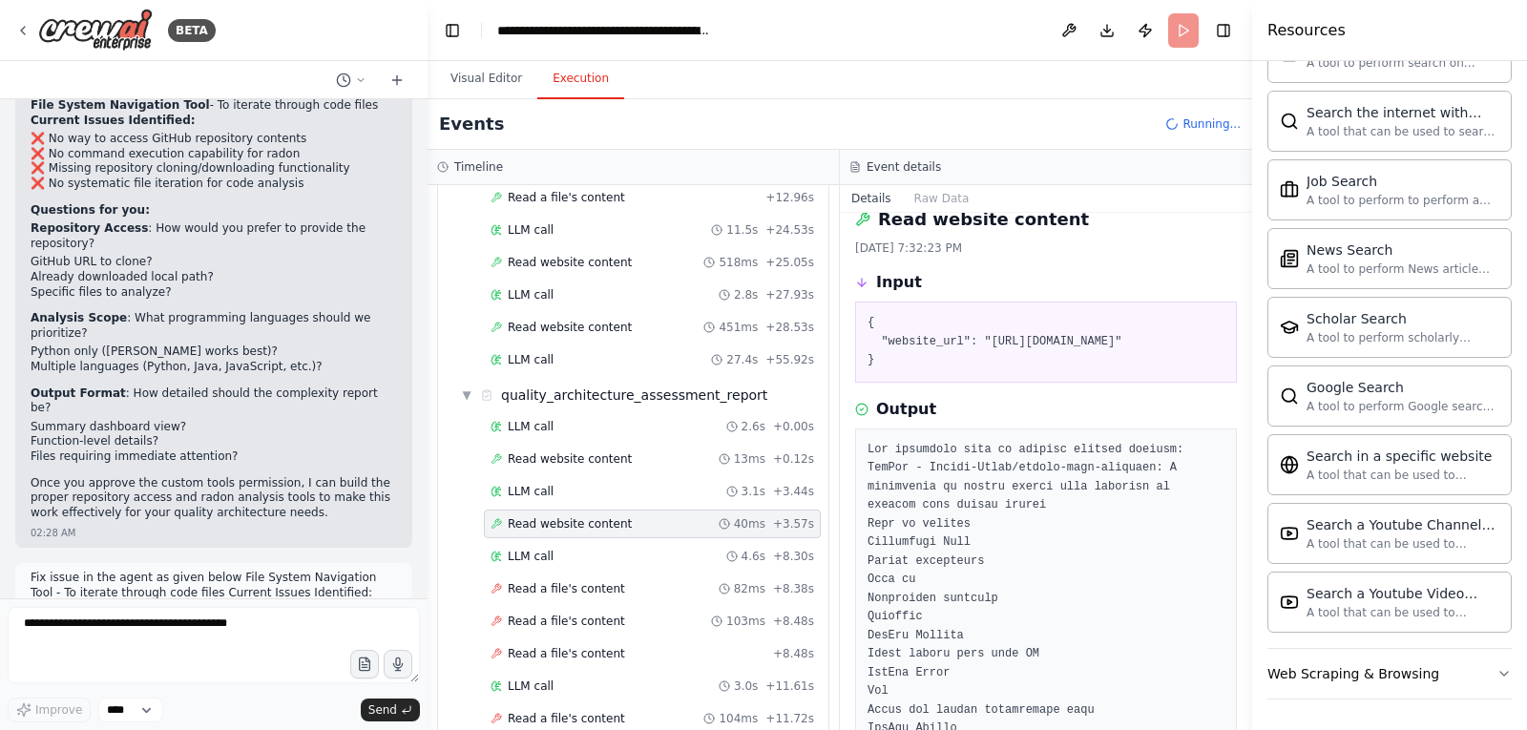
scroll to position [11315, 0]
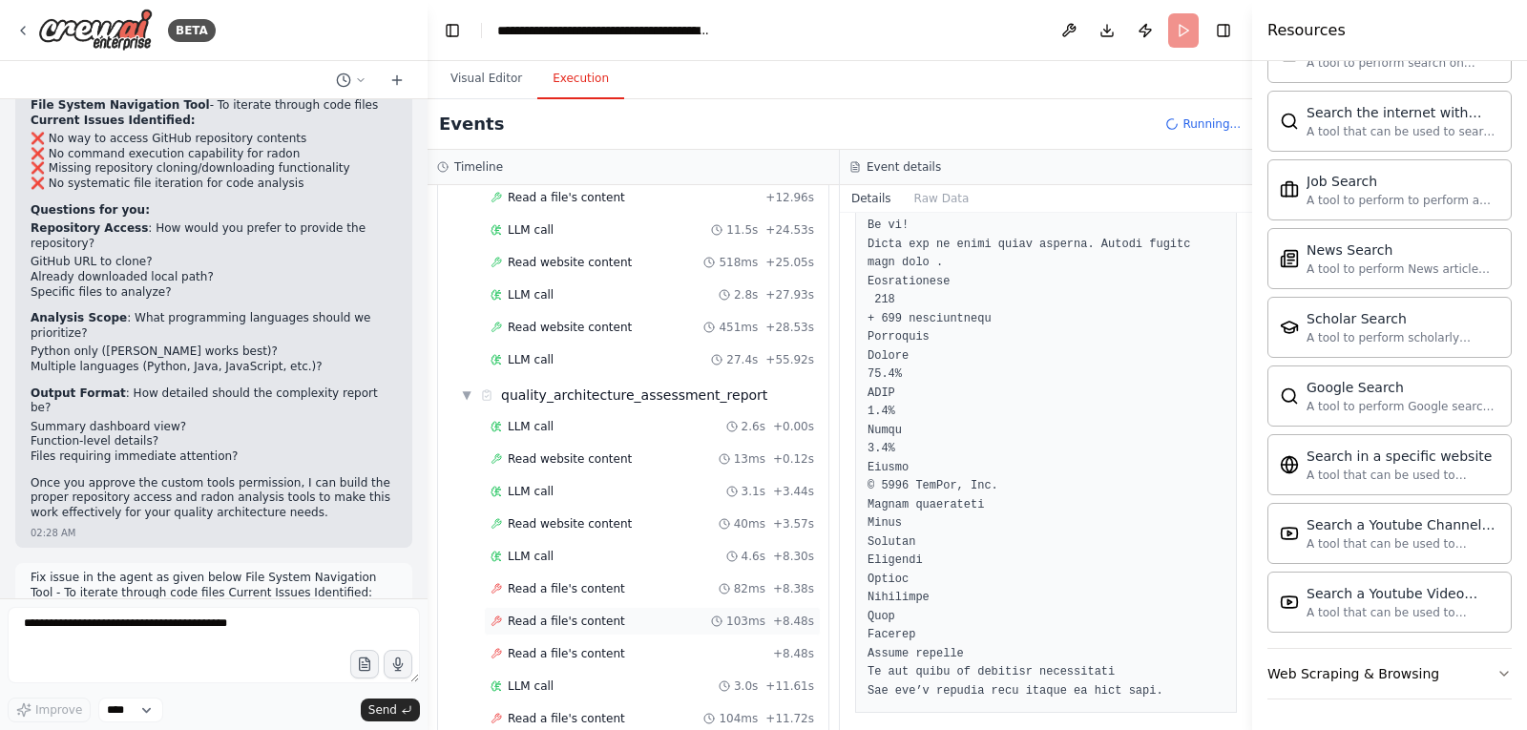
click at [569, 626] on span "Read a file's content" at bounding box center [566, 620] width 117 height 15
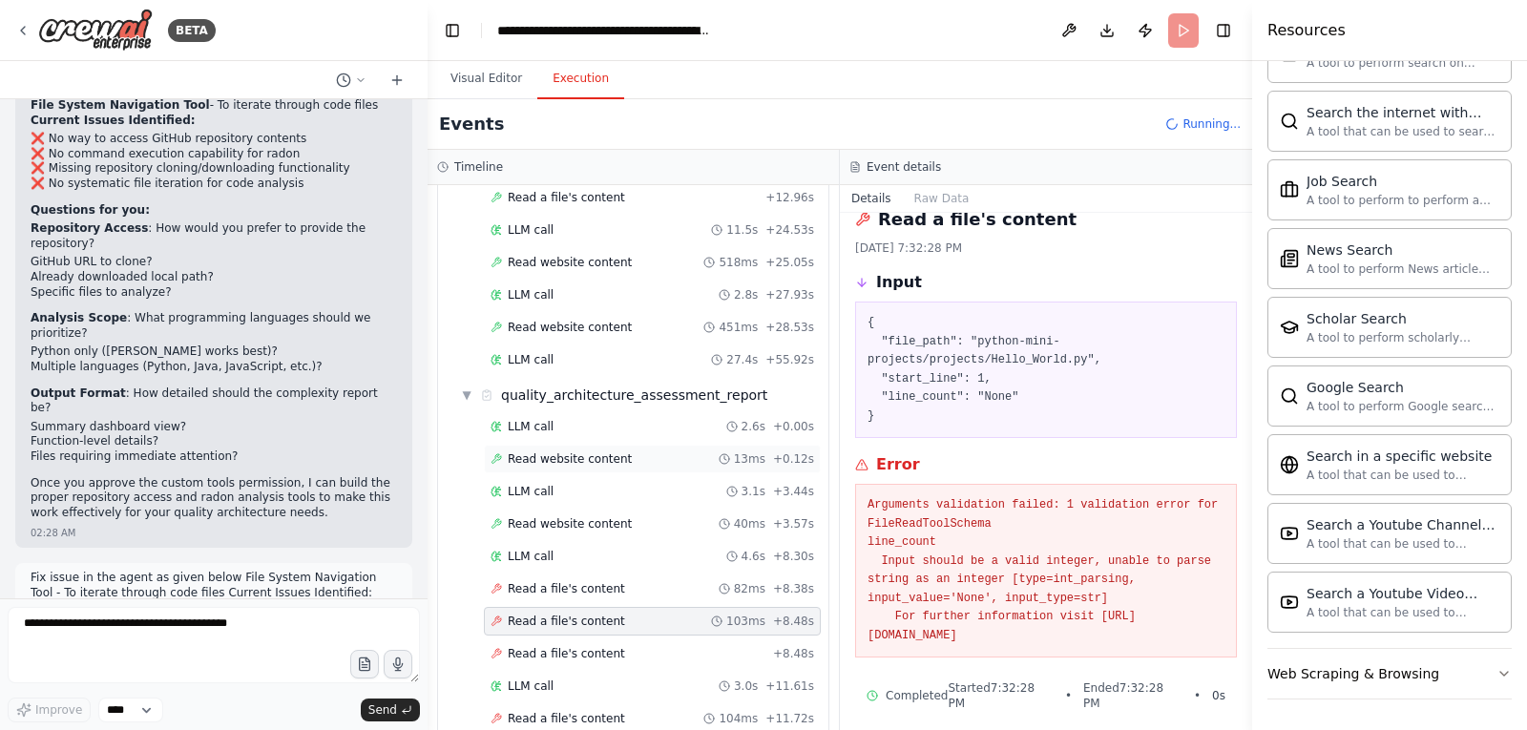
click at [538, 453] on span "Read website content" at bounding box center [570, 458] width 124 height 15
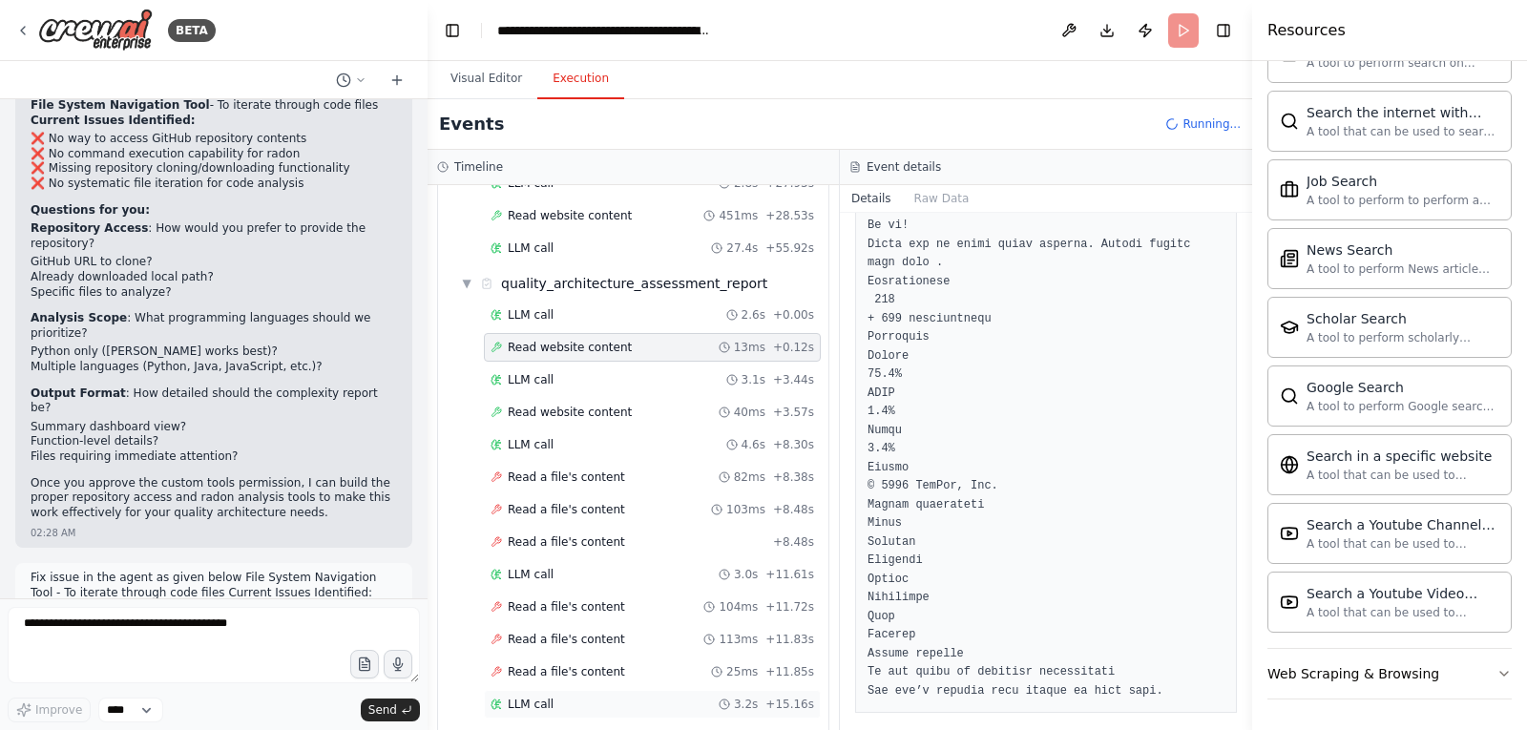
scroll to position [2917, 0]
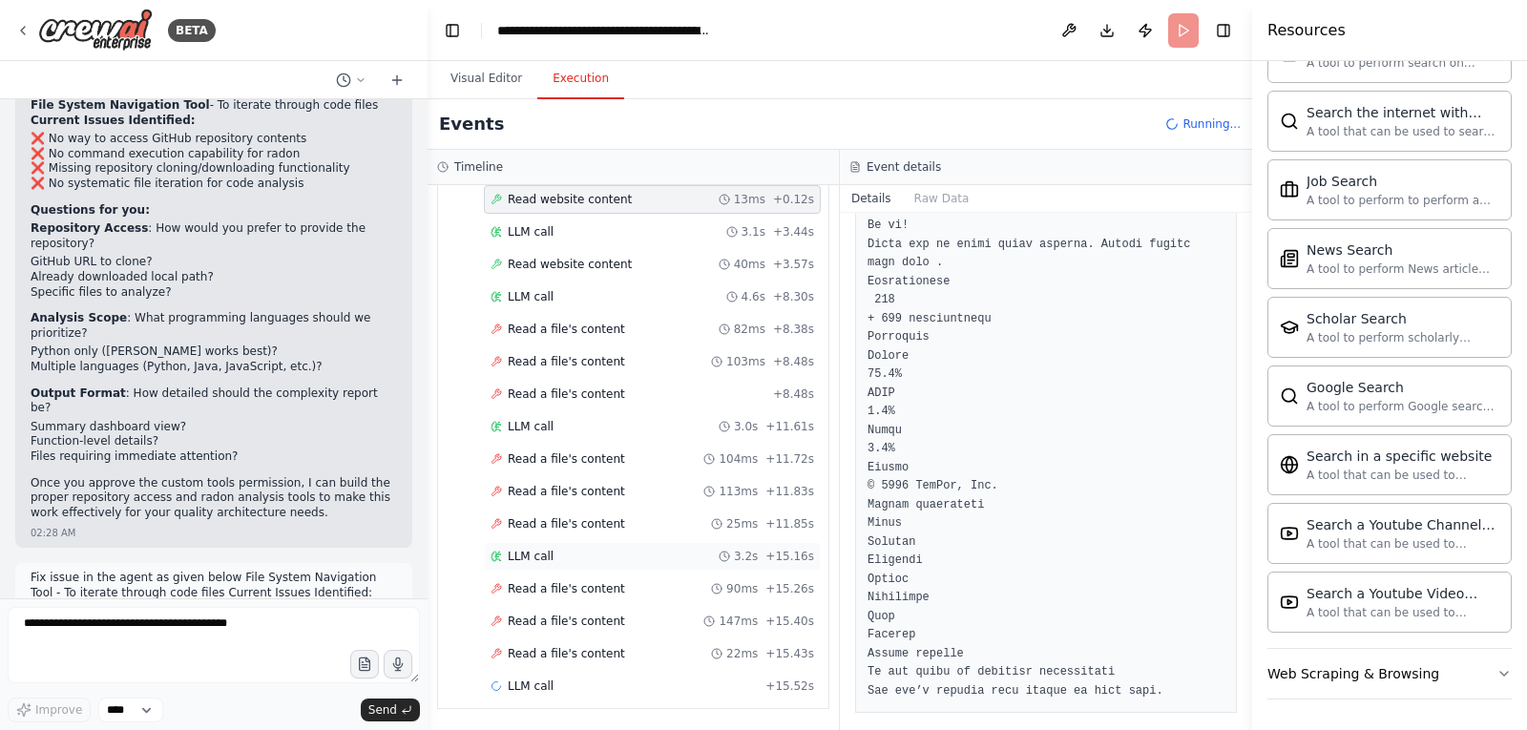
click at [537, 558] on span "LLM call" at bounding box center [531, 556] width 46 height 15
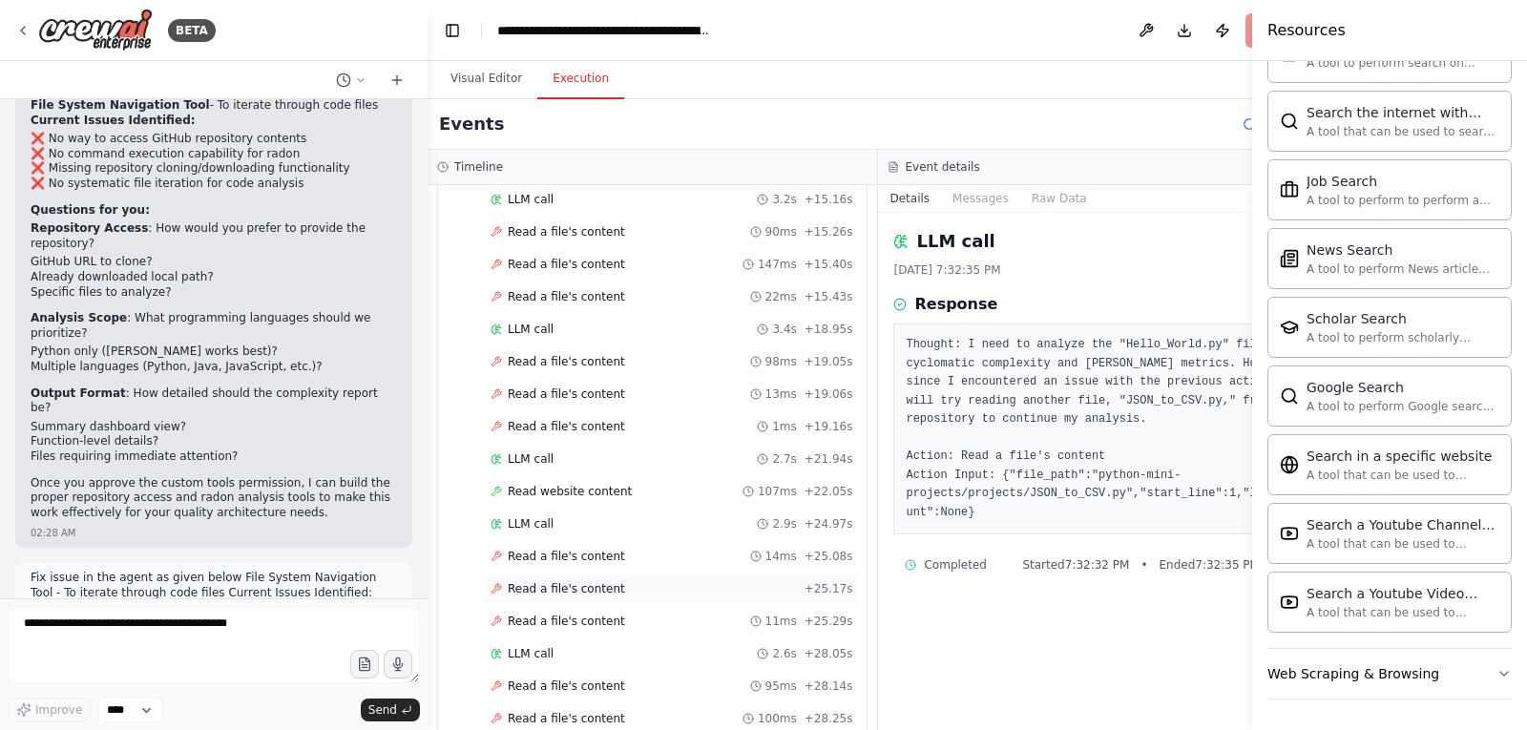
scroll to position [3352, 0]
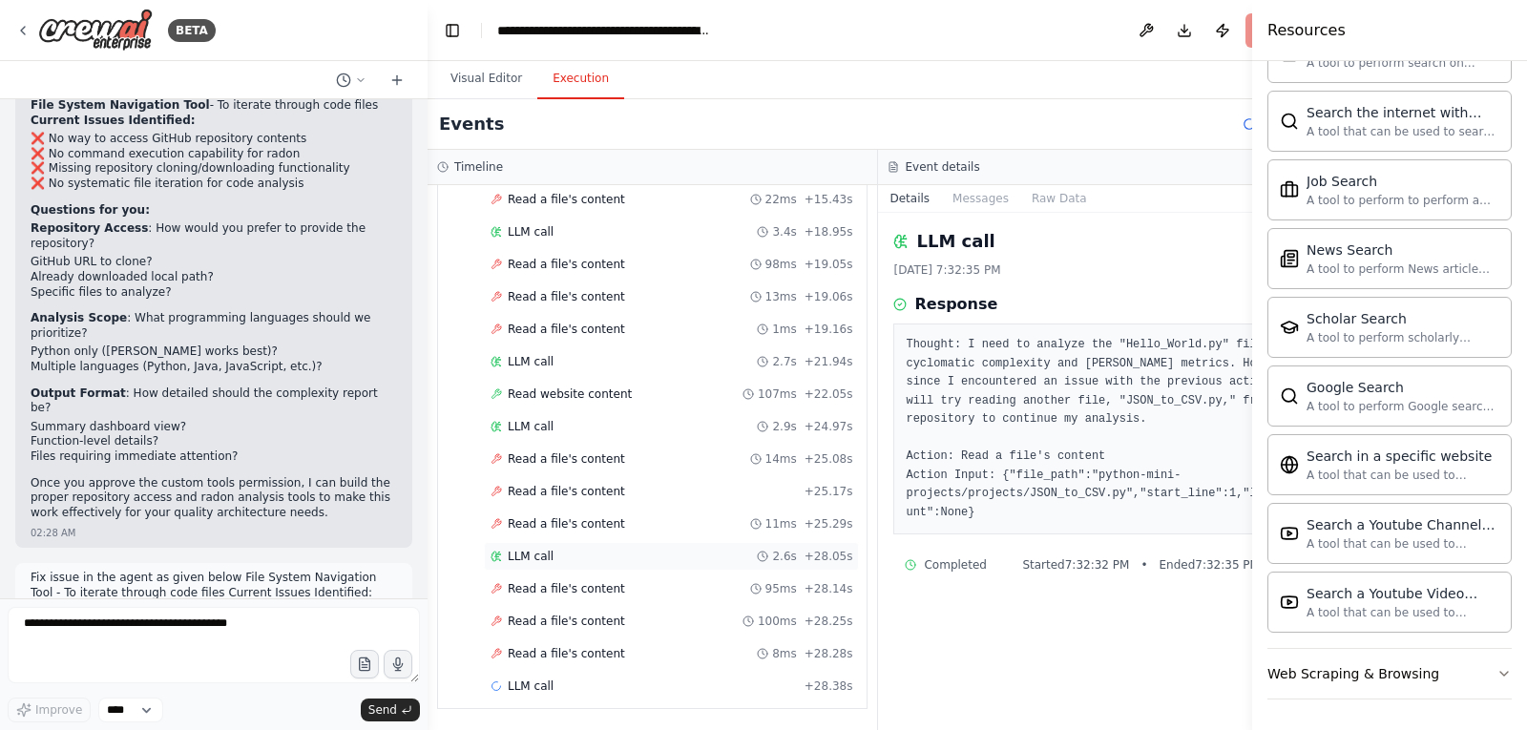
click at [513, 549] on span "LLM call" at bounding box center [531, 556] width 46 height 15
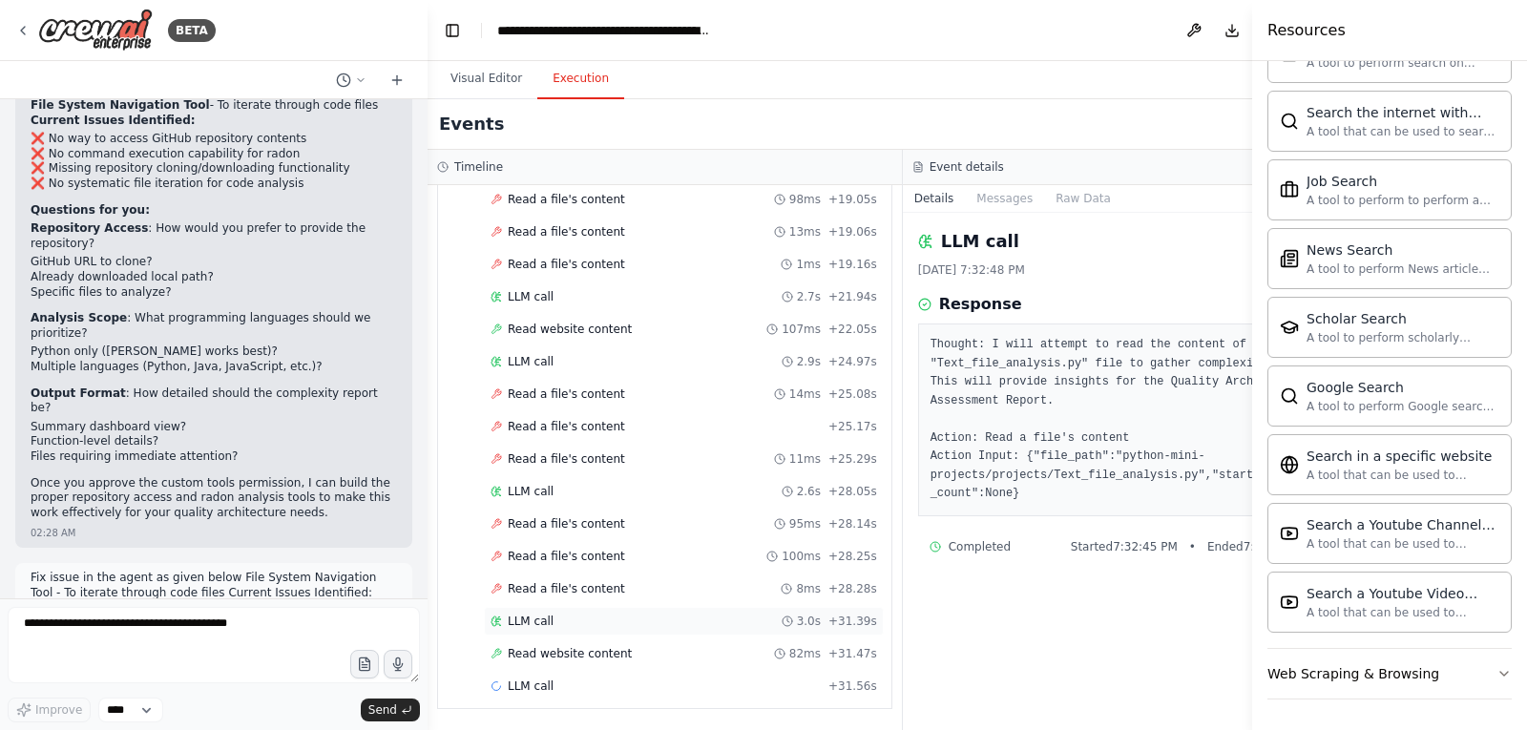
click at [533, 621] on span "LLM call" at bounding box center [531, 620] width 46 height 15
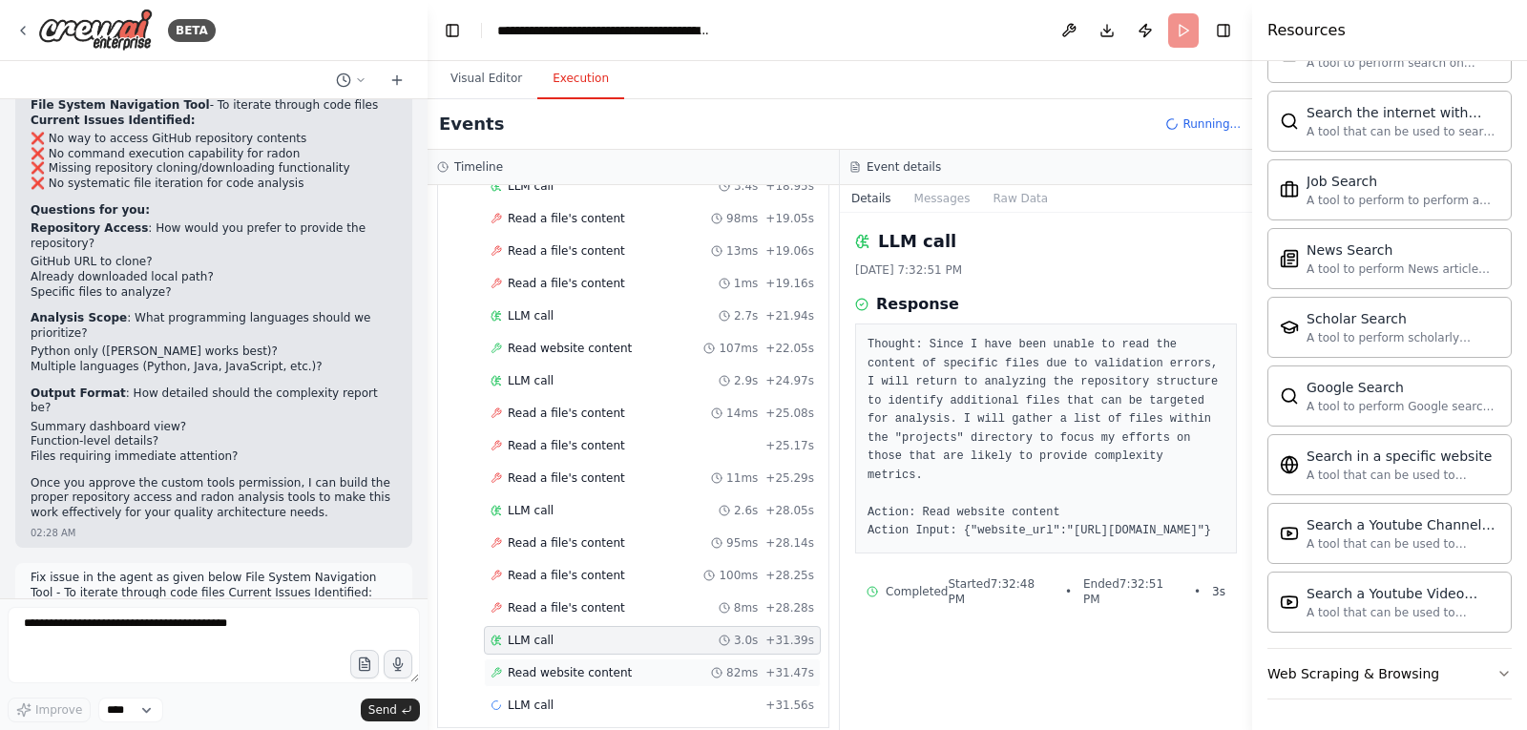
scroll to position [3436, 0]
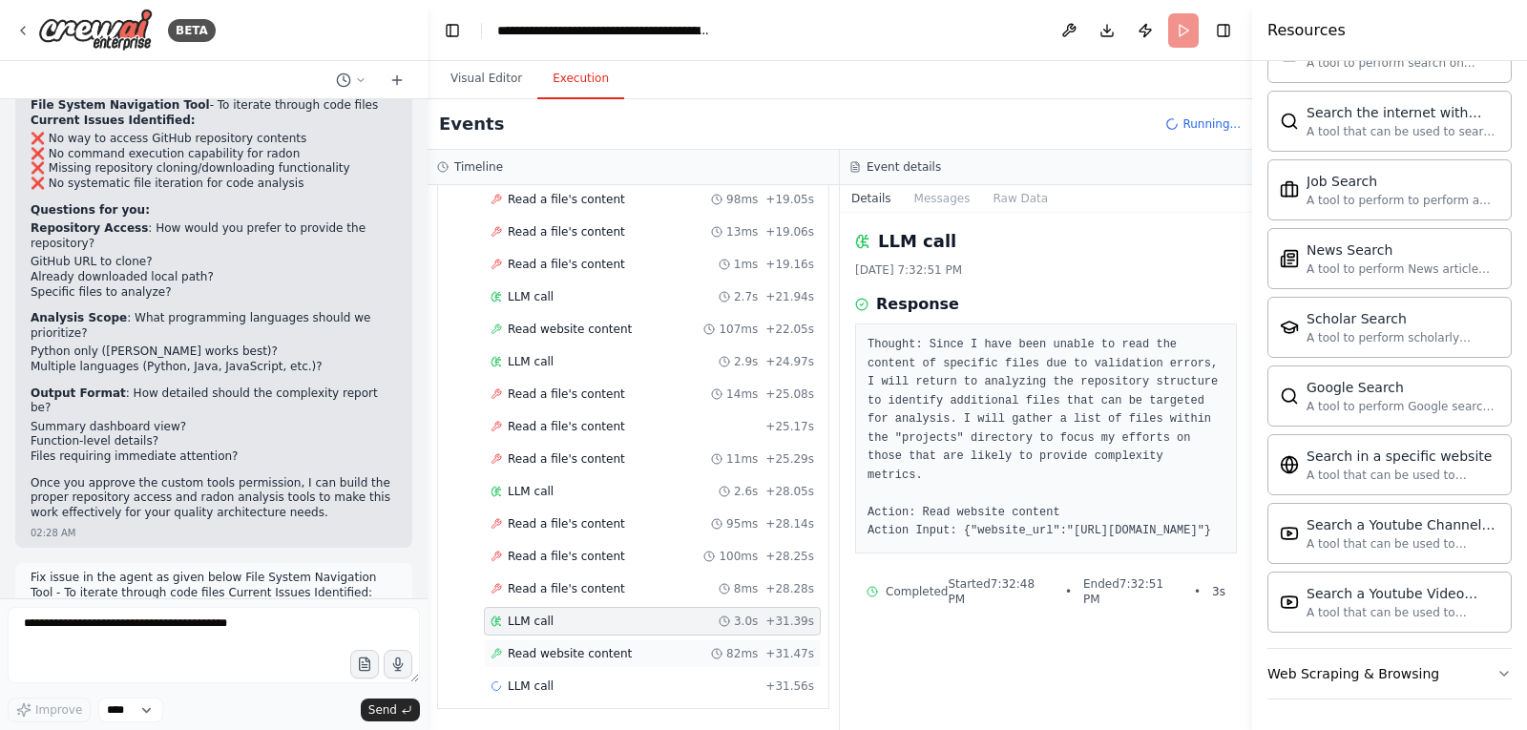
click at [530, 654] on span "Read website content" at bounding box center [570, 653] width 124 height 15
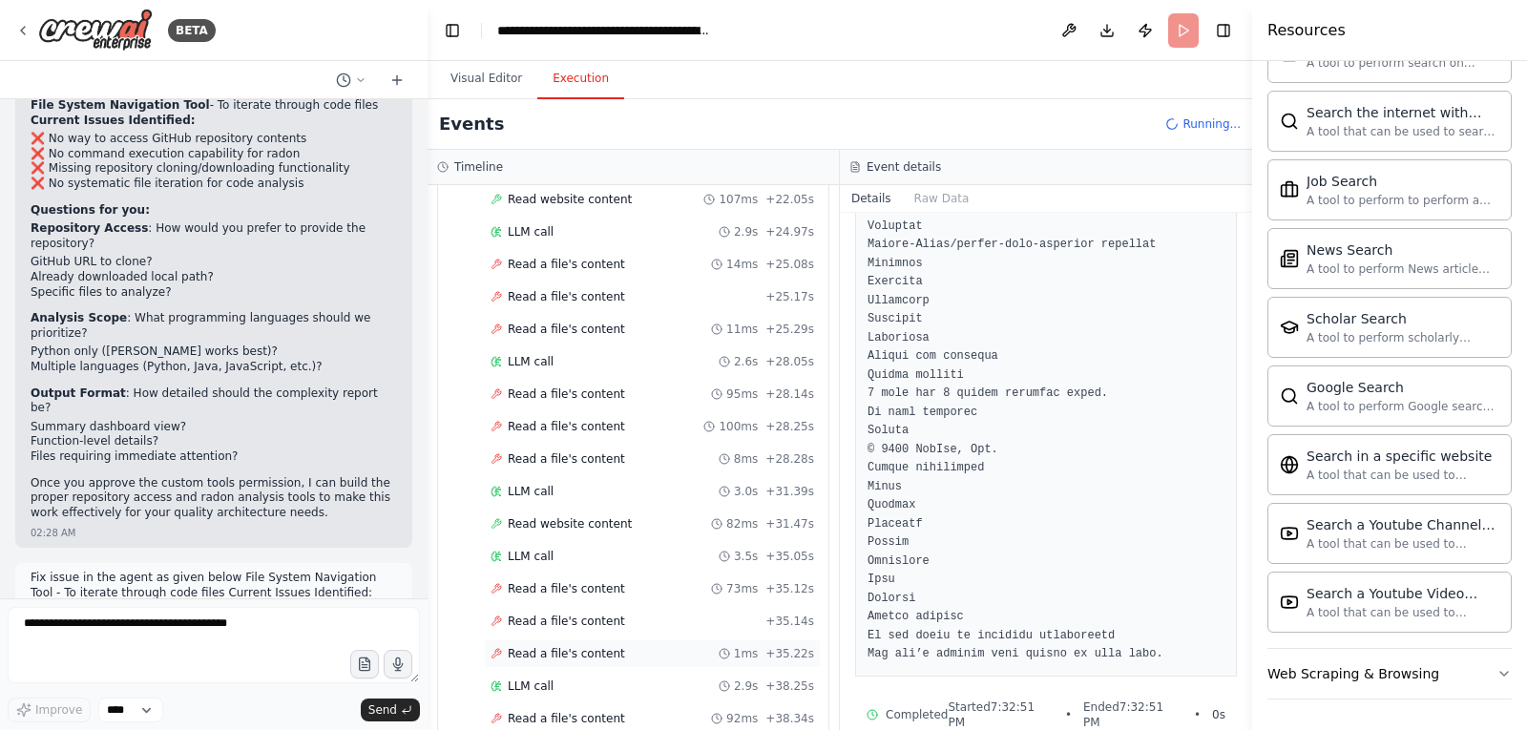
scroll to position [3663, 0]
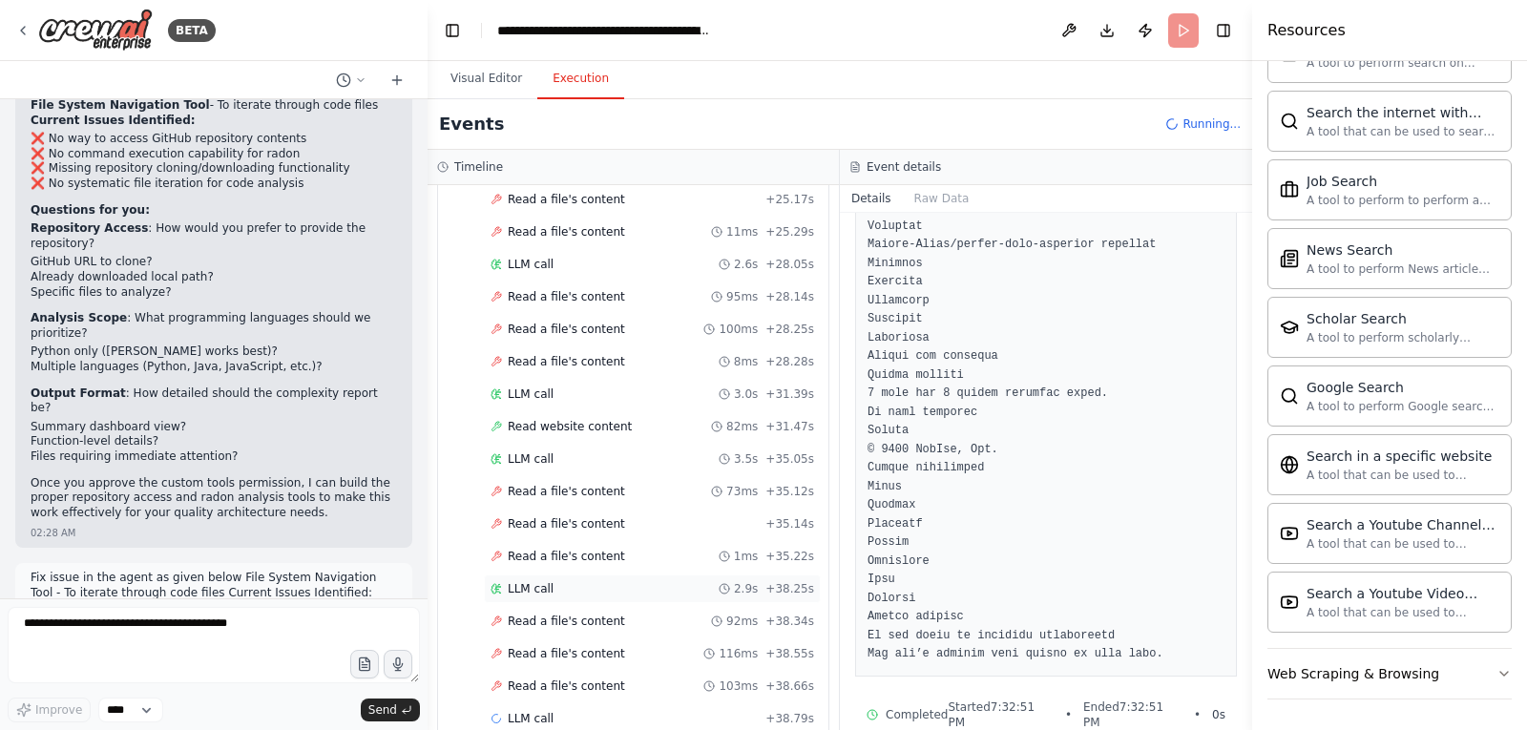
click at [517, 595] on span "LLM call" at bounding box center [531, 588] width 46 height 15
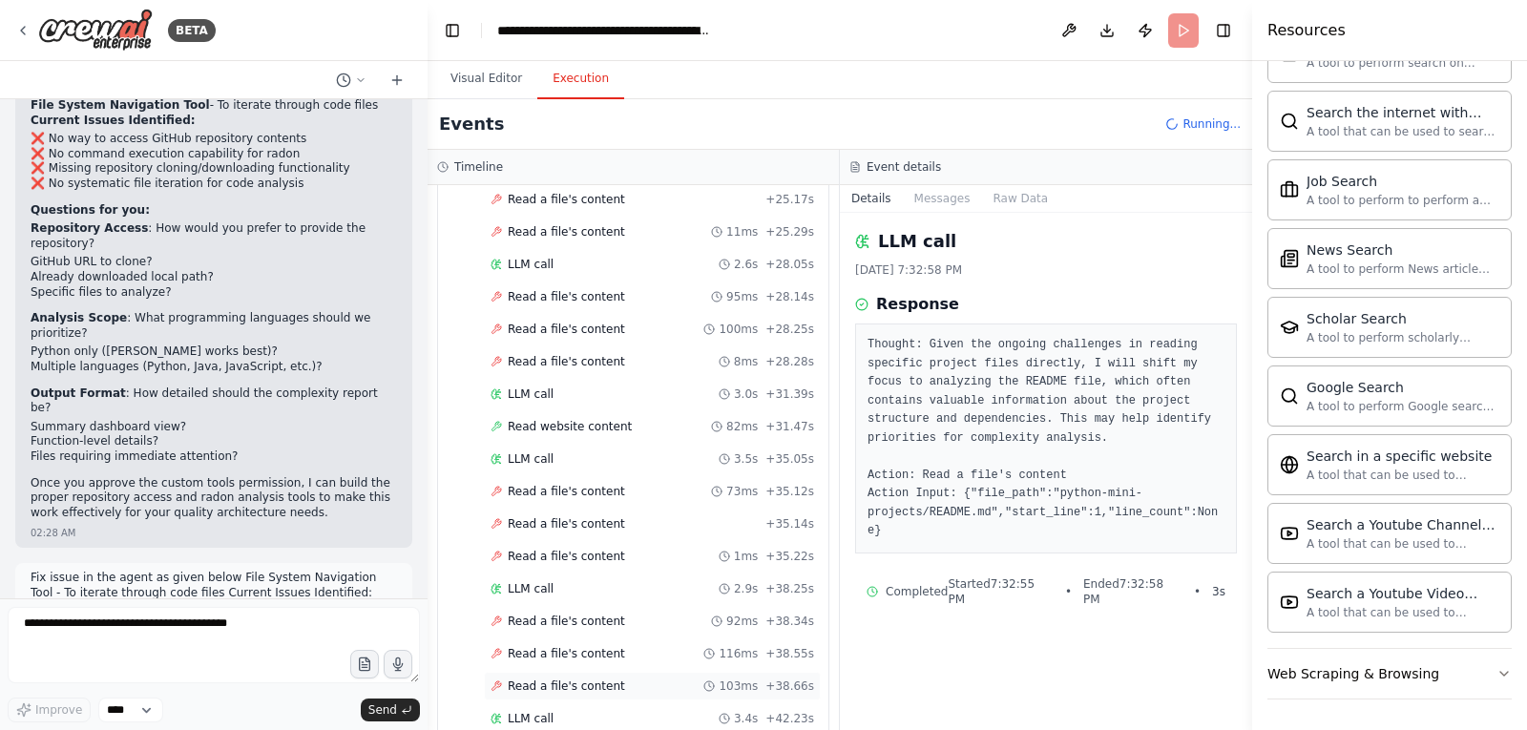
scroll to position [3760, 0]
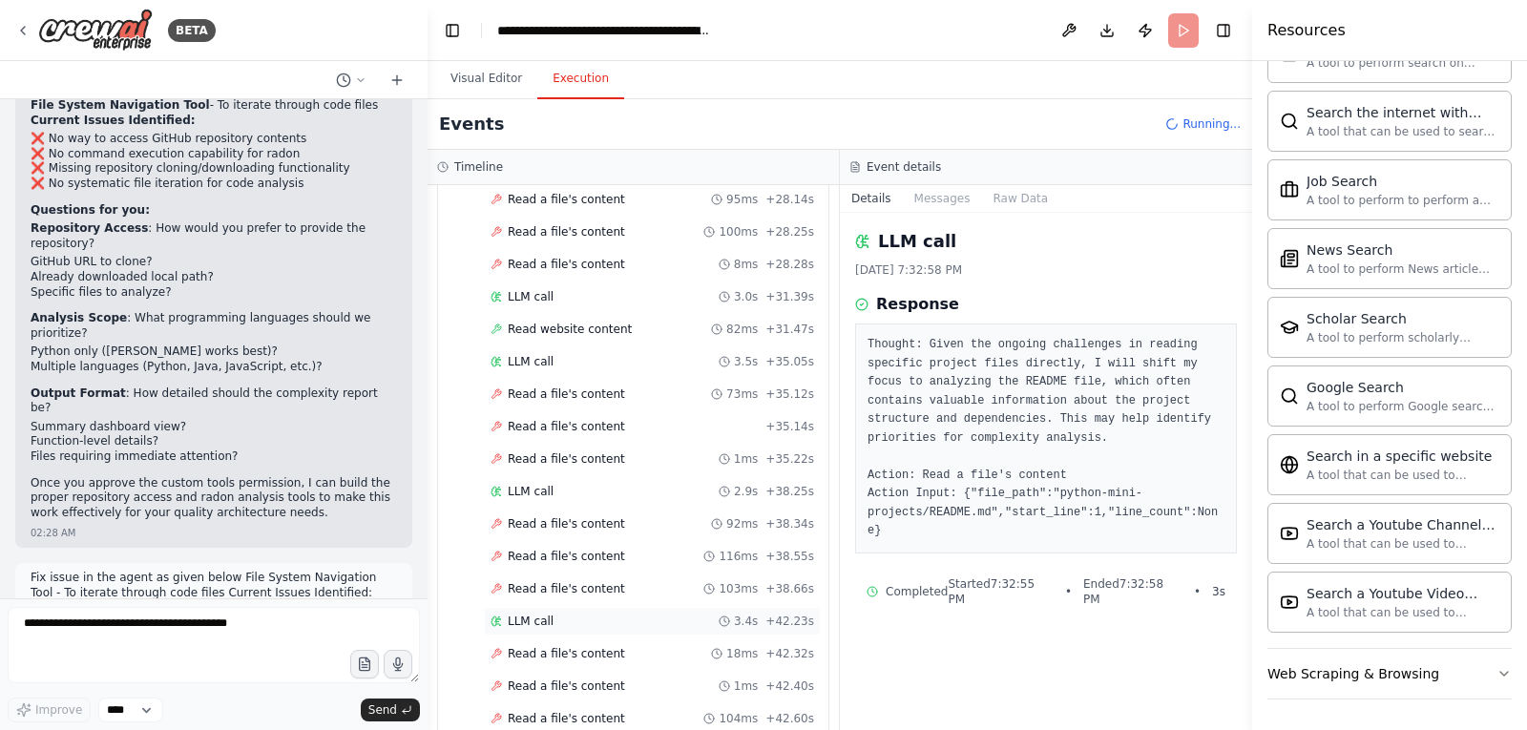
click at [548, 620] on span "LLM call" at bounding box center [531, 620] width 46 height 15
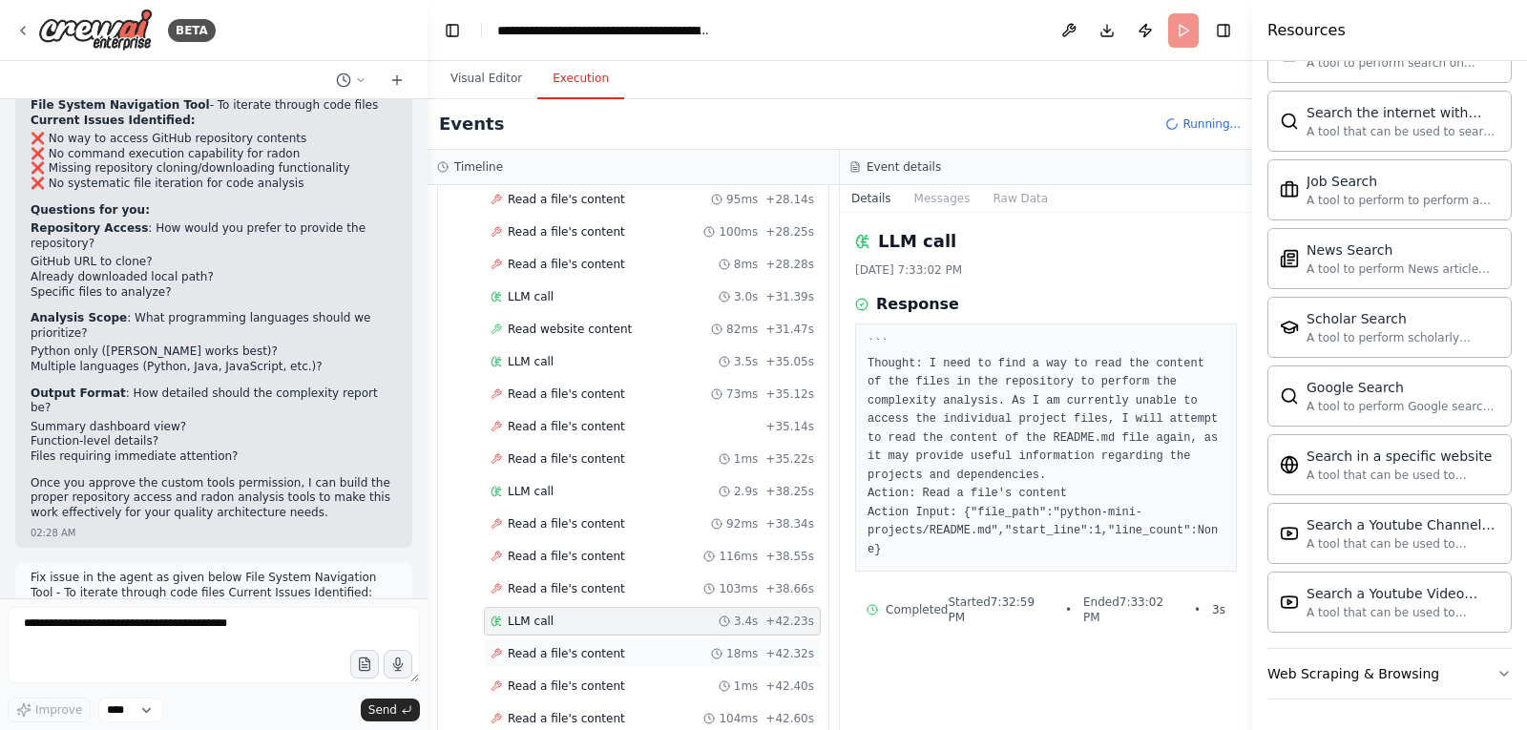
click at [589, 658] on span "Read a file's content" at bounding box center [566, 653] width 117 height 15
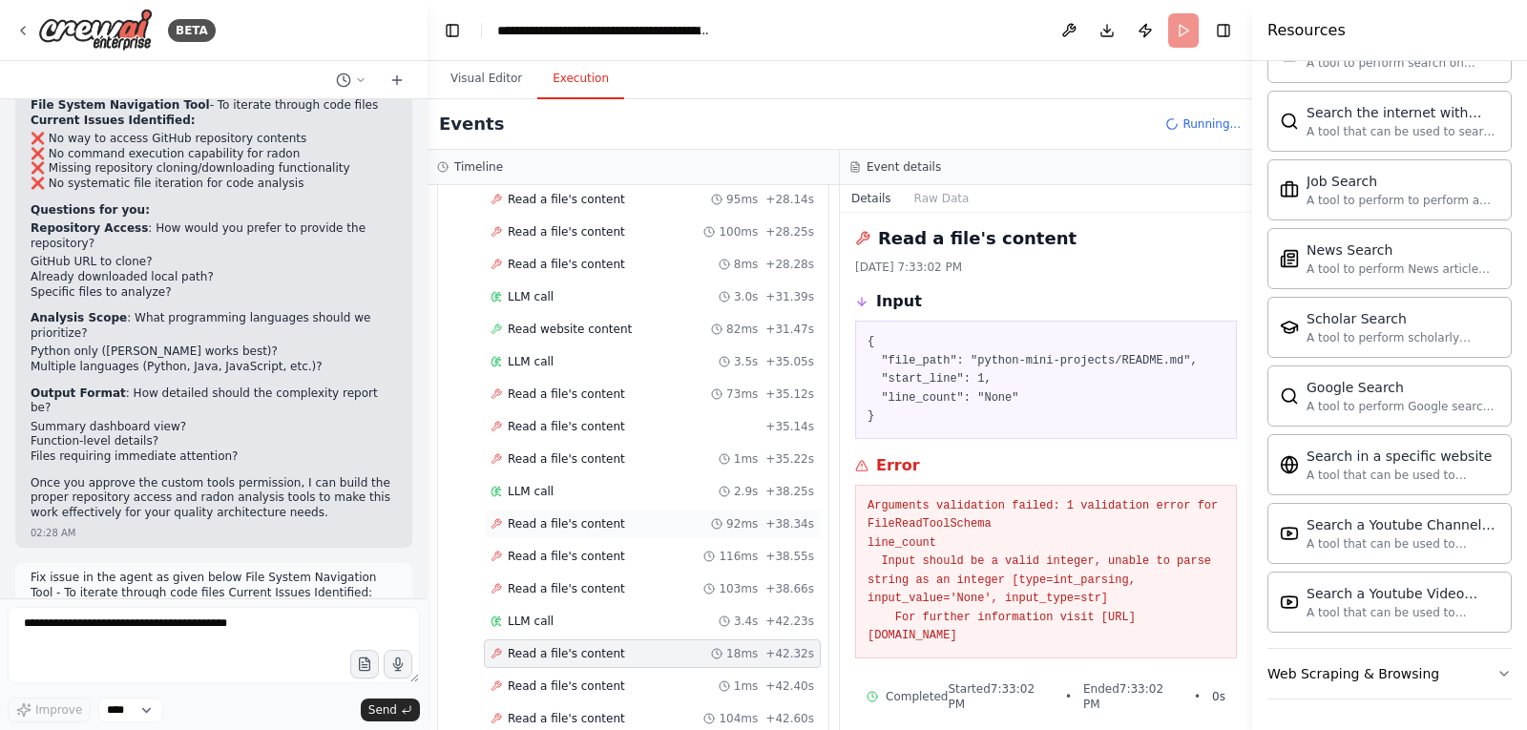
scroll to position [4, 0]
click at [585, 677] on div "Read a file's content 1ms + 42.40s" at bounding box center [652, 686] width 337 height 29
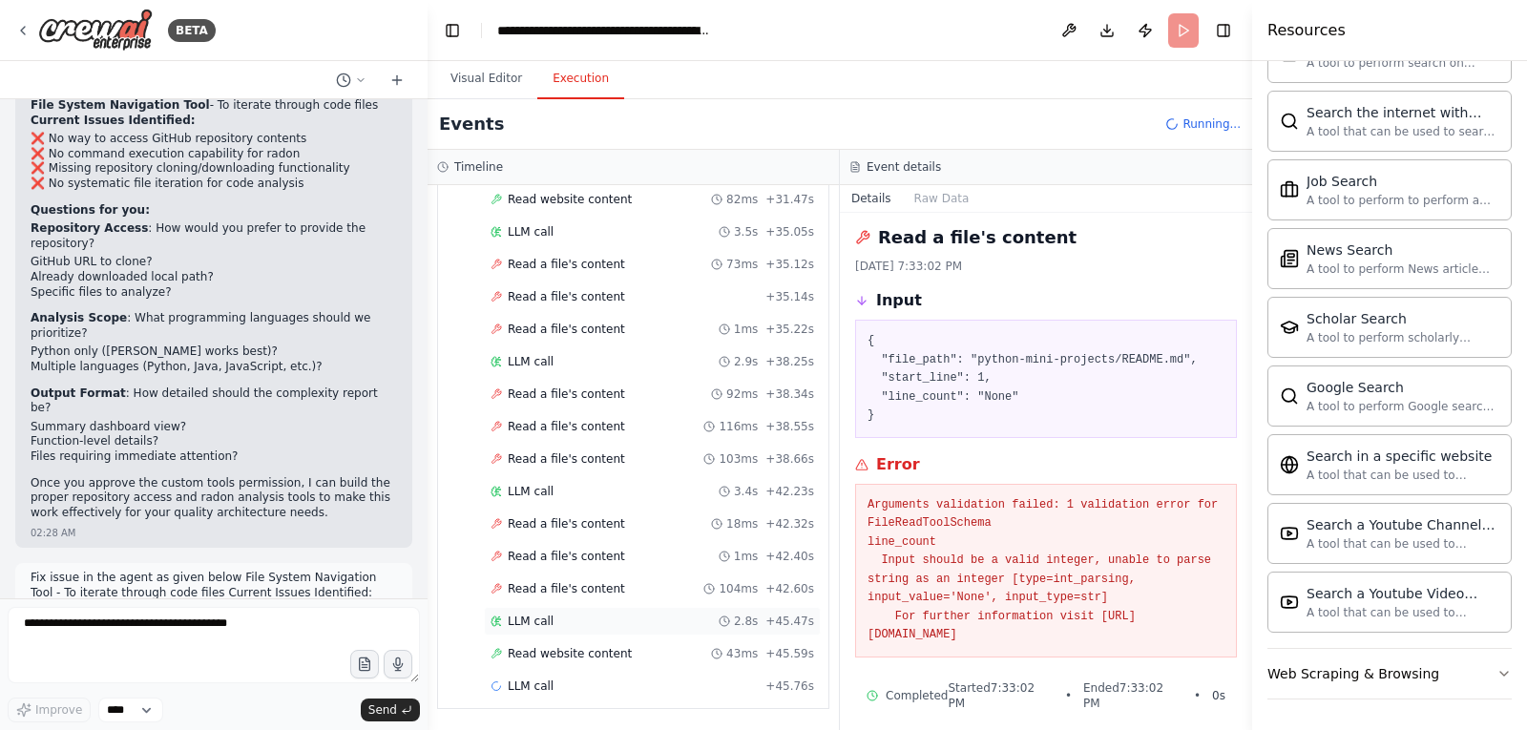
click at [554, 611] on div "LLM call 2.8s + 45.47s" at bounding box center [652, 621] width 337 height 29
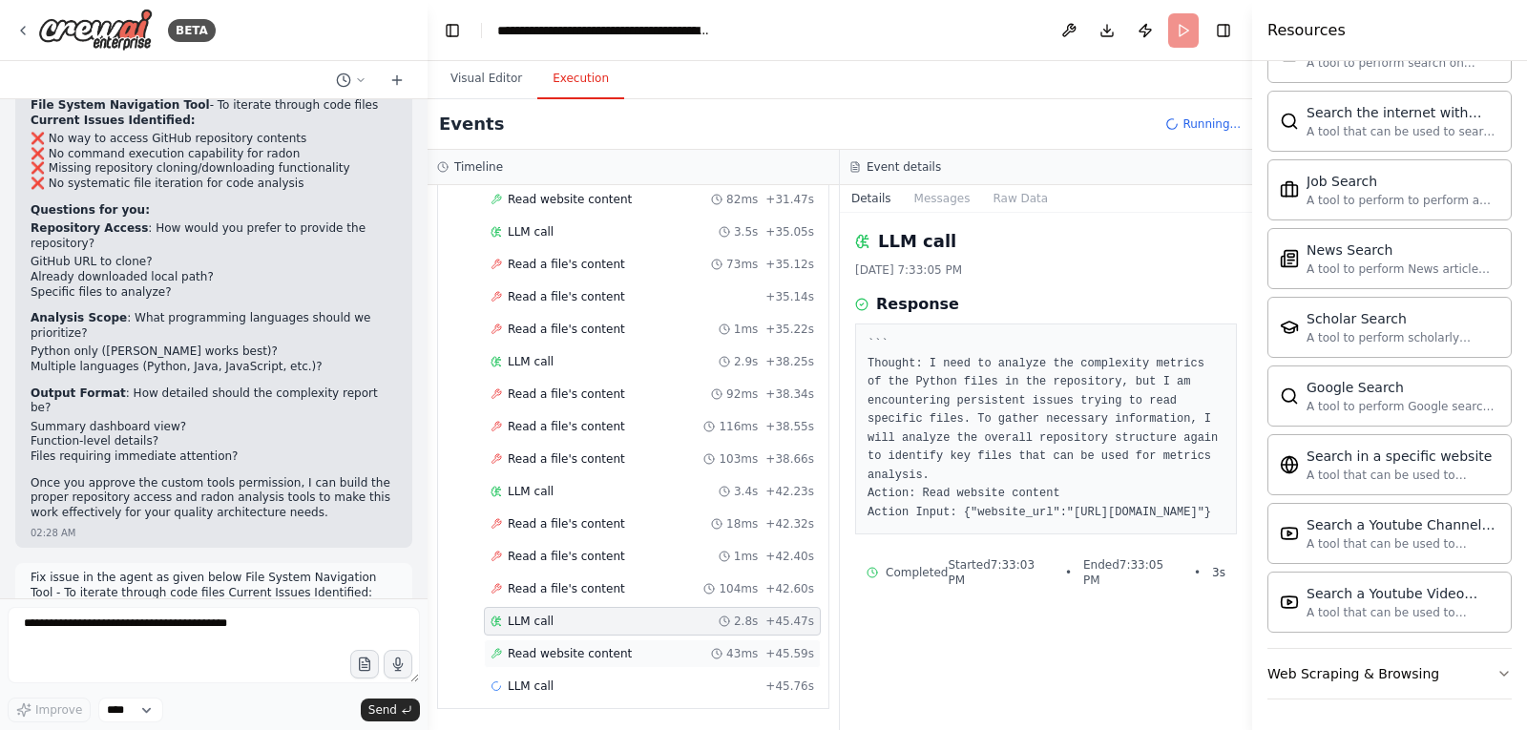
click at [585, 653] on span "Read website content" at bounding box center [570, 653] width 124 height 15
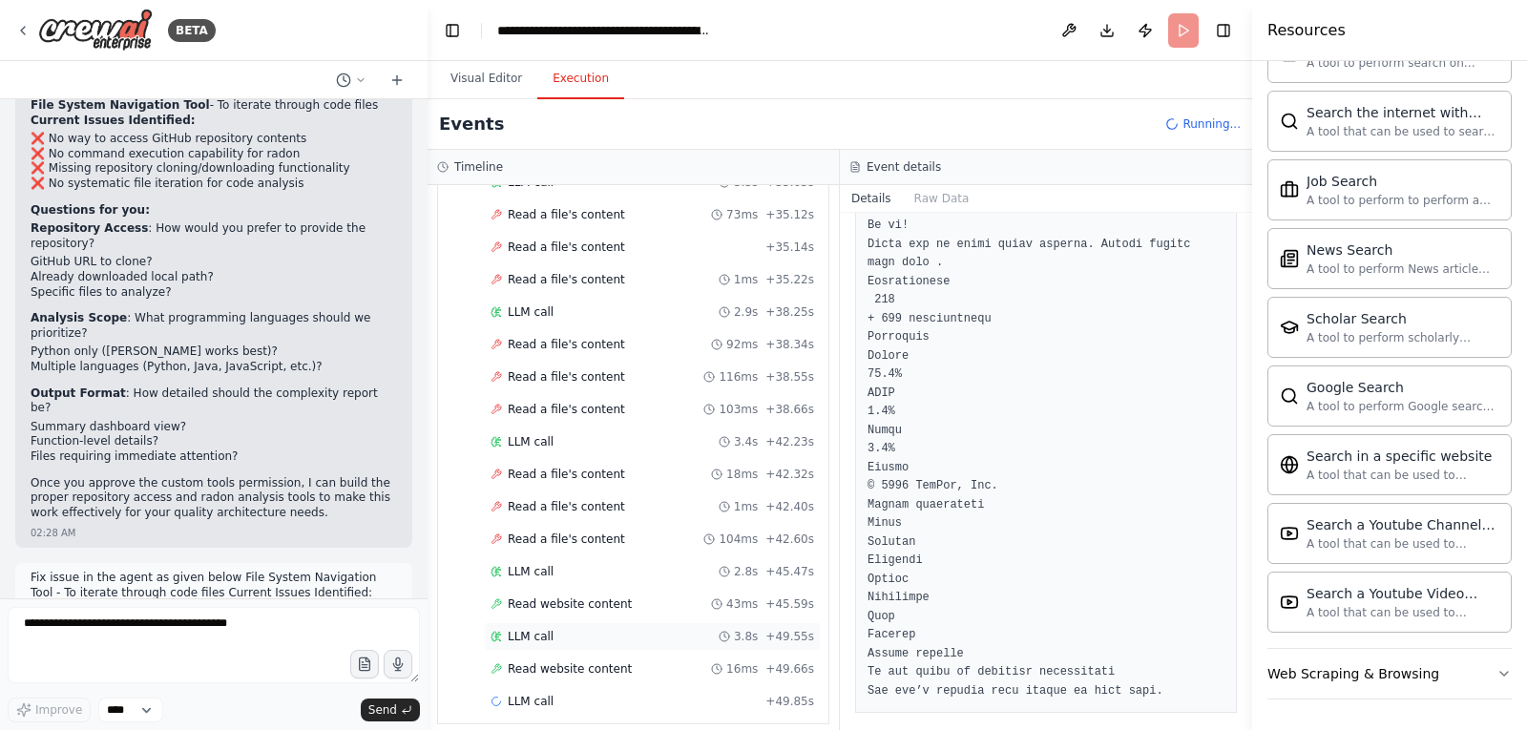
scroll to position [3955, 0]
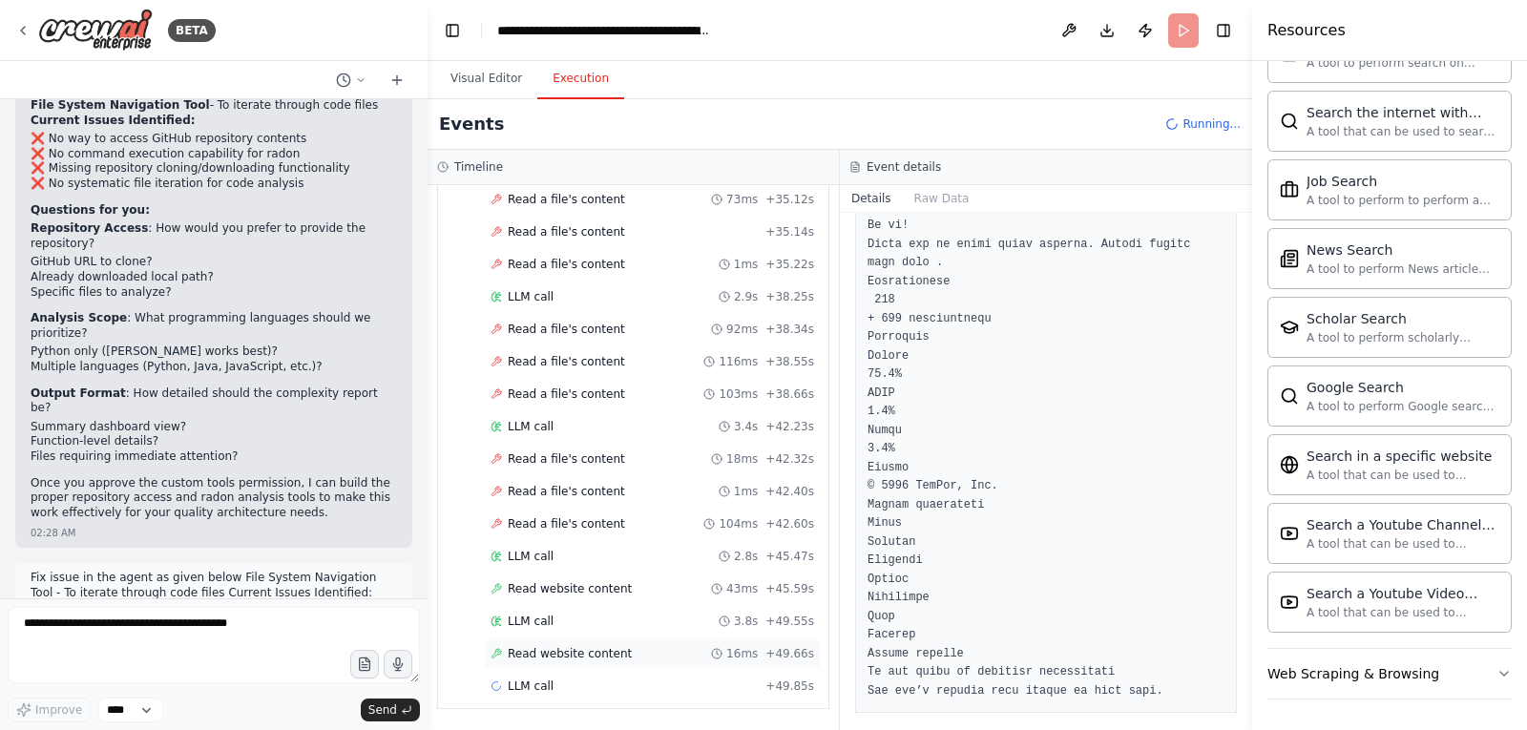
click at [567, 647] on span "Read website content" at bounding box center [570, 653] width 124 height 15
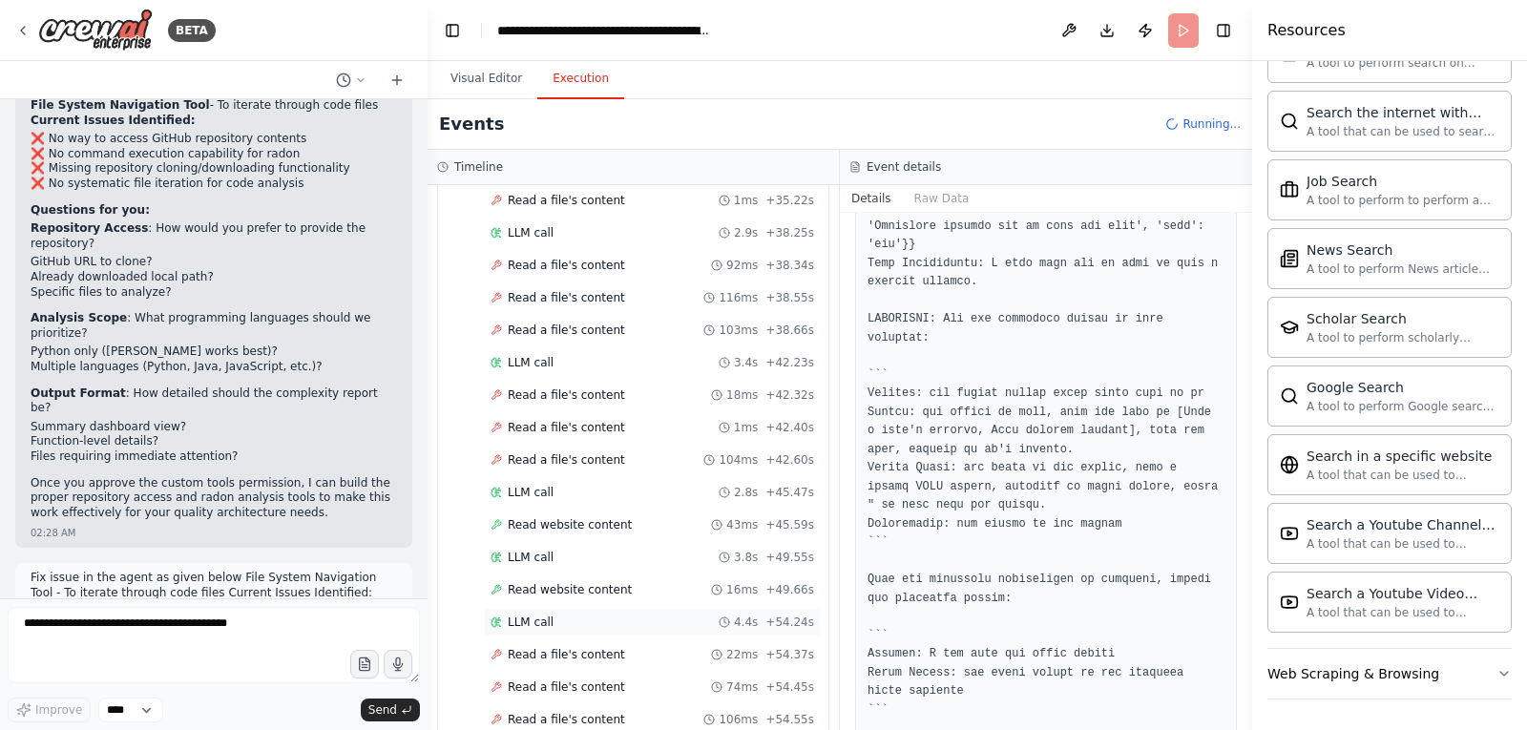
scroll to position [4084, 0]
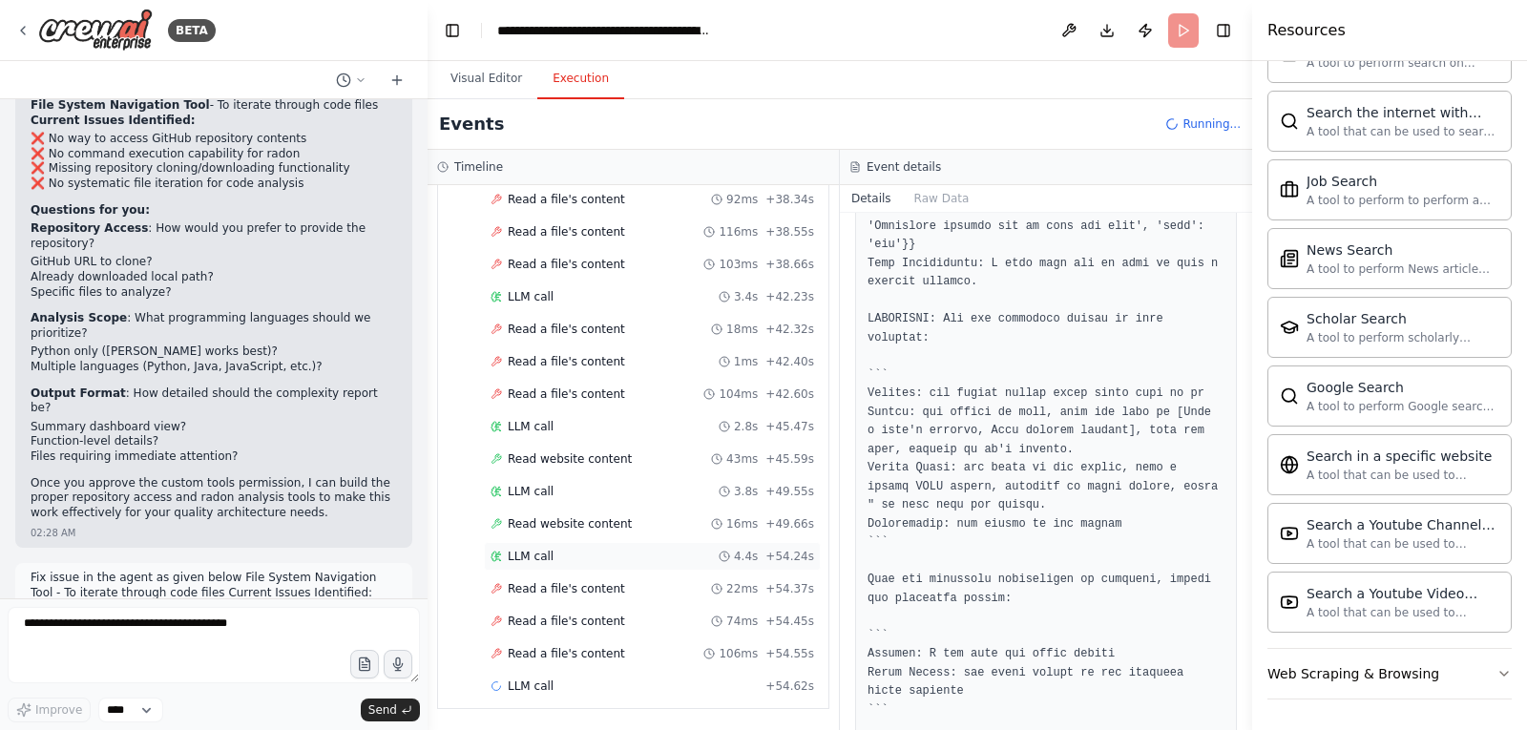
click at [523, 551] on span "LLM call" at bounding box center [531, 556] width 46 height 15
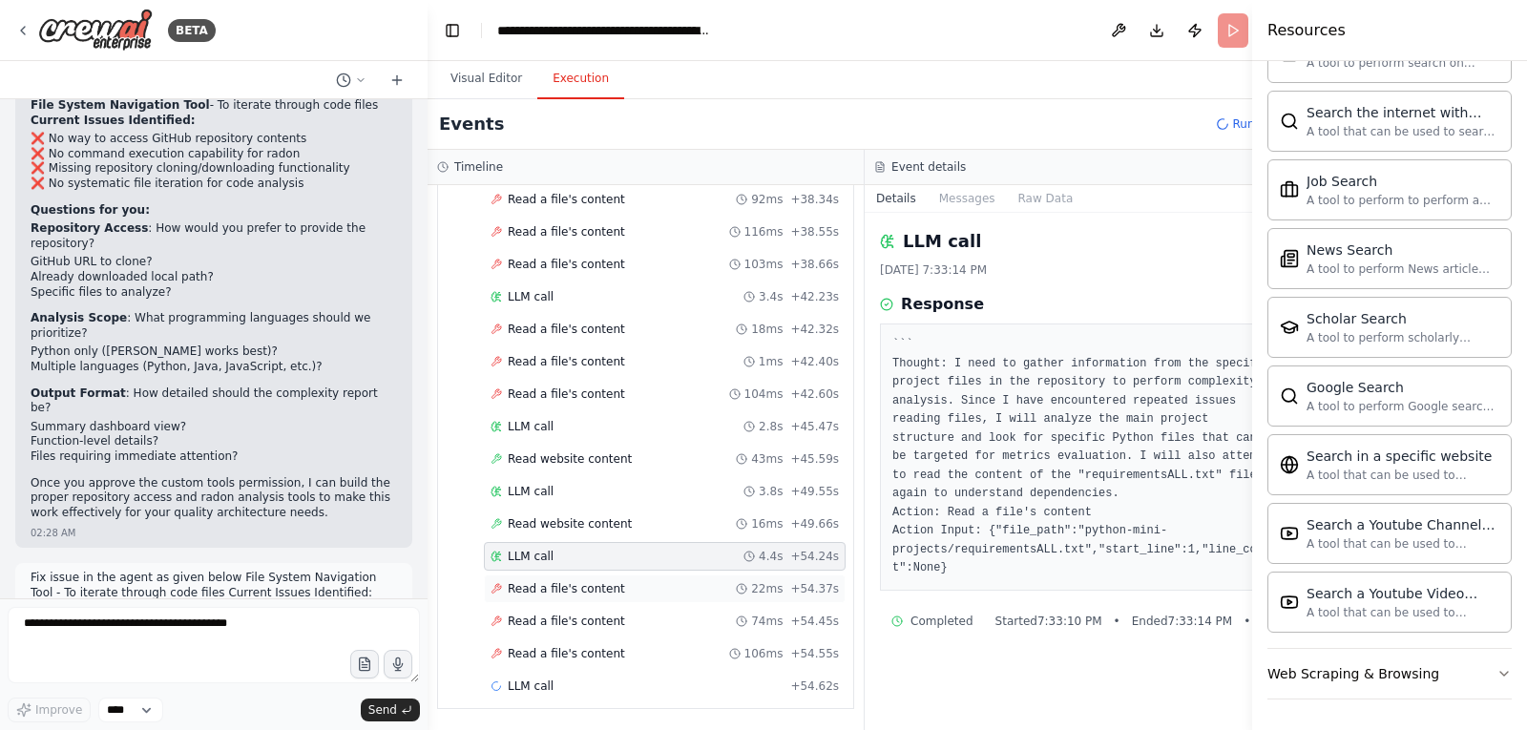
click at [552, 591] on span "Read a file's content" at bounding box center [566, 588] width 117 height 15
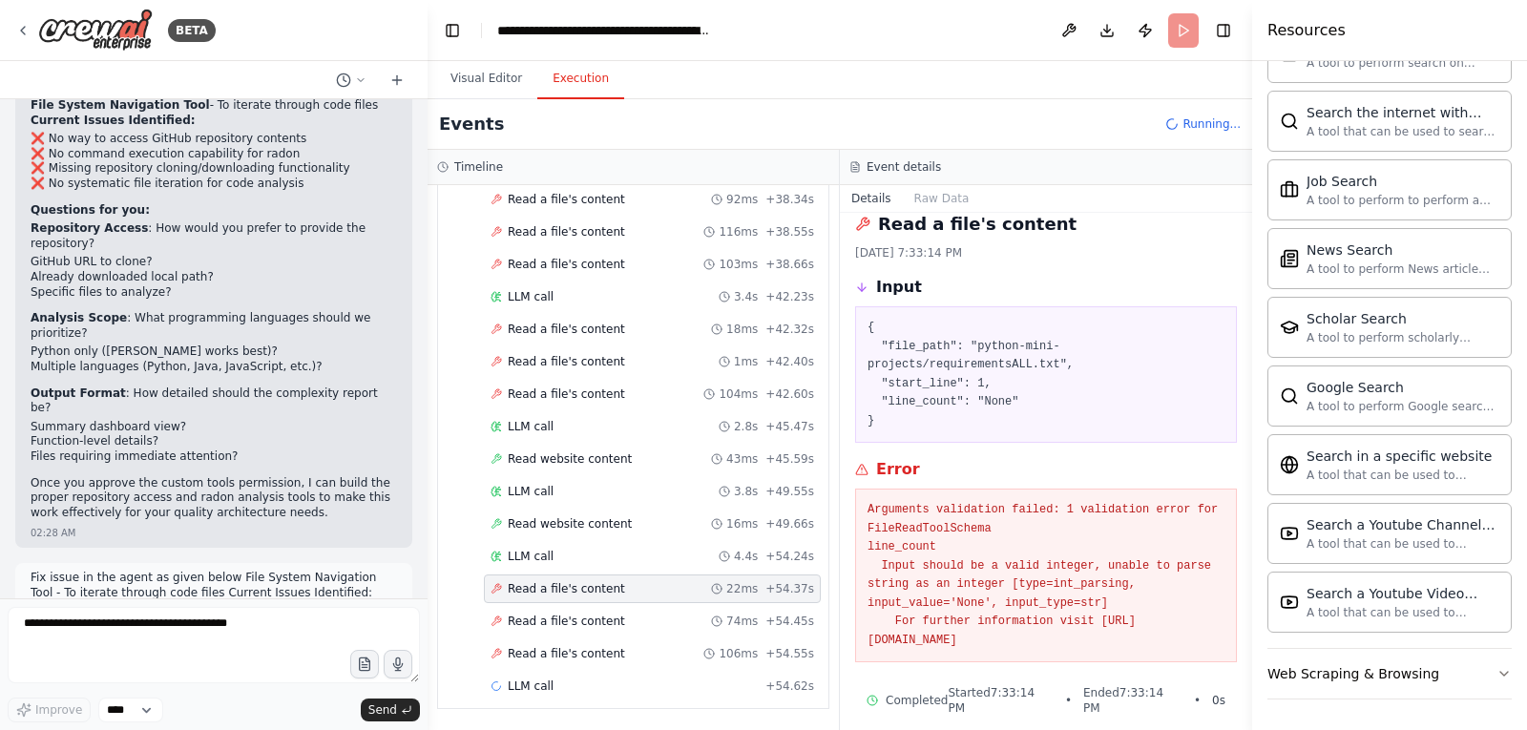
scroll to position [22, 0]
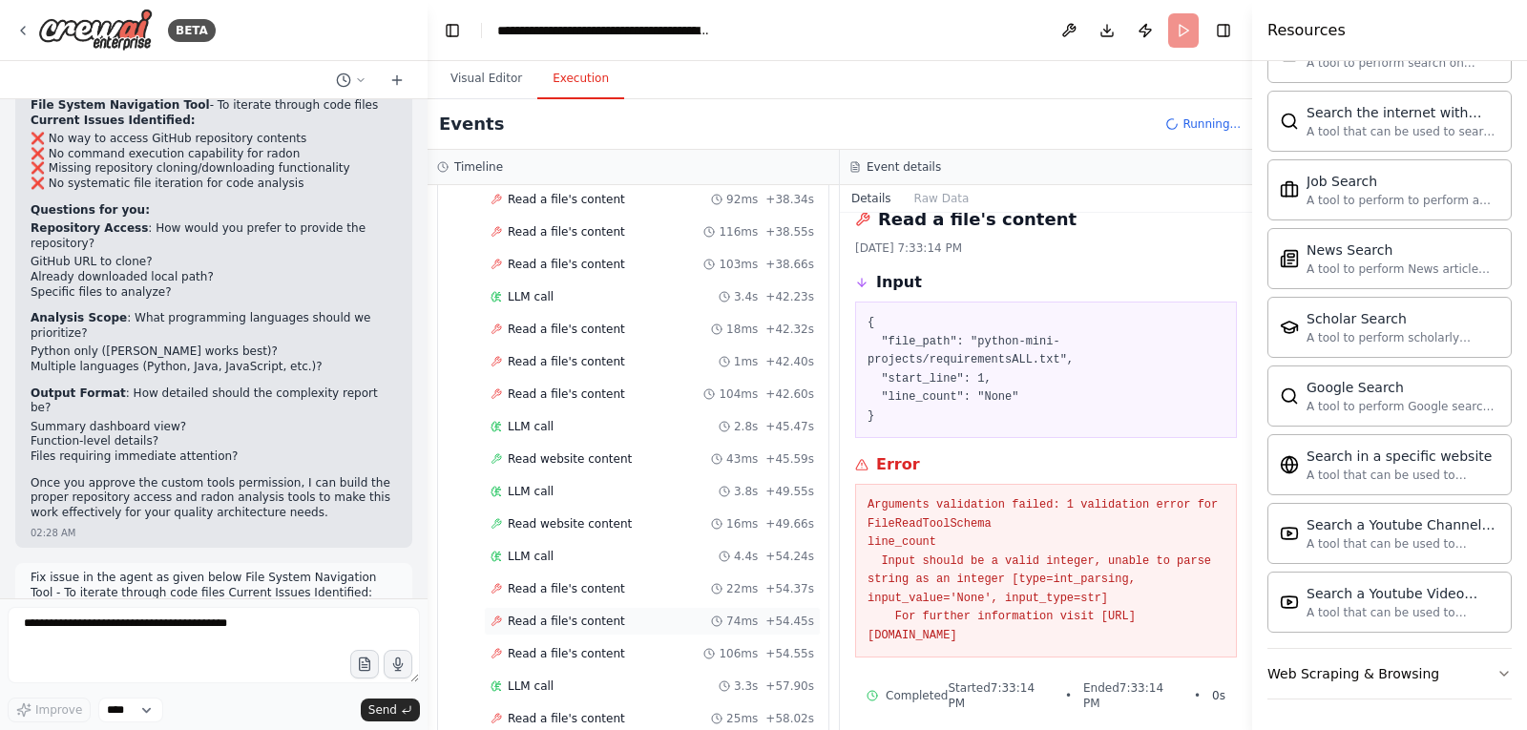
click at [545, 620] on span "Read a file's content" at bounding box center [566, 620] width 117 height 15
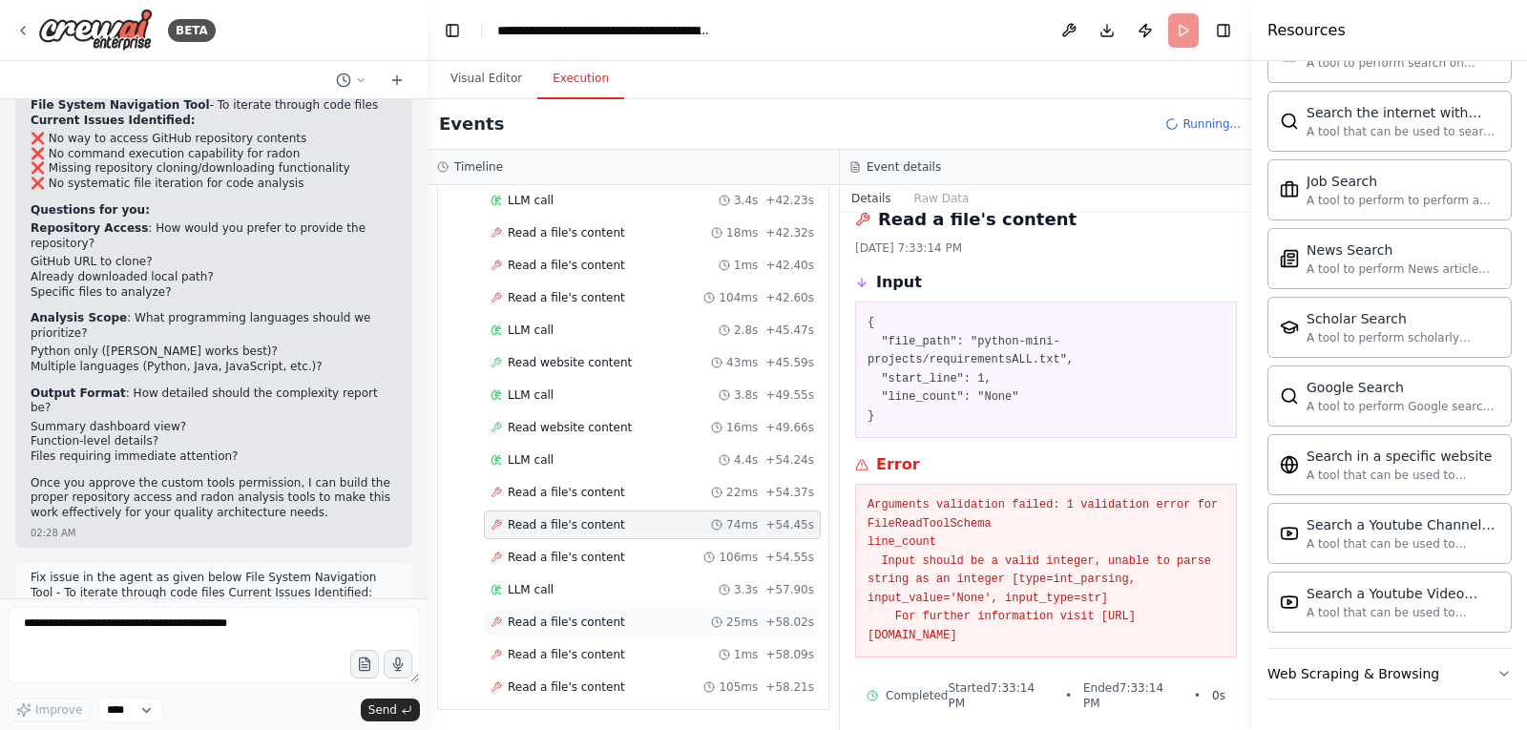
scroll to position [4182, 0]
click at [539, 560] on span "Read a file's content" at bounding box center [566, 556] width 117 height 15
click at [531, 588] on span "LLM call" at bounding box center [531, 588] width 46 height 15
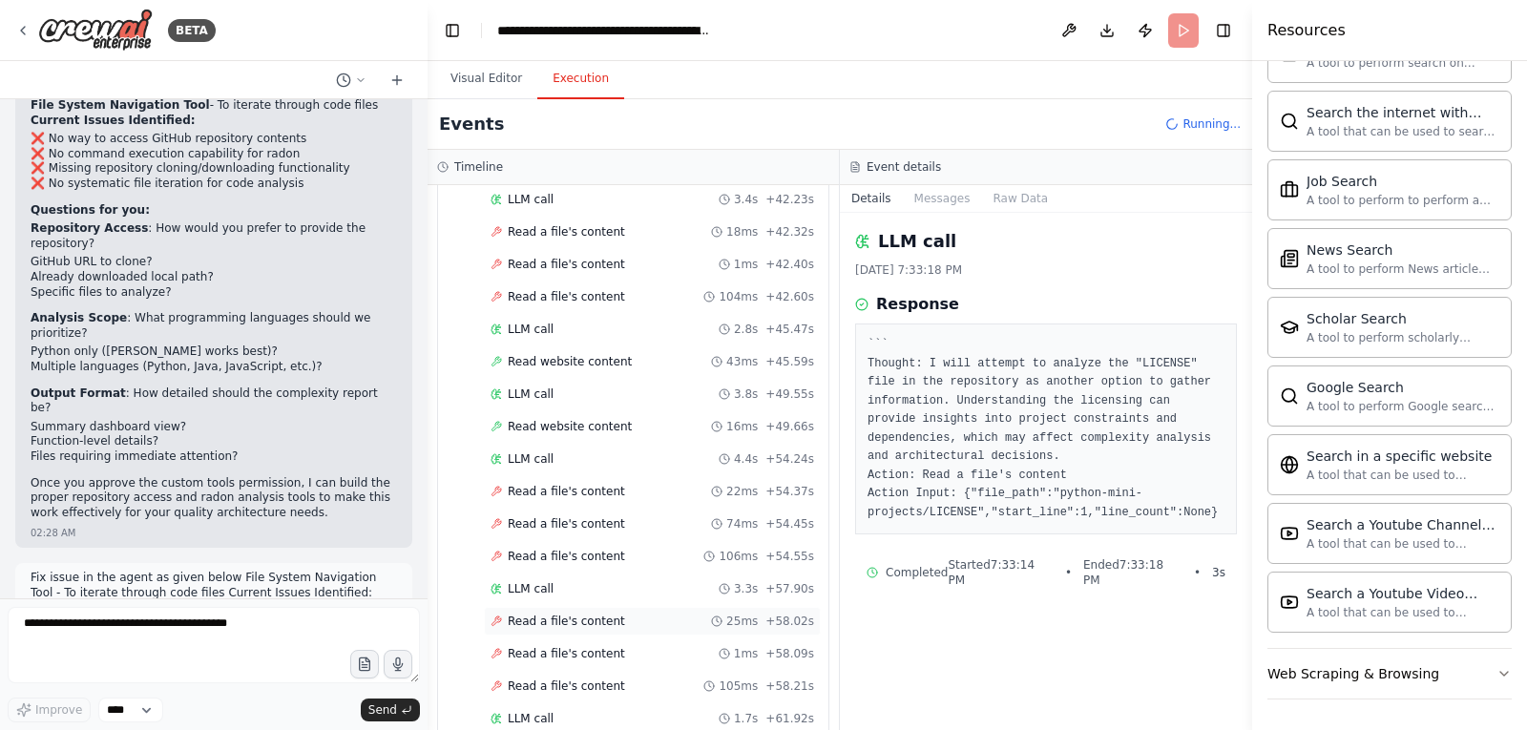
click at [577, 621] on span "Read a file's content" at bounding box center [566, 620] width 117 height 15
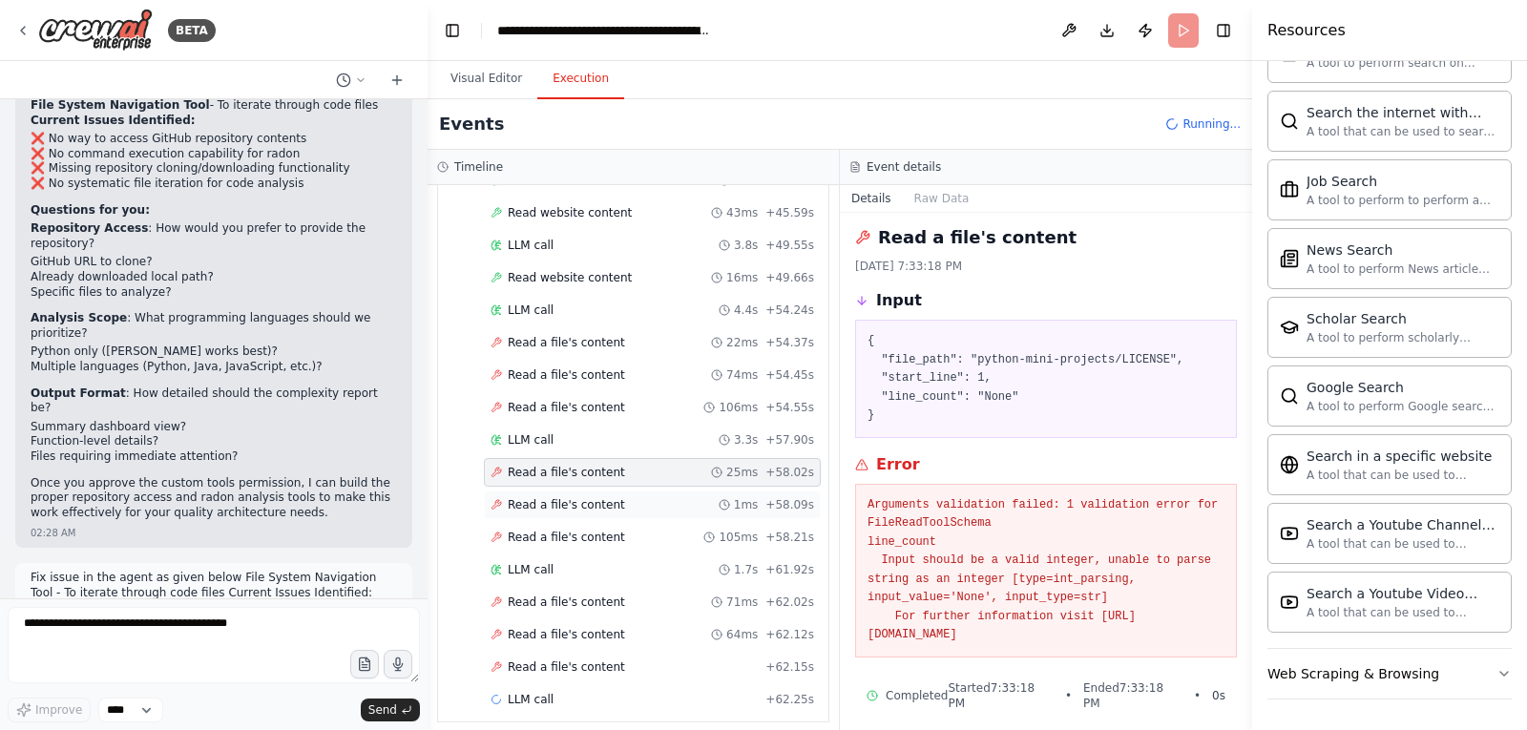
scroll to position [4344, 0]
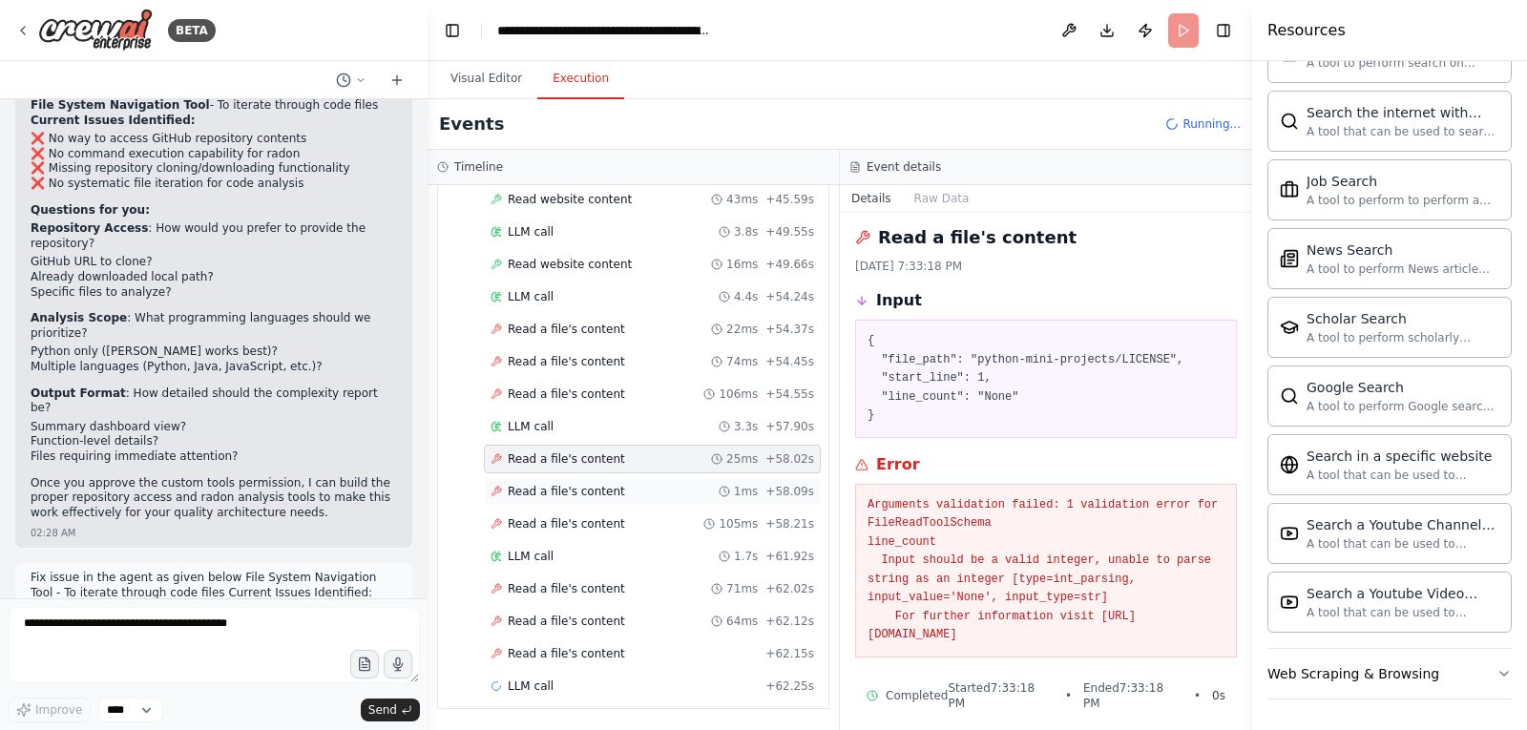
click at [543, 491] on span "Read a file's content" at bounding box center [566, 491] width 117 height 15
click at [553, 528] on span "Read a file's content" at bounding box center [566, 523] width 117 height 15
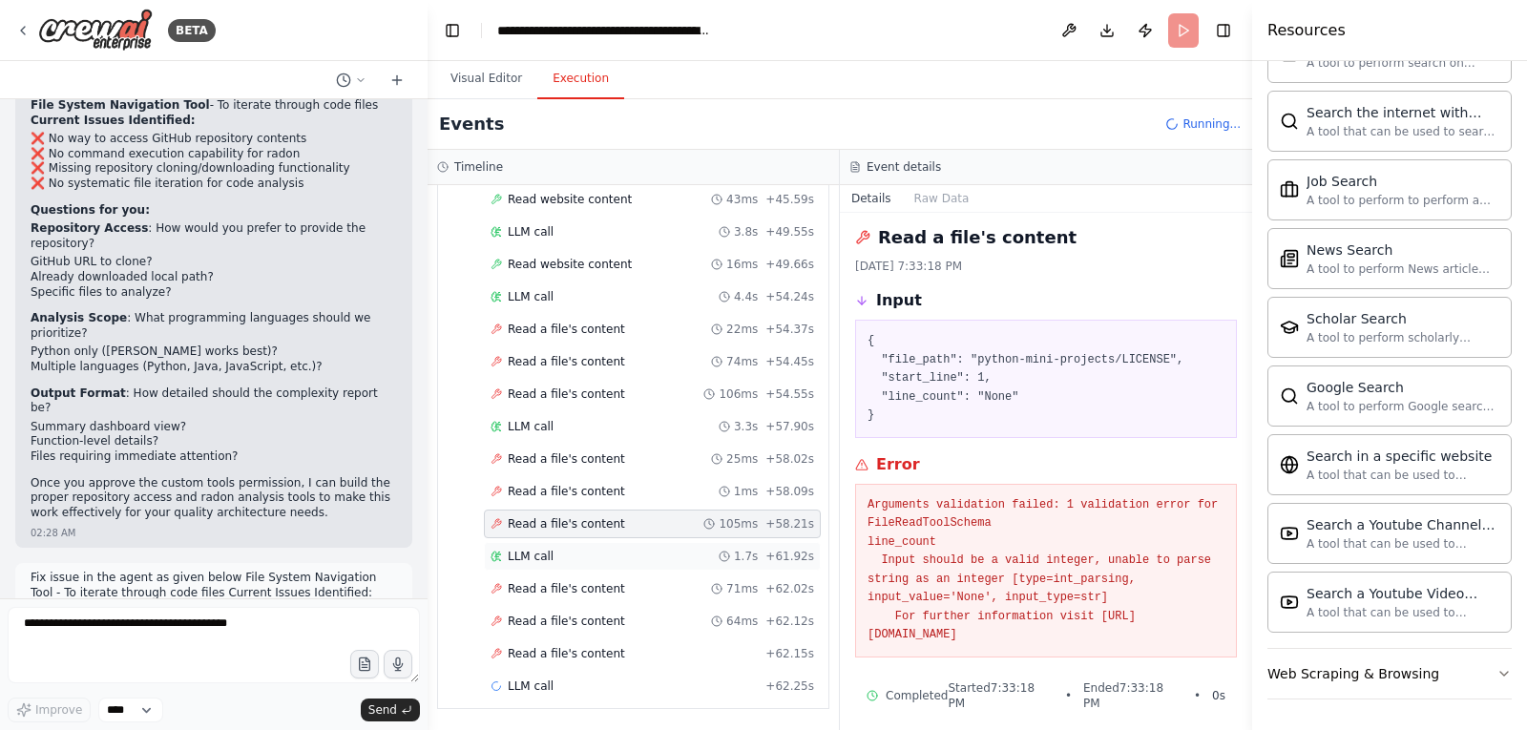
click at [529, 557] on span "LLM call" at bounding box center [531, 556] width 46 height 15
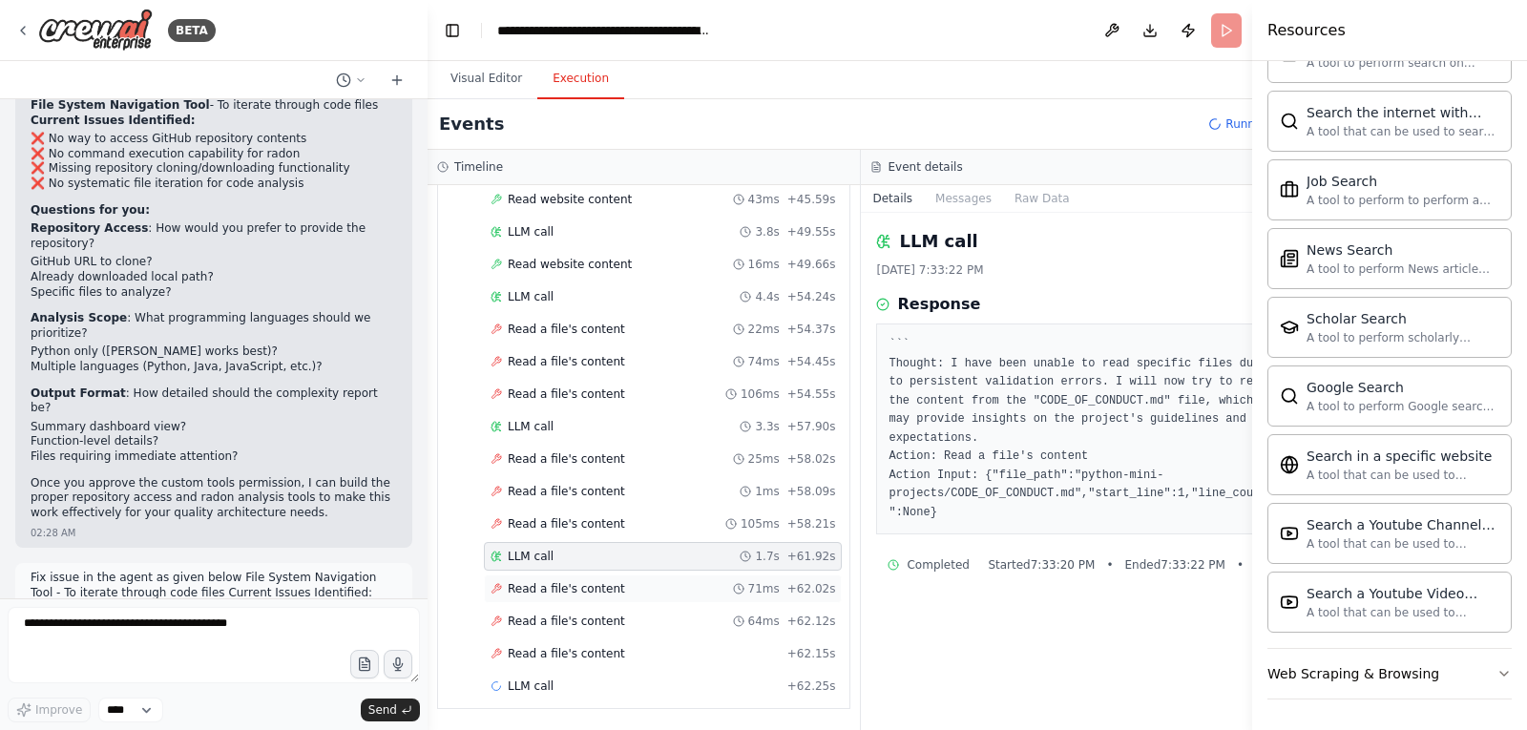
click at [569, 591] on span "Read a file's content" at bounding box center [566, 588] width 117 height 15
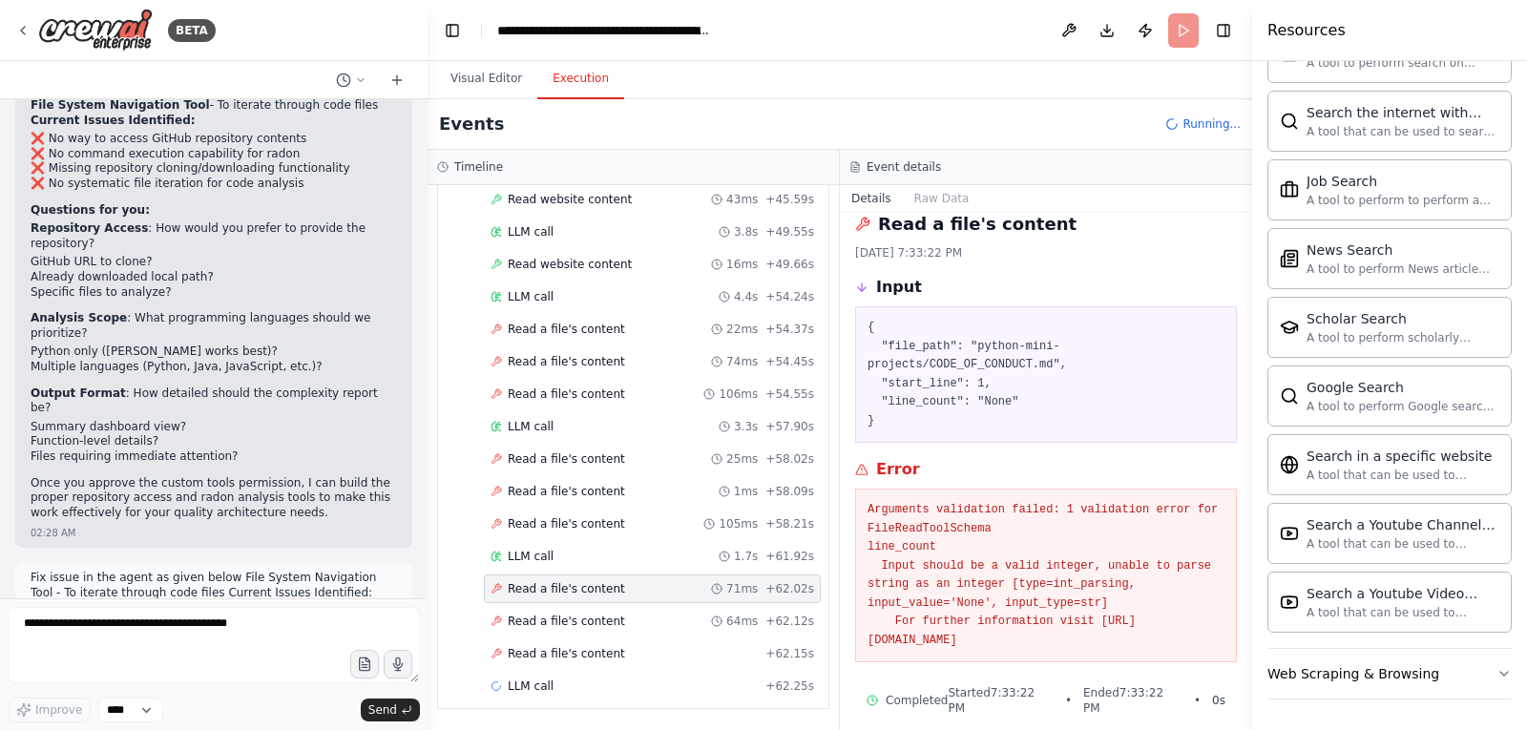
scroll to position [22, 0]
click at [555, 613] on div "Read a file's content 64ms + 62.12s" at bounding box center [652, 621] width 337 height 29
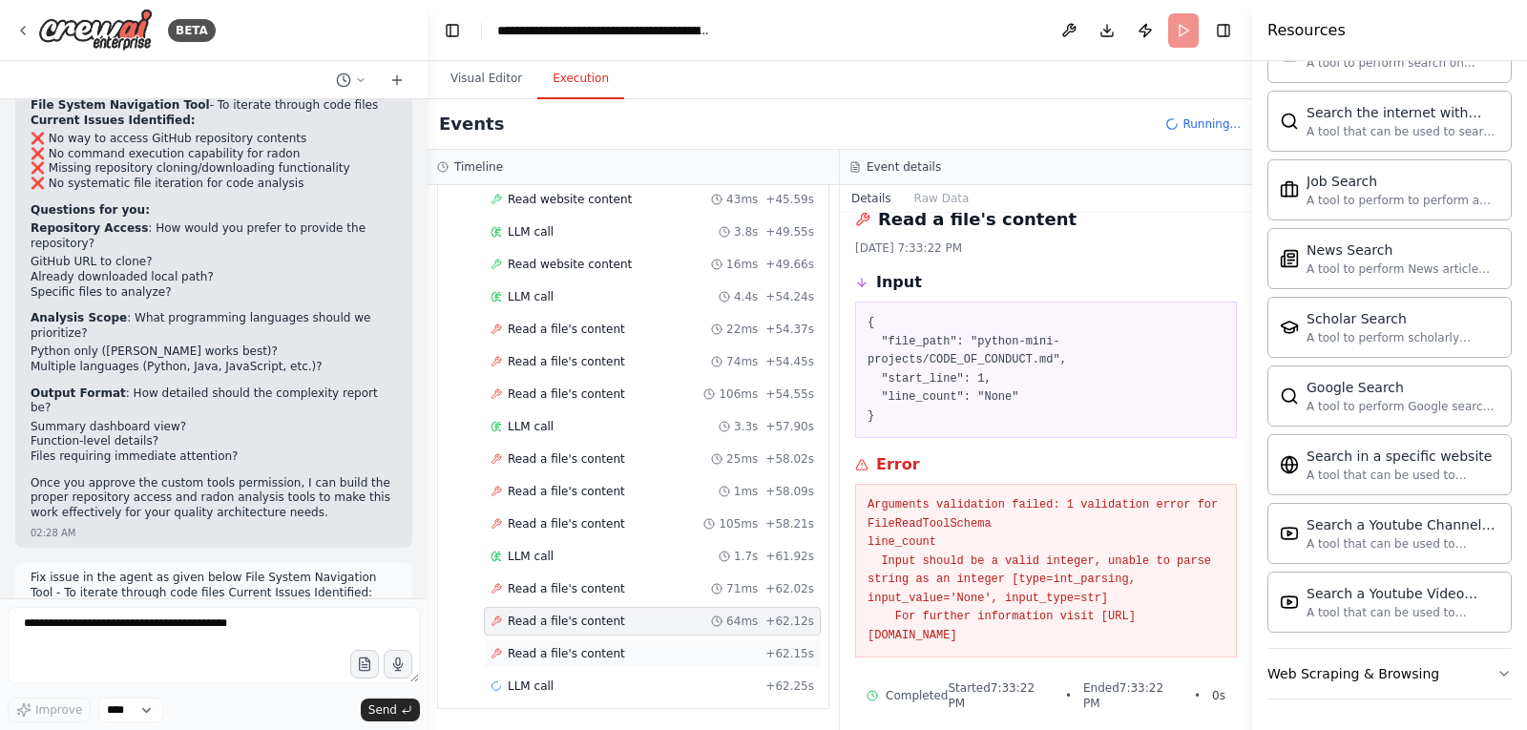
click at [561, 640] on div "Read a file's content + 62.15s" at bounding box center [652, 653] width 337 height 29
click at [554, 612] on div "Read a file's content 64ms + 62.12s" at bounding box center [652, 621] width 337 height 29
click at [1496, 672] on icon "button" at bounding box center [1503, 673] width 15 height 15
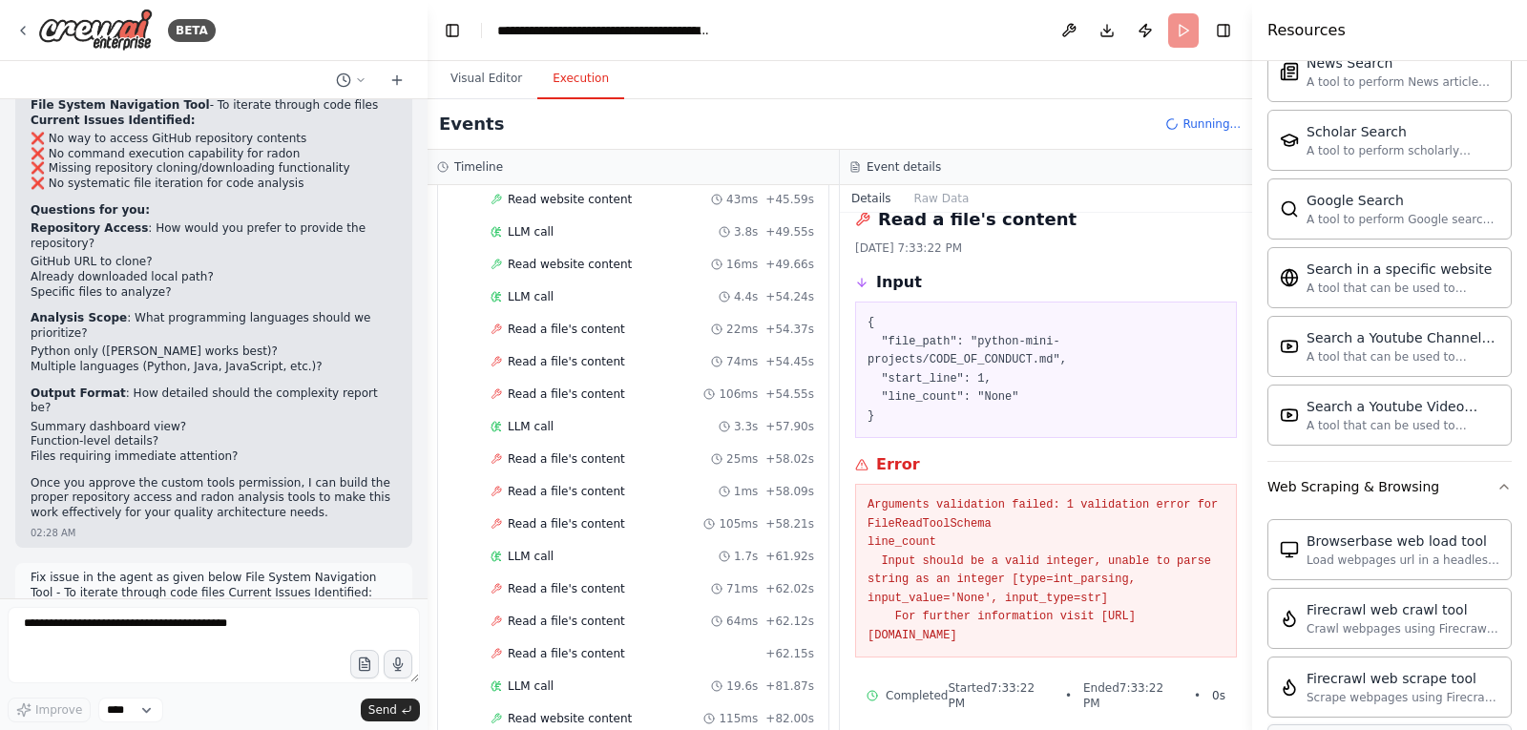
scroll to position [1593, 0]
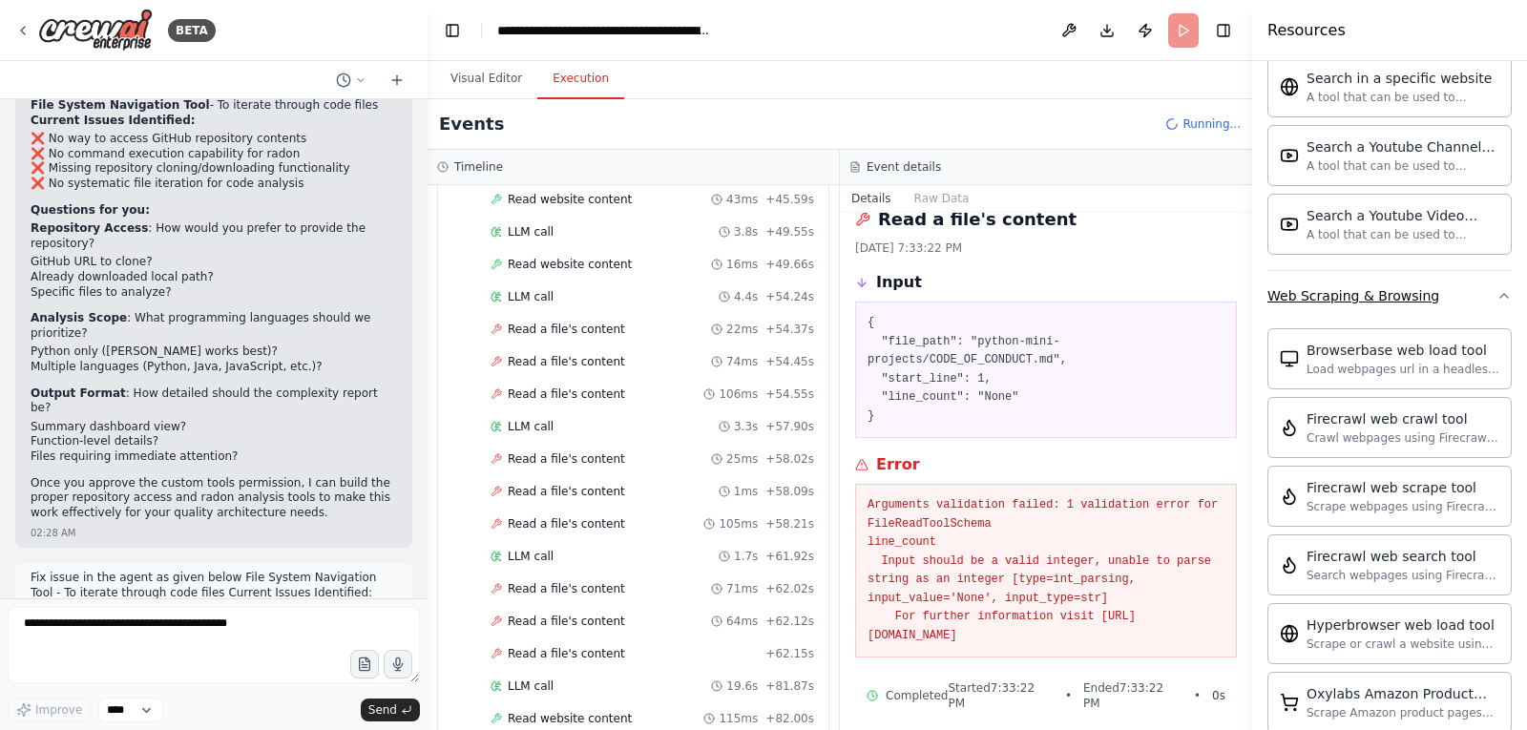
click at [1496, 292] on icon "button" at bounding box center [1503, 295] width 15 height 15
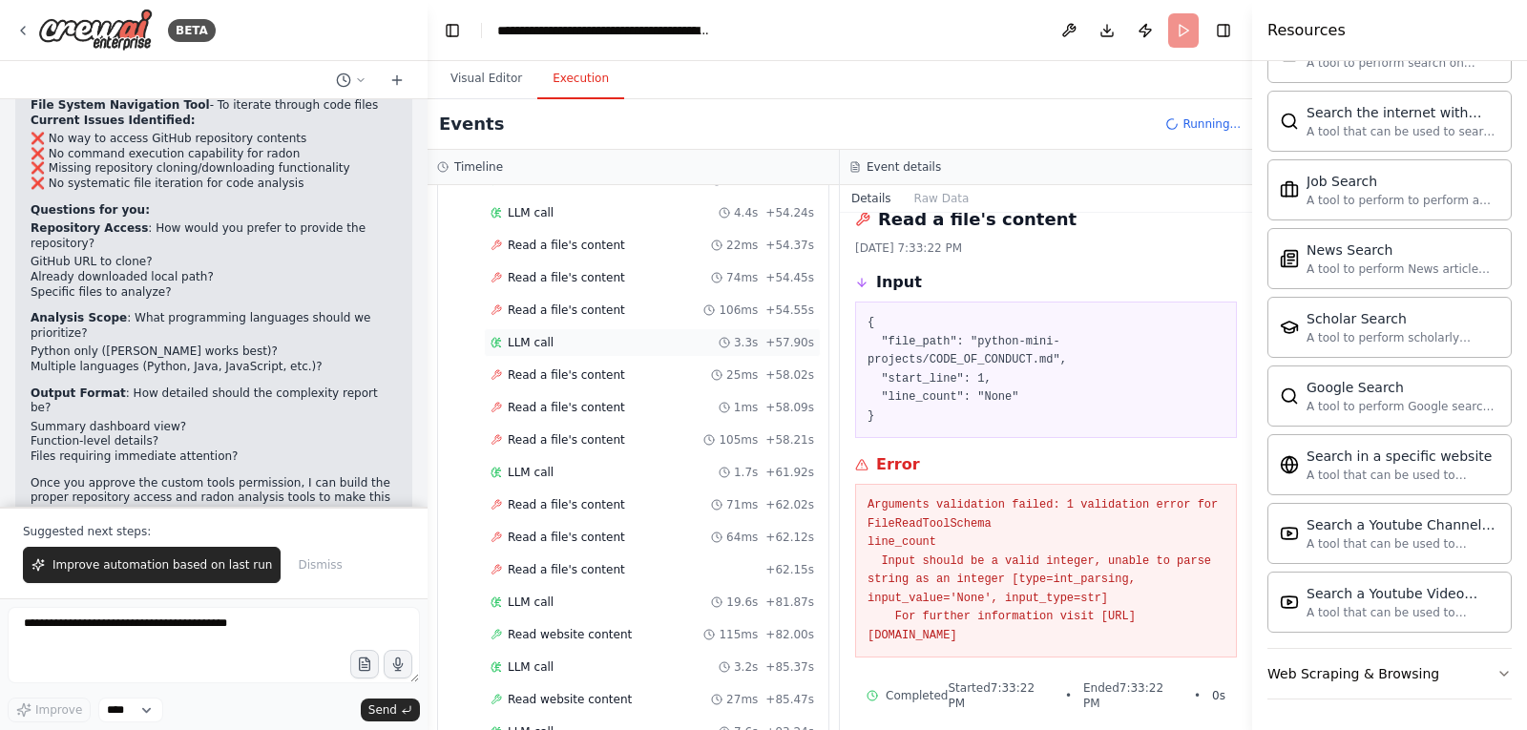
scroll to position [4506, 0]
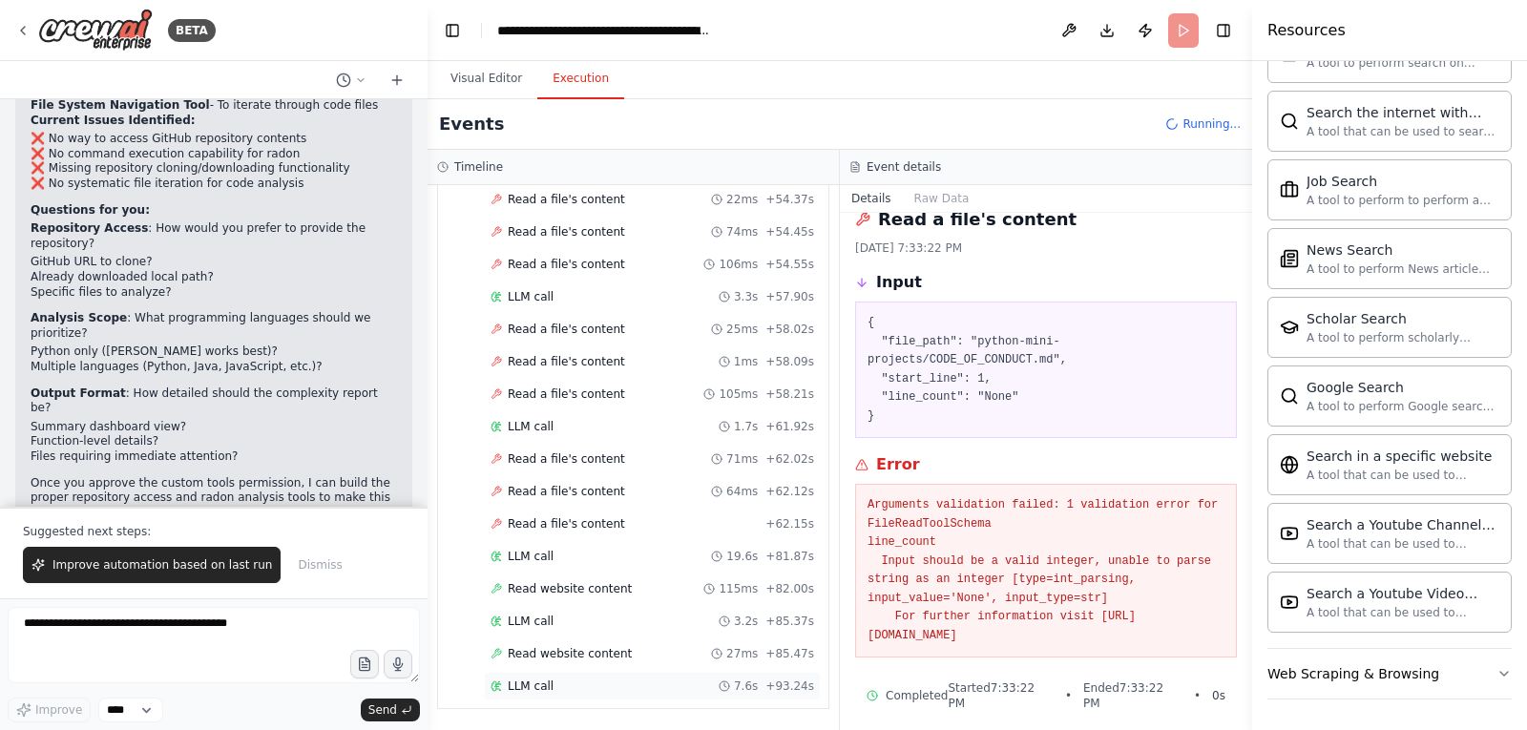
click at [531, 681] on span "LLM call" at bounding box center [531, 685] width 46 height 15
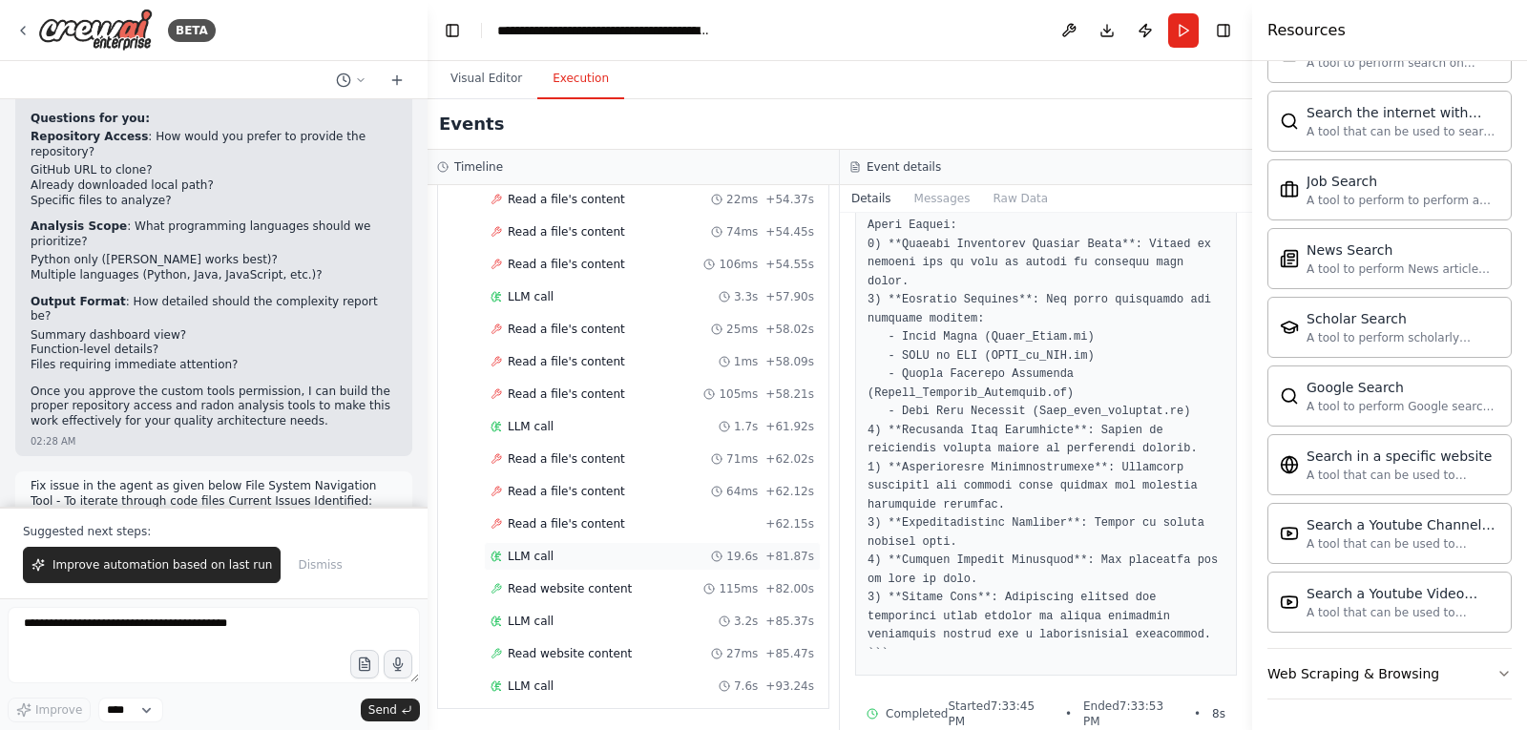
click at [535, 551] on span "LLM call" at bounding box center [531, 556] width 46 height 15
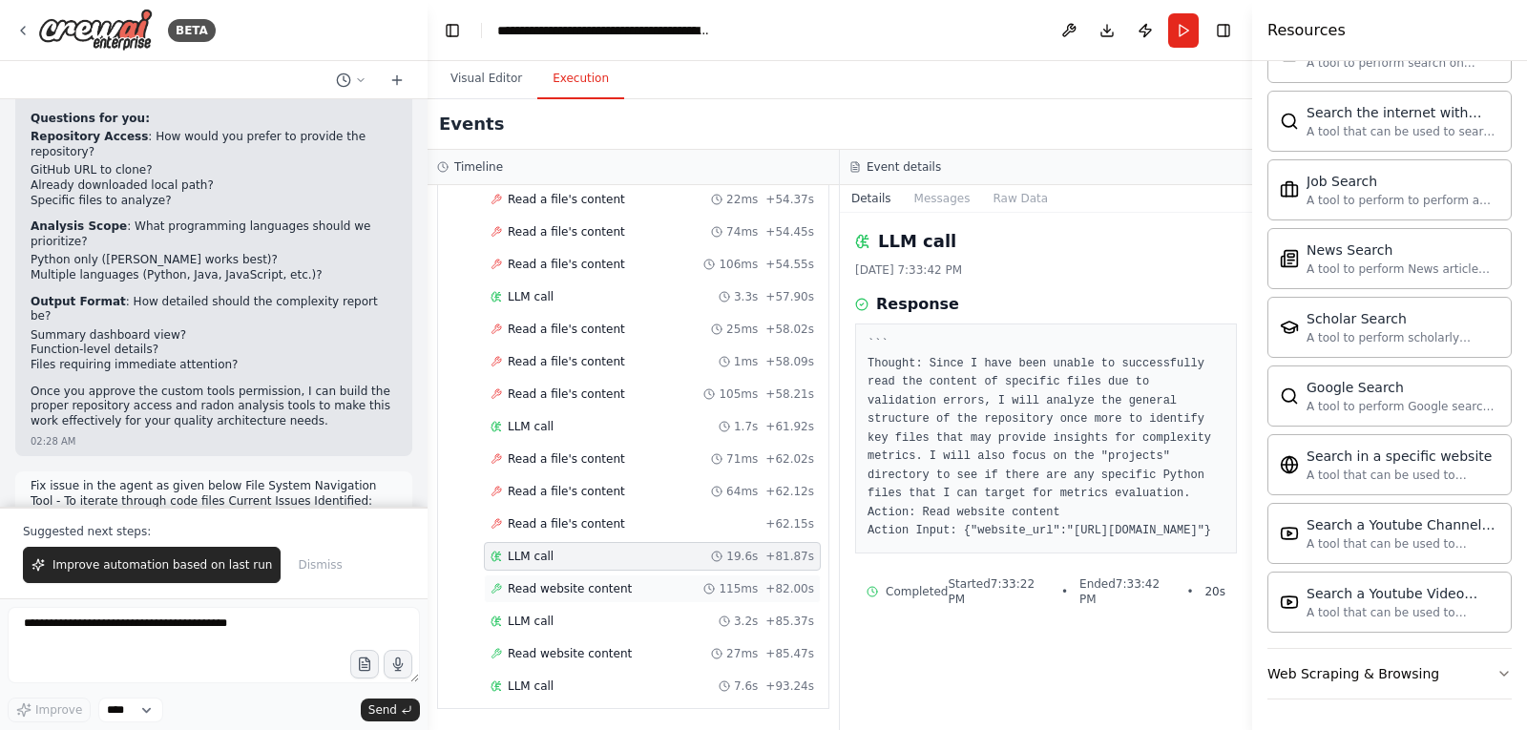
click at [545, 594] on span "Read website content" at bounding box center [570, 588] width 124 height 15
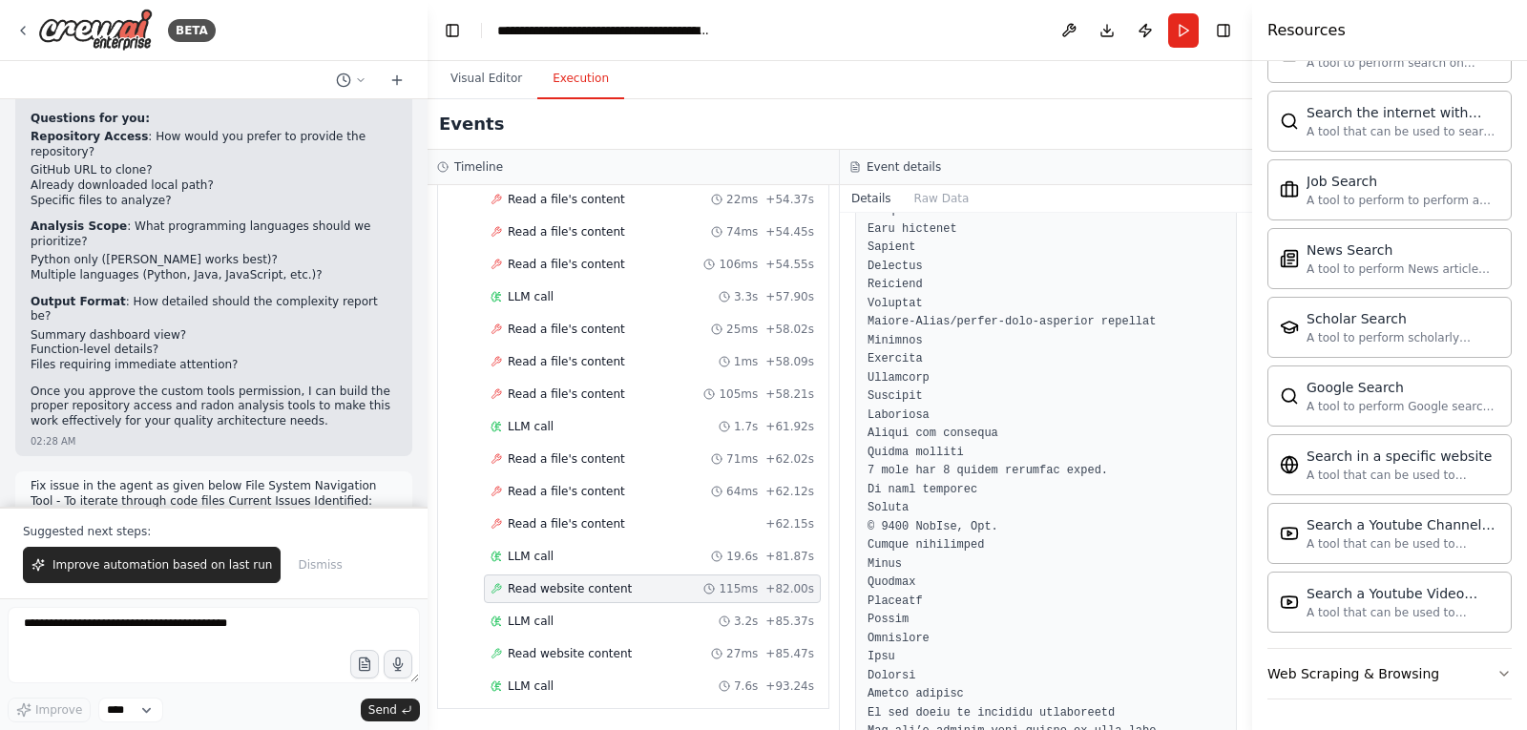
scroll to position [3147, 0]
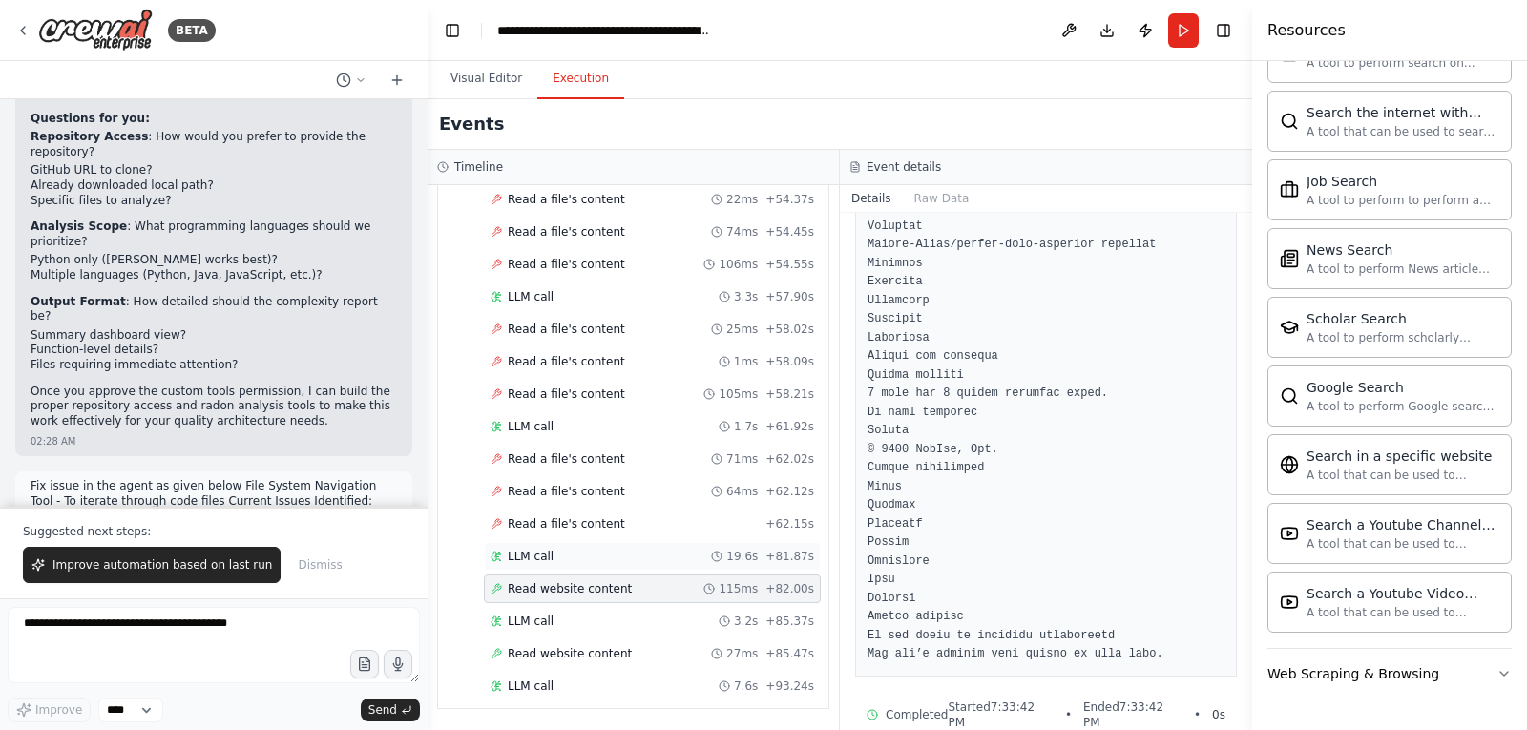
click at [546, 553] on span "LLM call" at bounding box center [531, 556] width 46 height 15
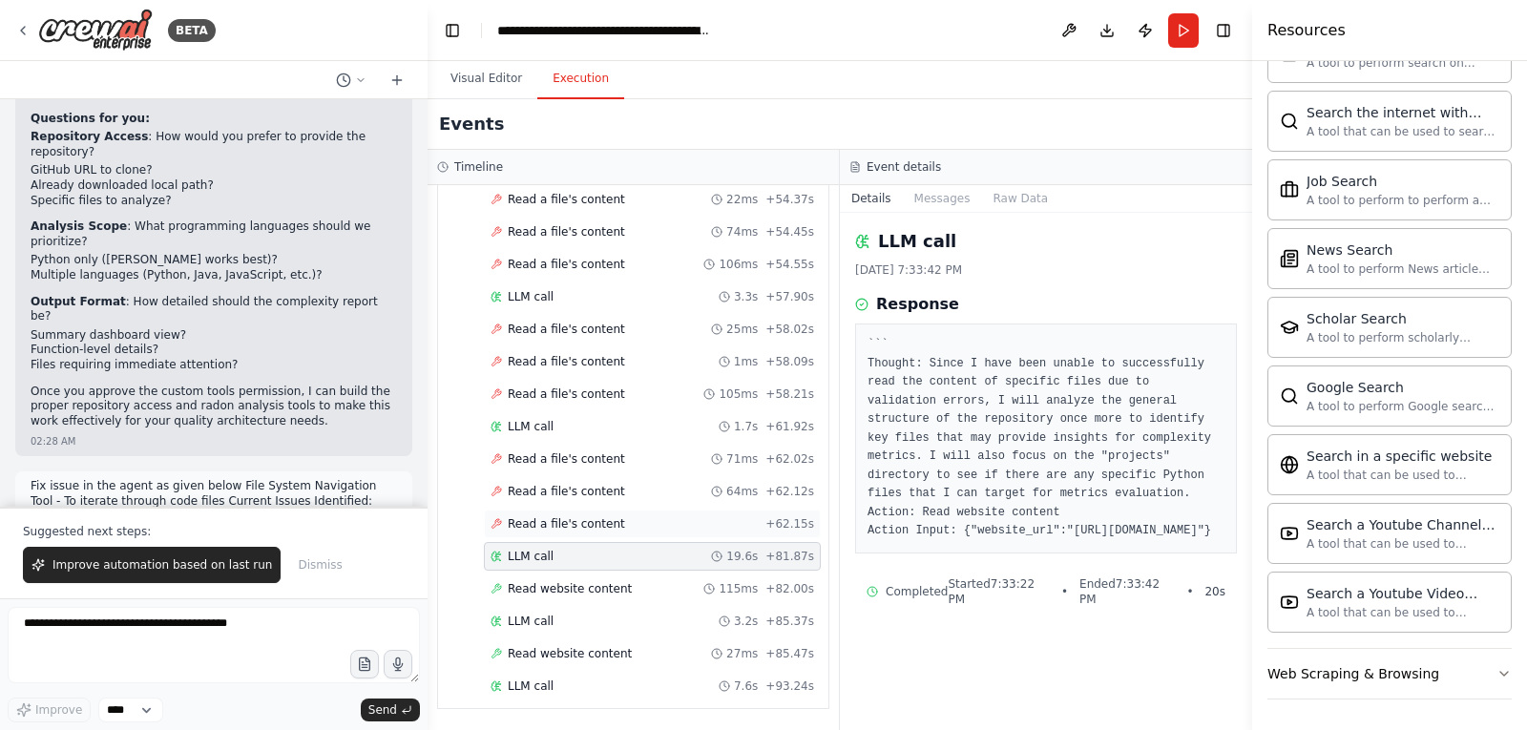
click at [570, 519] on span "Read a file's content" at bounding box center [566, 523] width 117 height 15
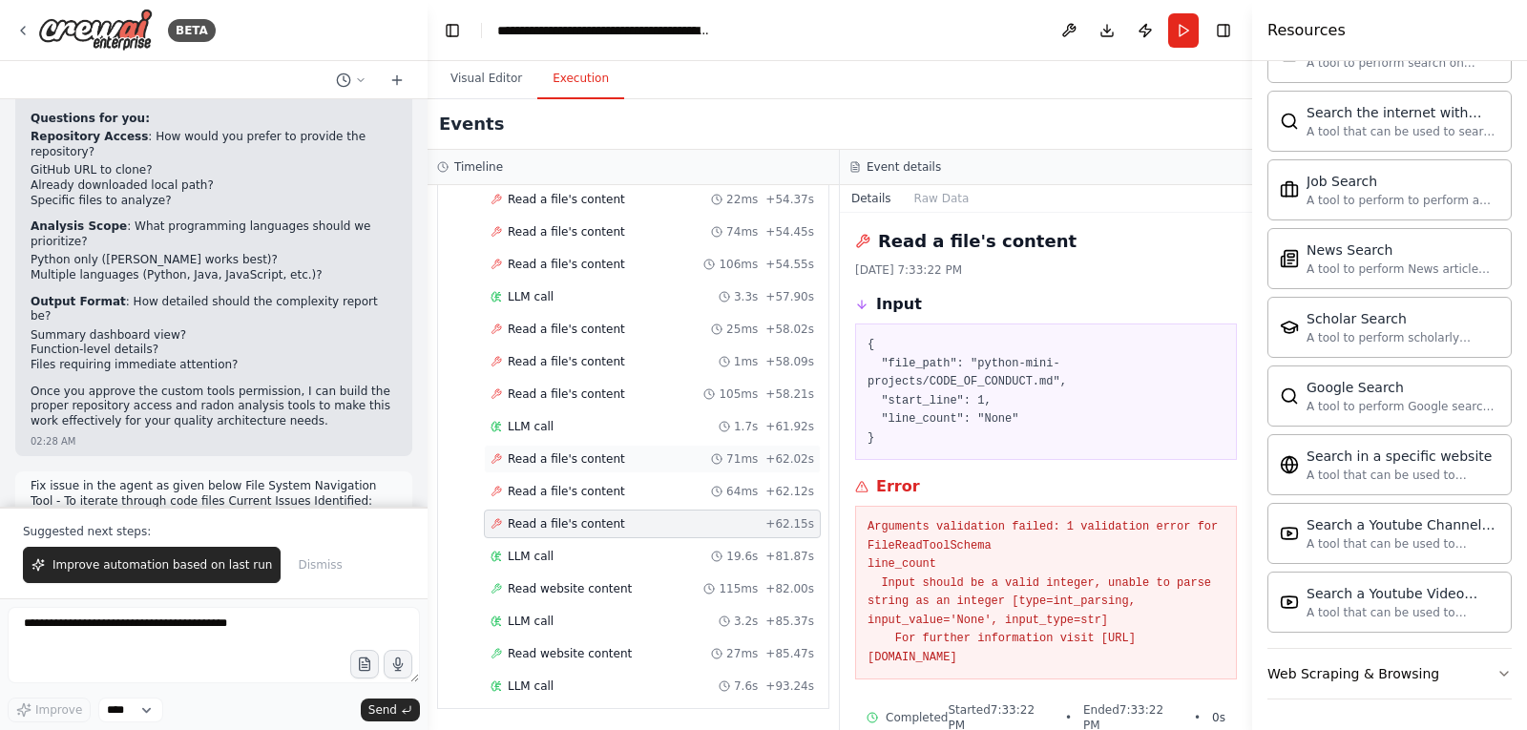
click at [560, 454] on span "Read a file's content" at bounding box center [566, 458] width 117 height 15
click at [561, 494] on span "Read a file's content" at bounding box center [566, 491] width 117 height 15
click at [513, 429] on span "LLM call" at bounding box center [531, 426] width 46 height 15
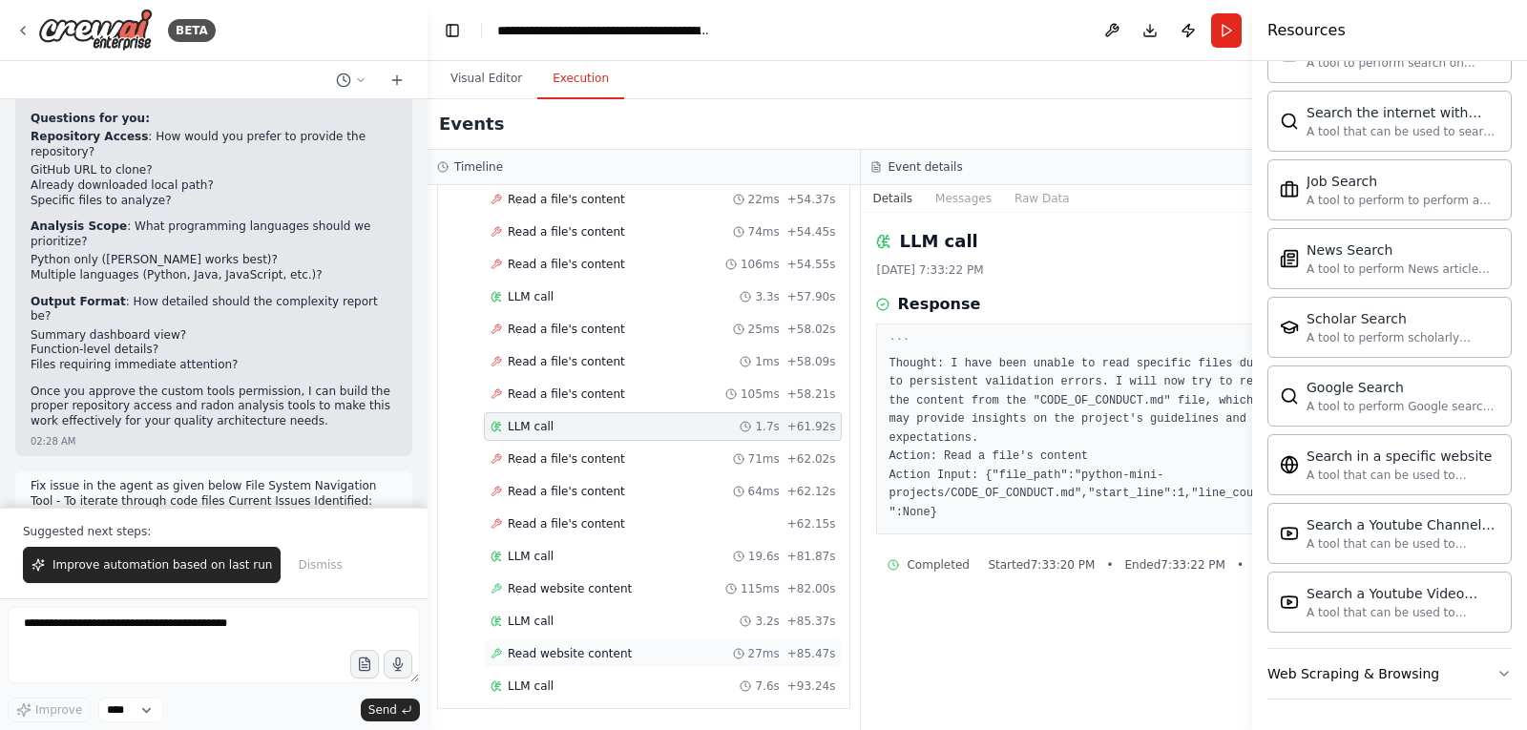
click at [572, 650] on span "Read website content" at bounding box center [570, 653] width 124 height 15
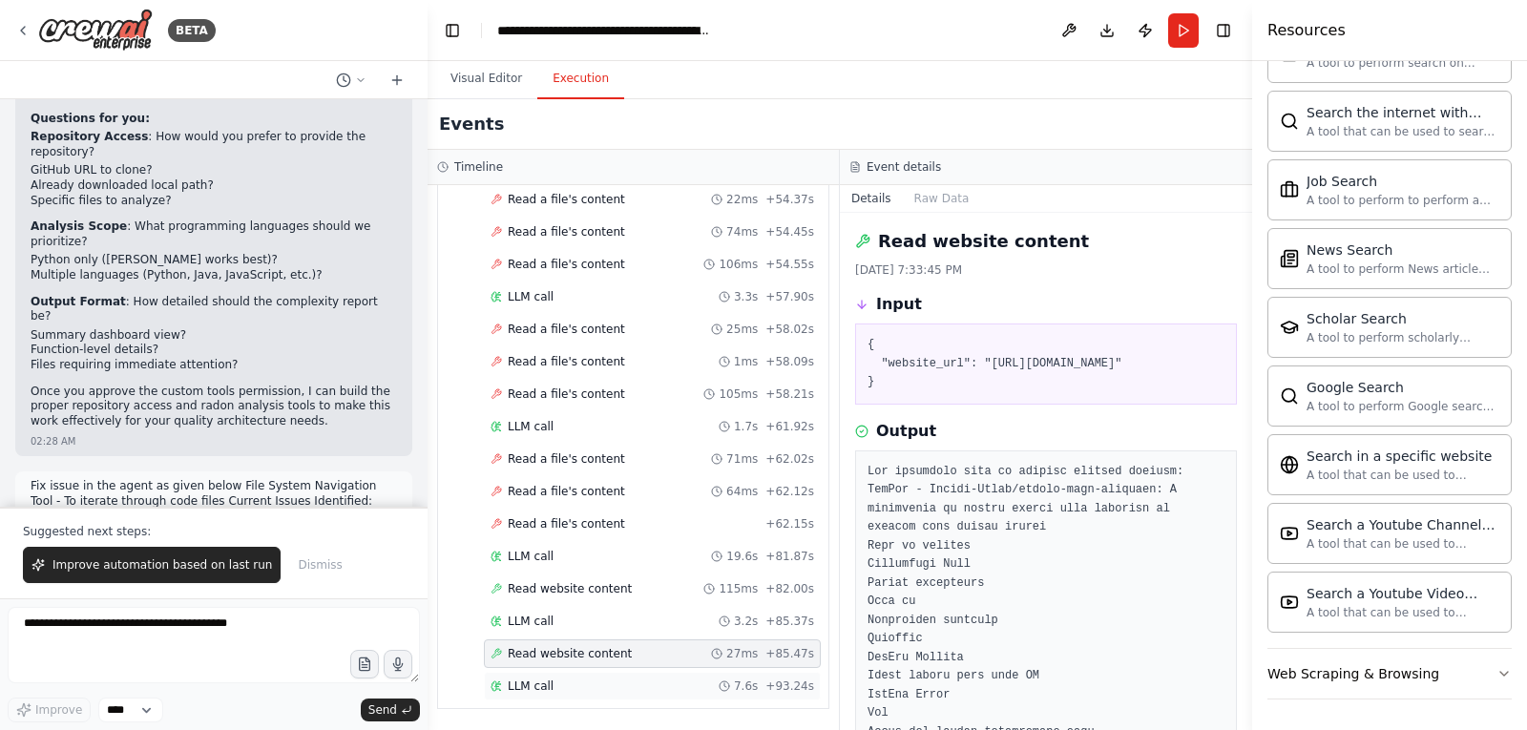
click at [525, 687] on span "LLM call" at bounding box center [531, 685] width 46 height 15
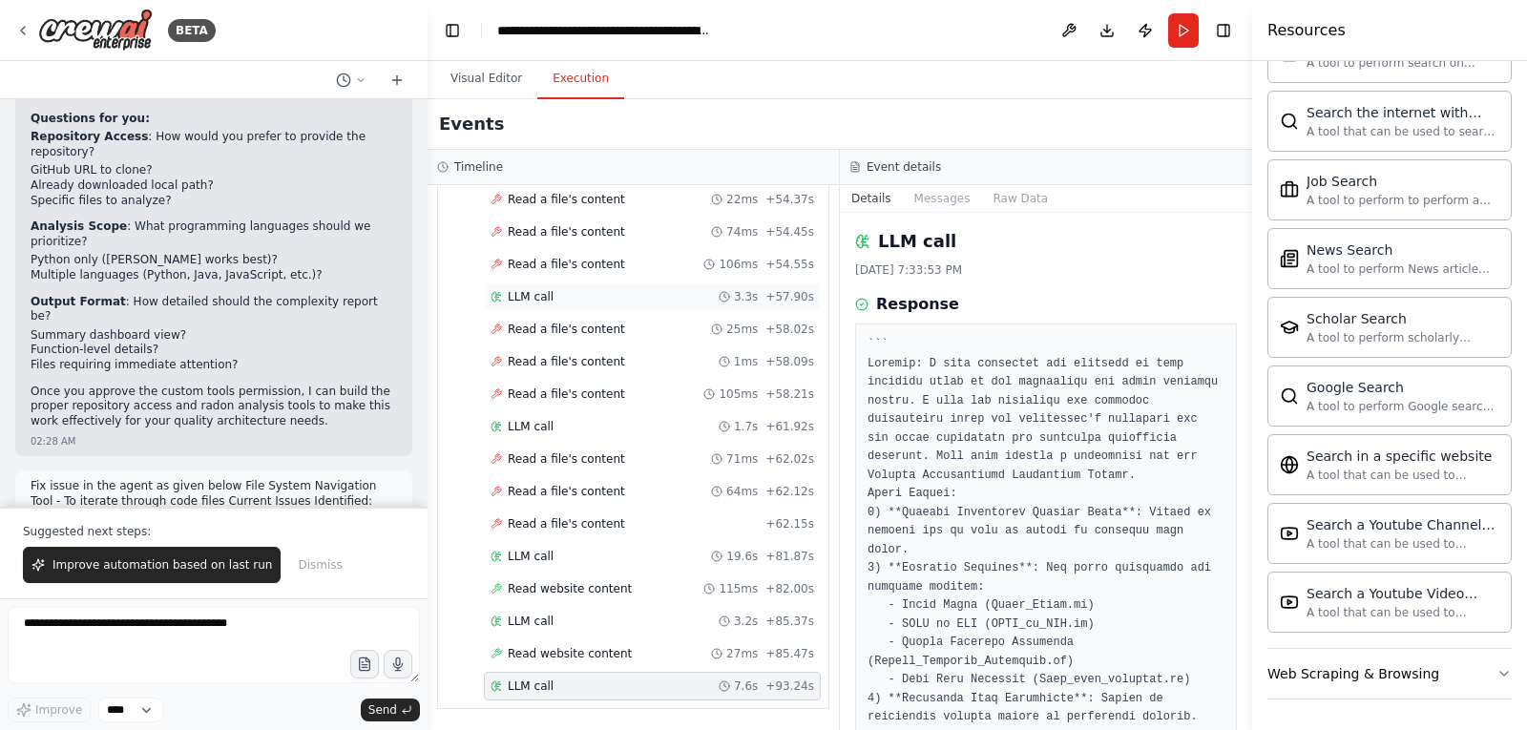
click at [524, 288] on div "LLM call 3.3s + 57.90s" at bounding box center [652, 296] width 337 height 29
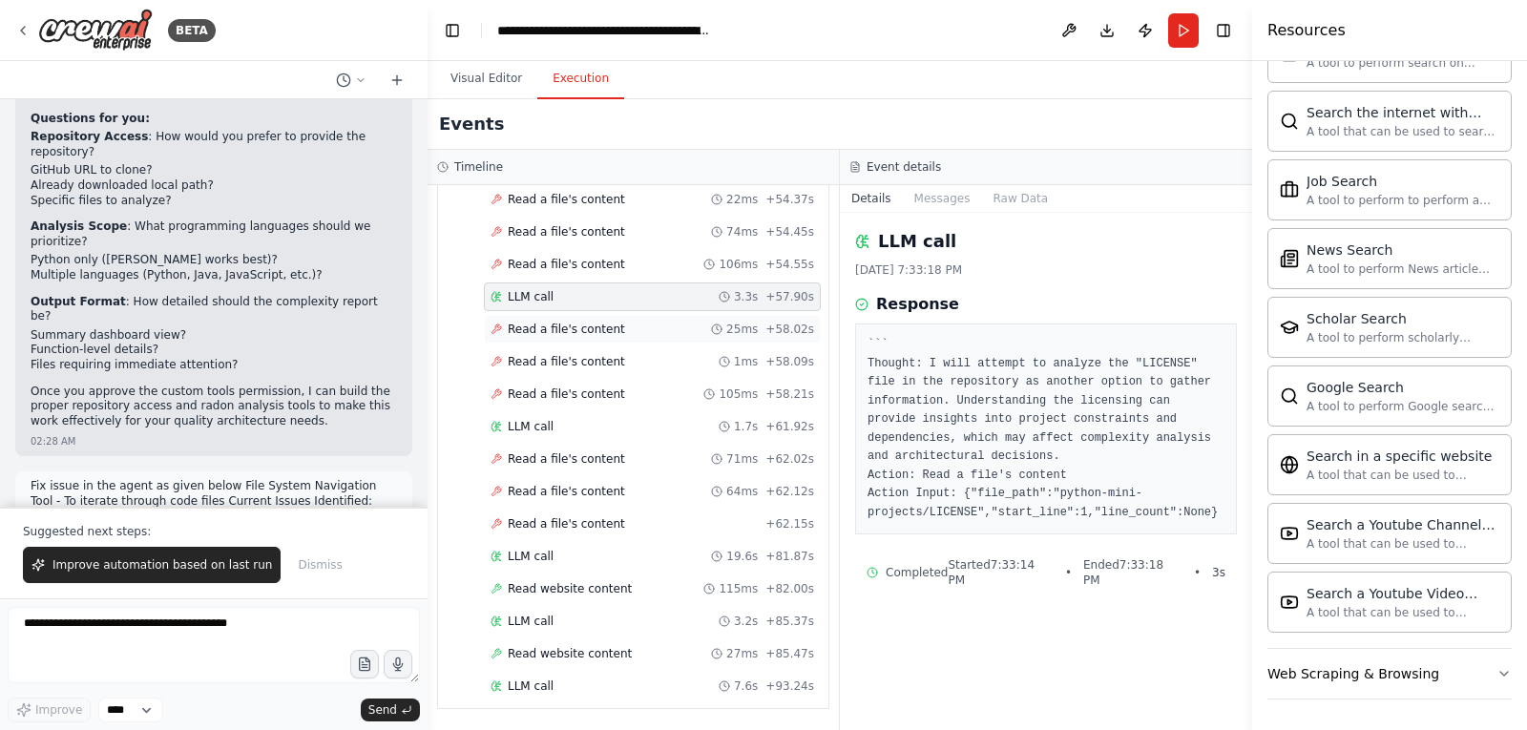
click at [548, 330] on span "Read a file's content" at bounding box center [566, 329] width 117 height 15
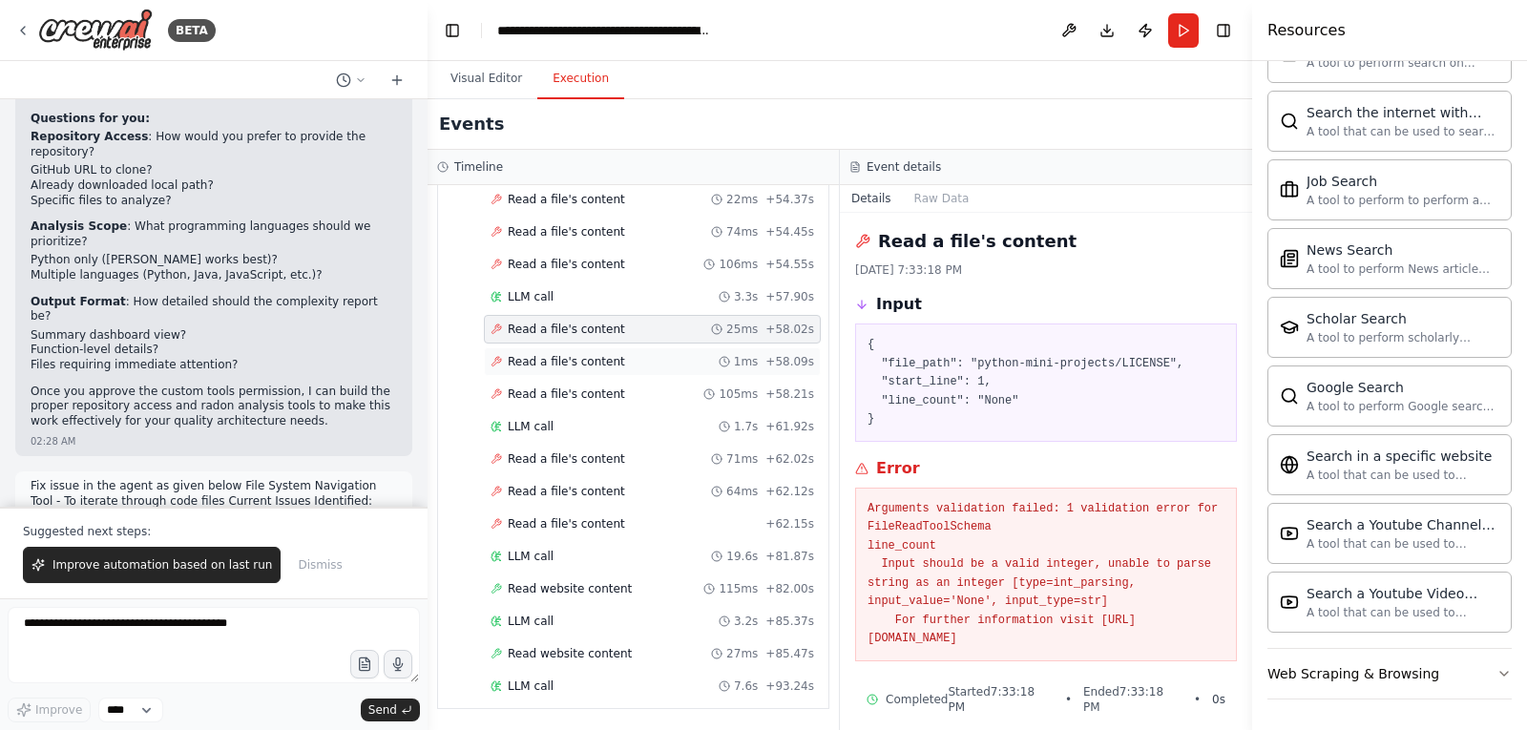
click at [571, 362] on span "Read a file's content" at bounding box center [566, 361] width 117 height 15
click at [576, 397] on span "Read a file's content" at bounding box center [566, 393] width 117 height 15
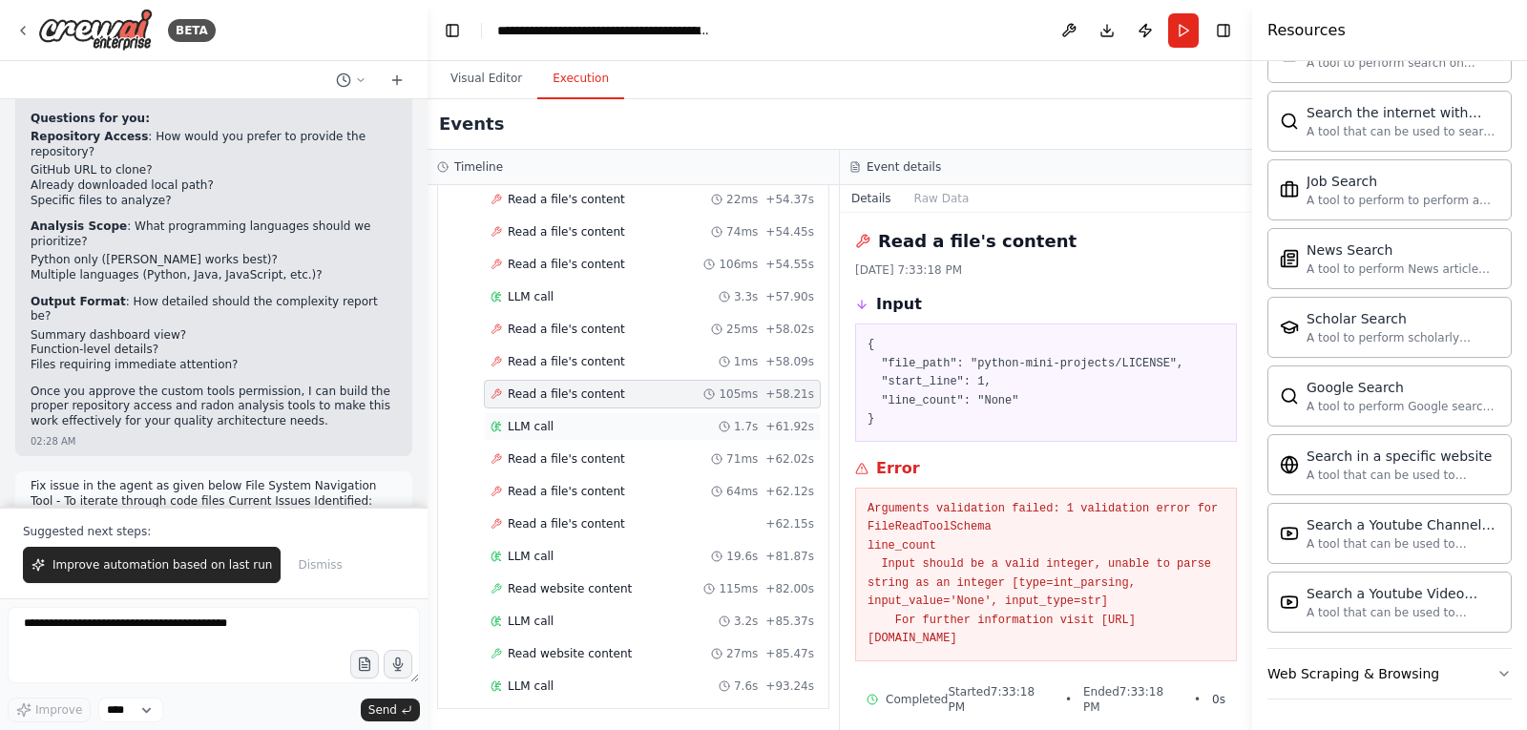
click at [534, 424] on span "LLM call" at bounding box center [531, 426] width 46 height 15
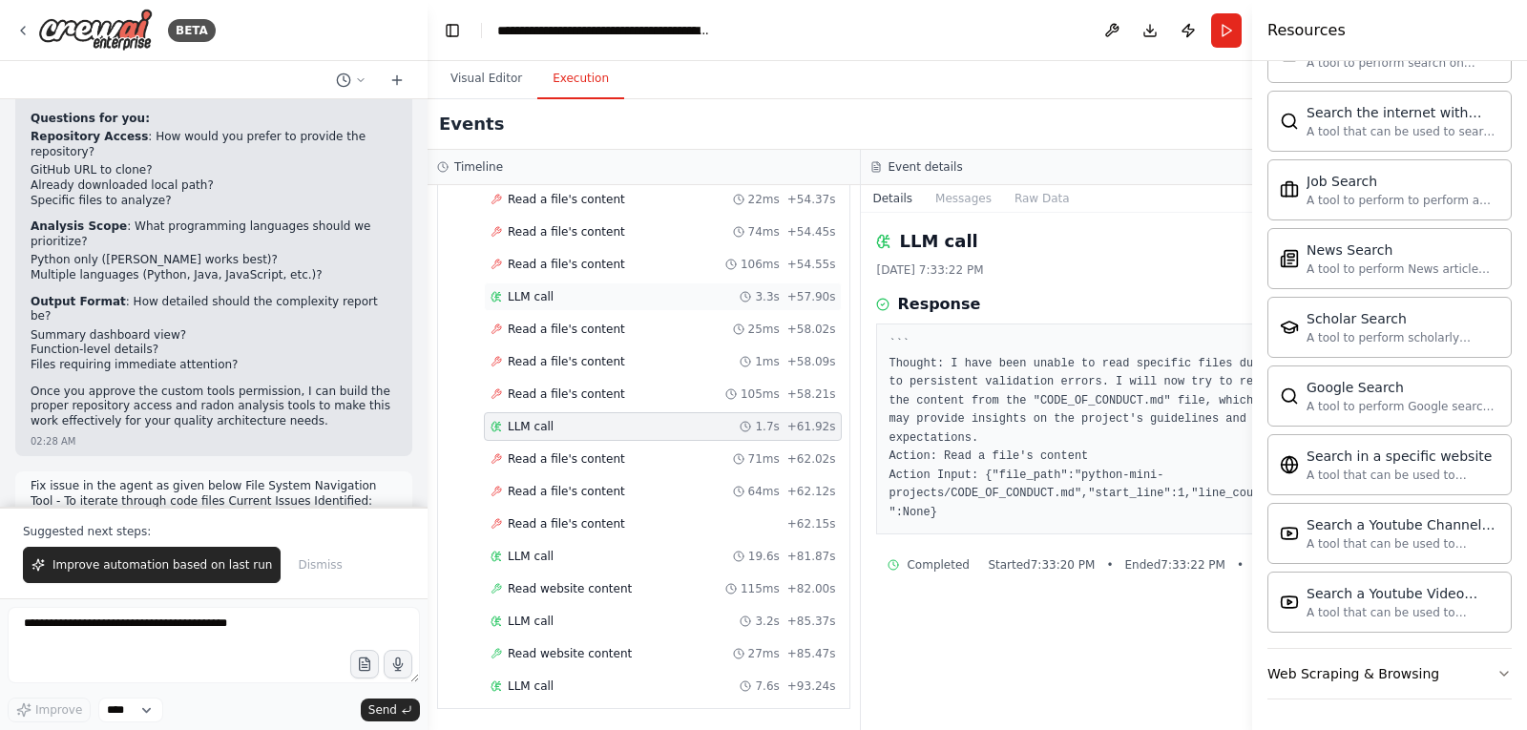
click at [527, 297] on span "LLM call" at bounding box center [531, 296] width 46 height 15
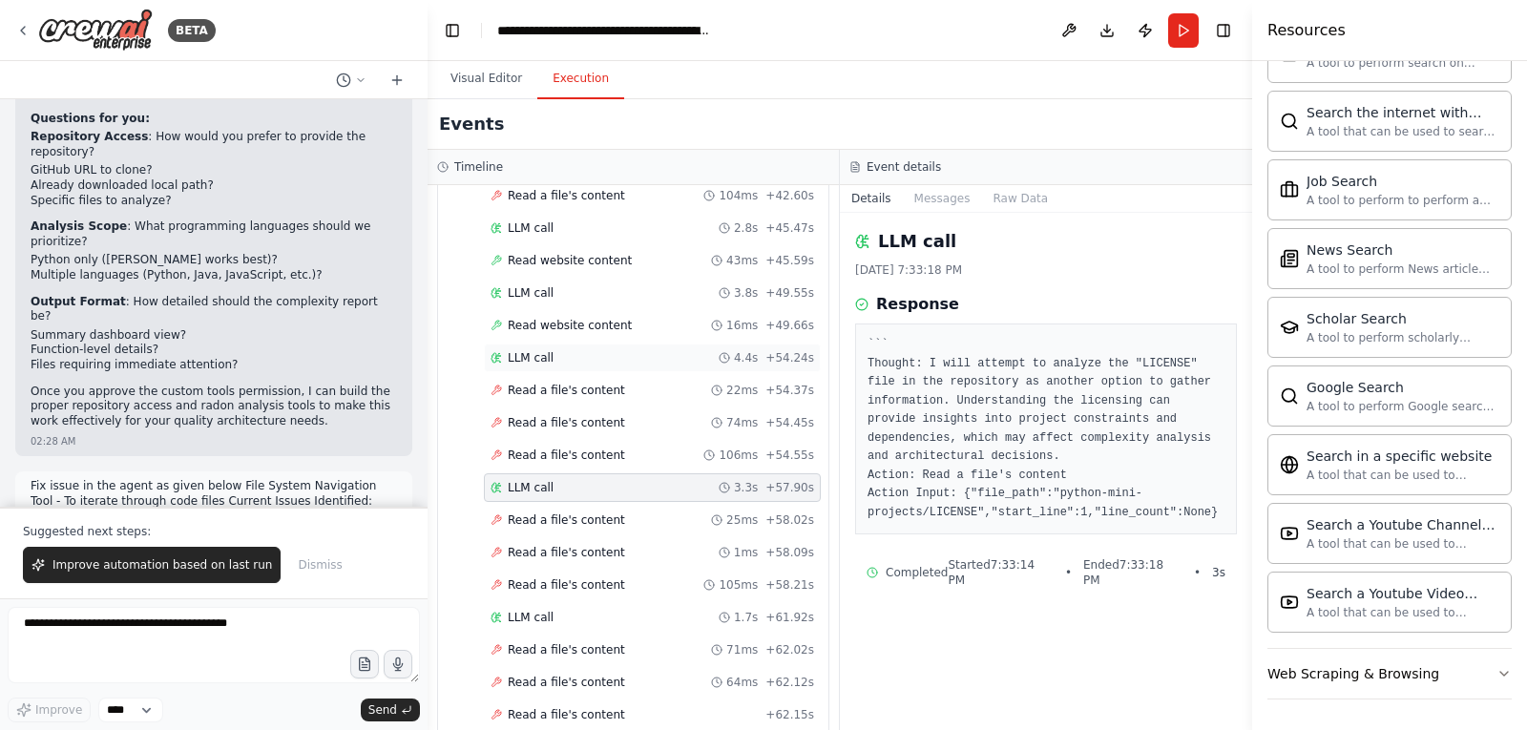
scroll to position [4220, 0]
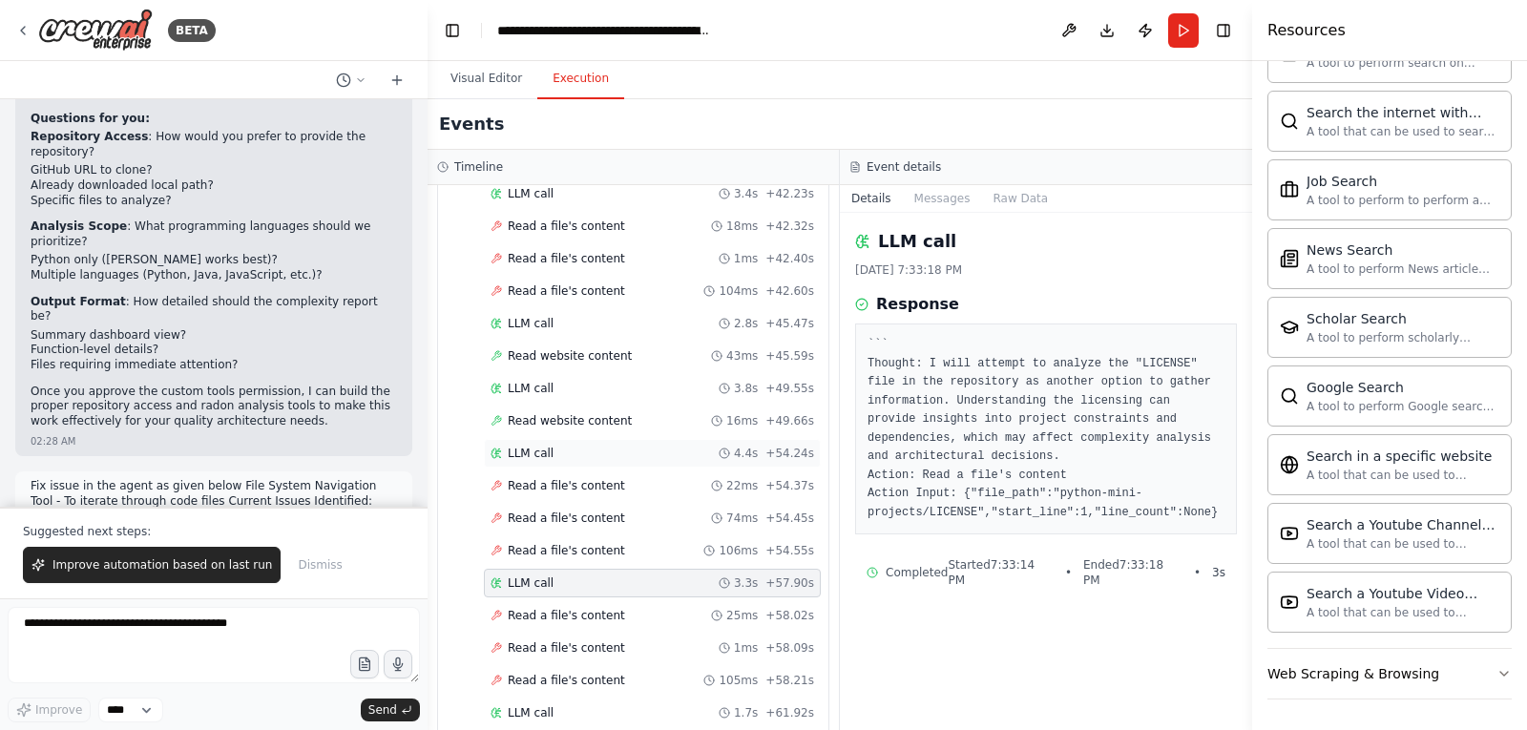
click at [530, 450] on span "LLM call" at bounding box center [531, 453] width 46 height 15
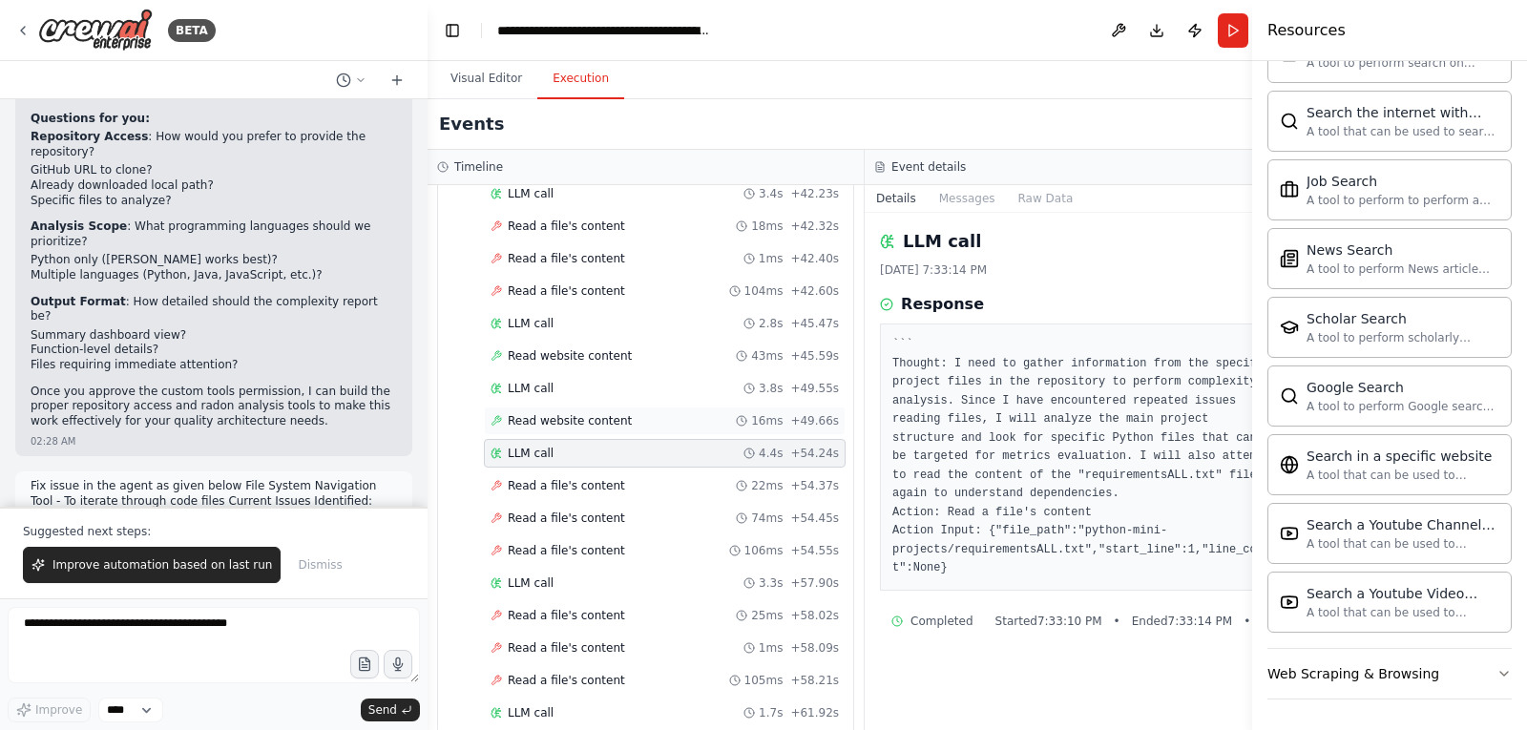
click at [535, 420] on span "Read website content" at bounding box center [570, 420] width 124 height 15
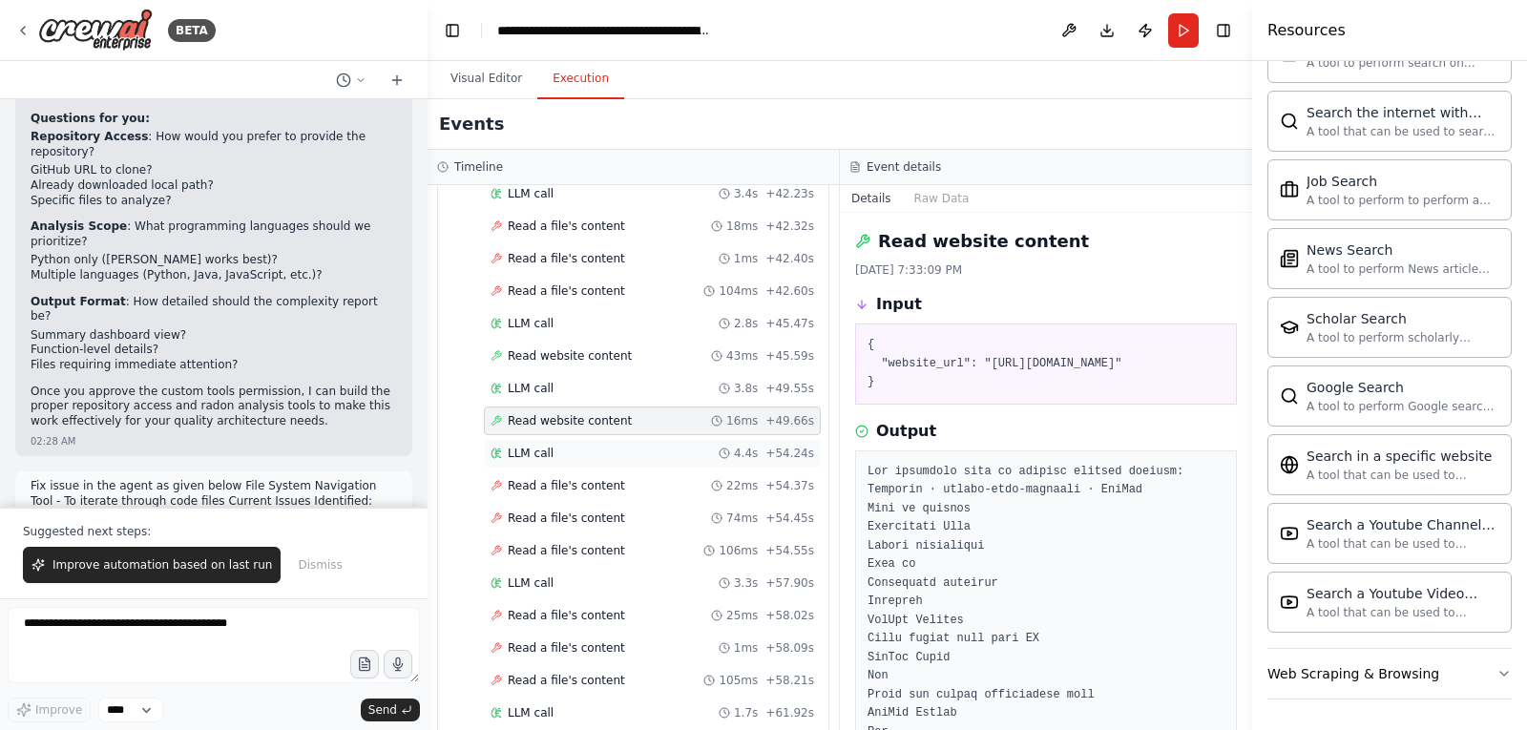
click at [537, 448] on span "LLM call" at bounding box center [531, 453] width 46 height 15
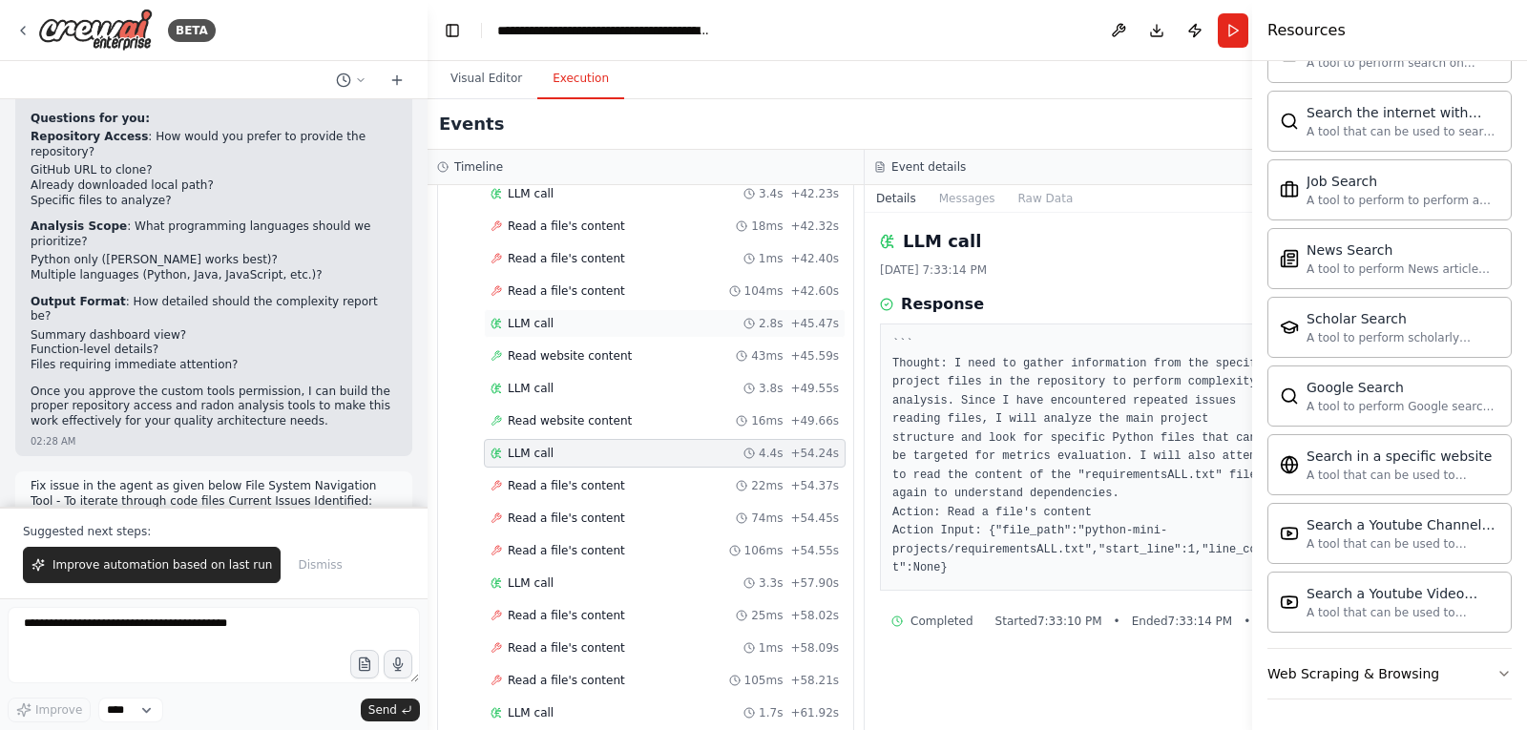
click at [528, 324] on span "LLM call" at bounding box center [531, 323] width 46 height 15
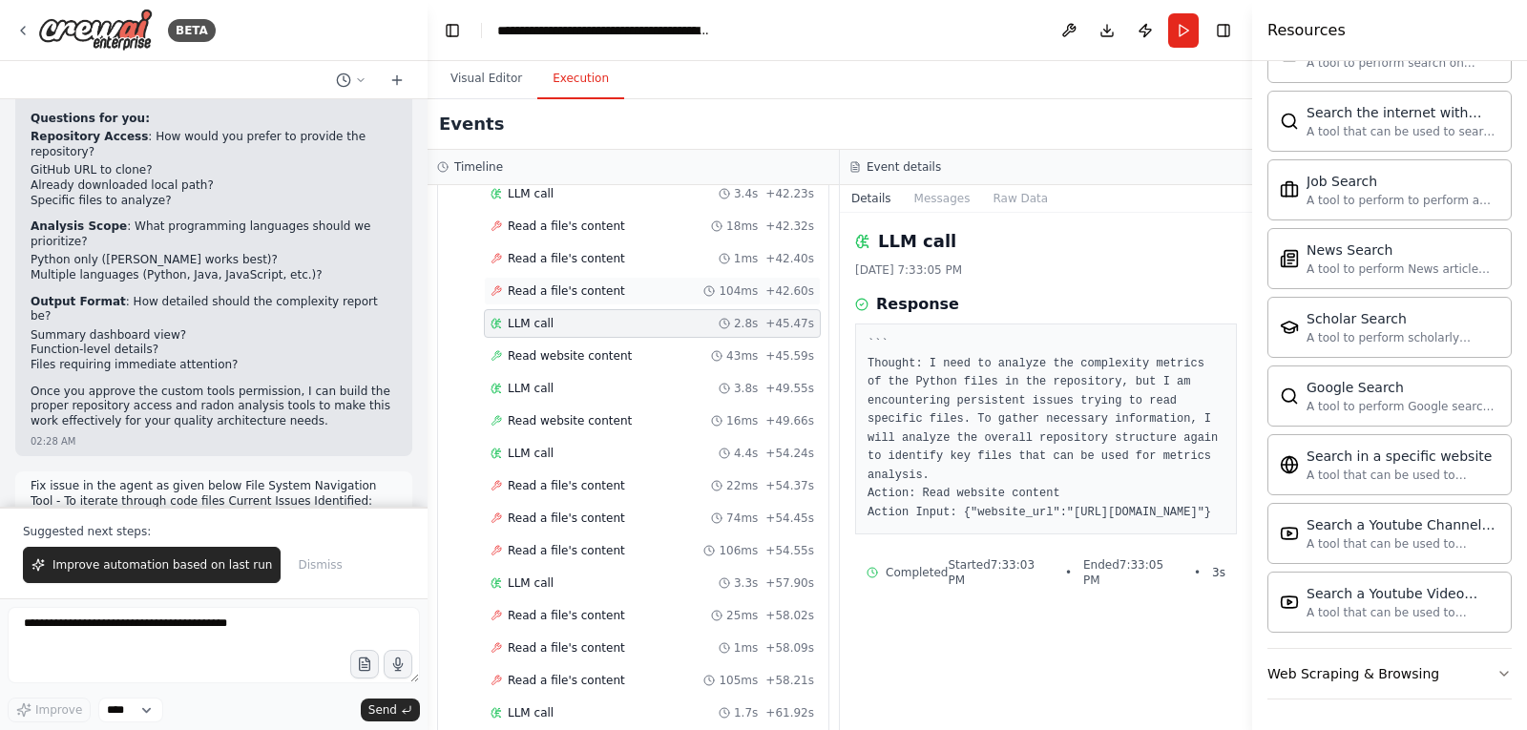
click at [532, 282] on div "Read a file's content 104ms + 42.60s" at bounding box center [652, 291] width 337 height 29
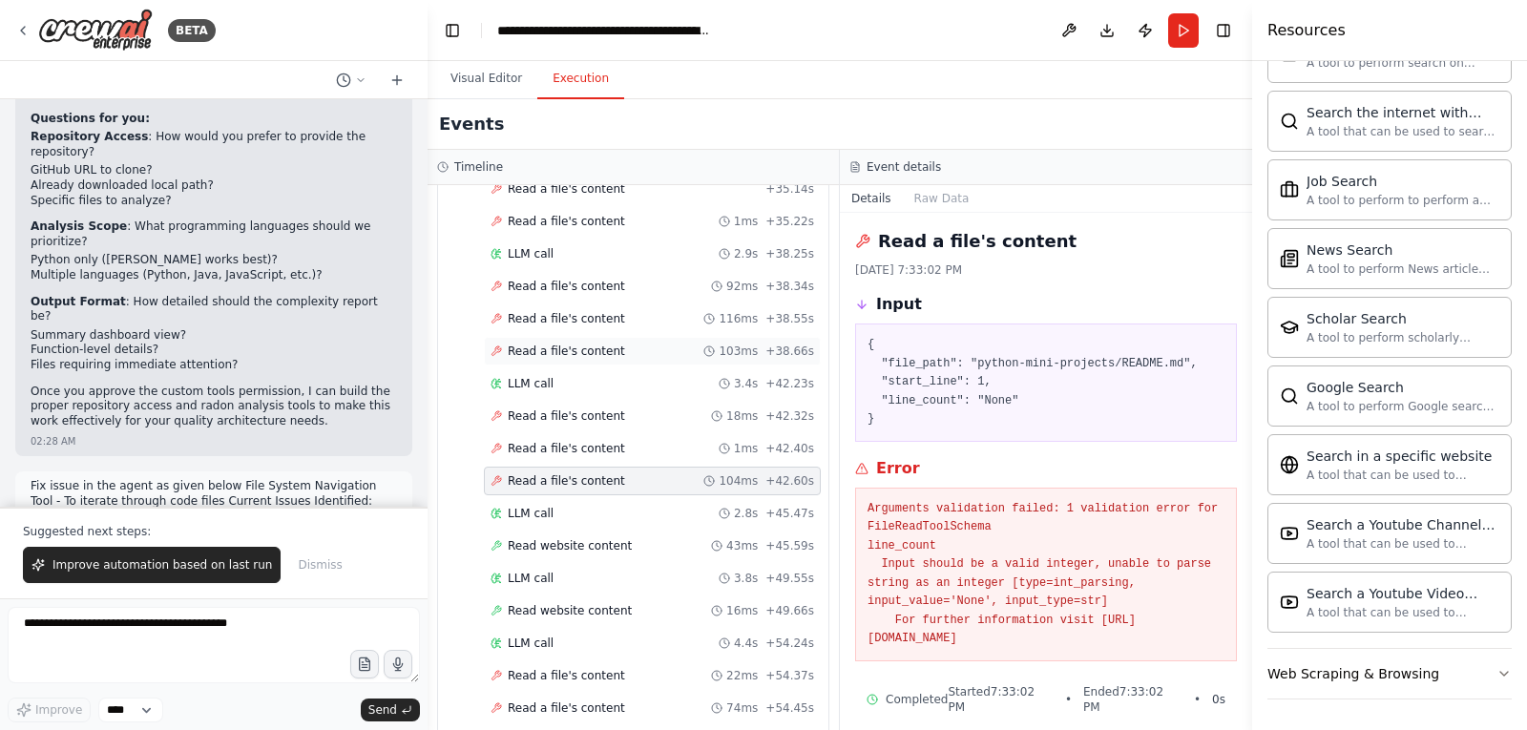
scroll to position [4029, 0]
click at [532, 248] on span "LLM call" at bounding box center [531, 254] width 46 height 15
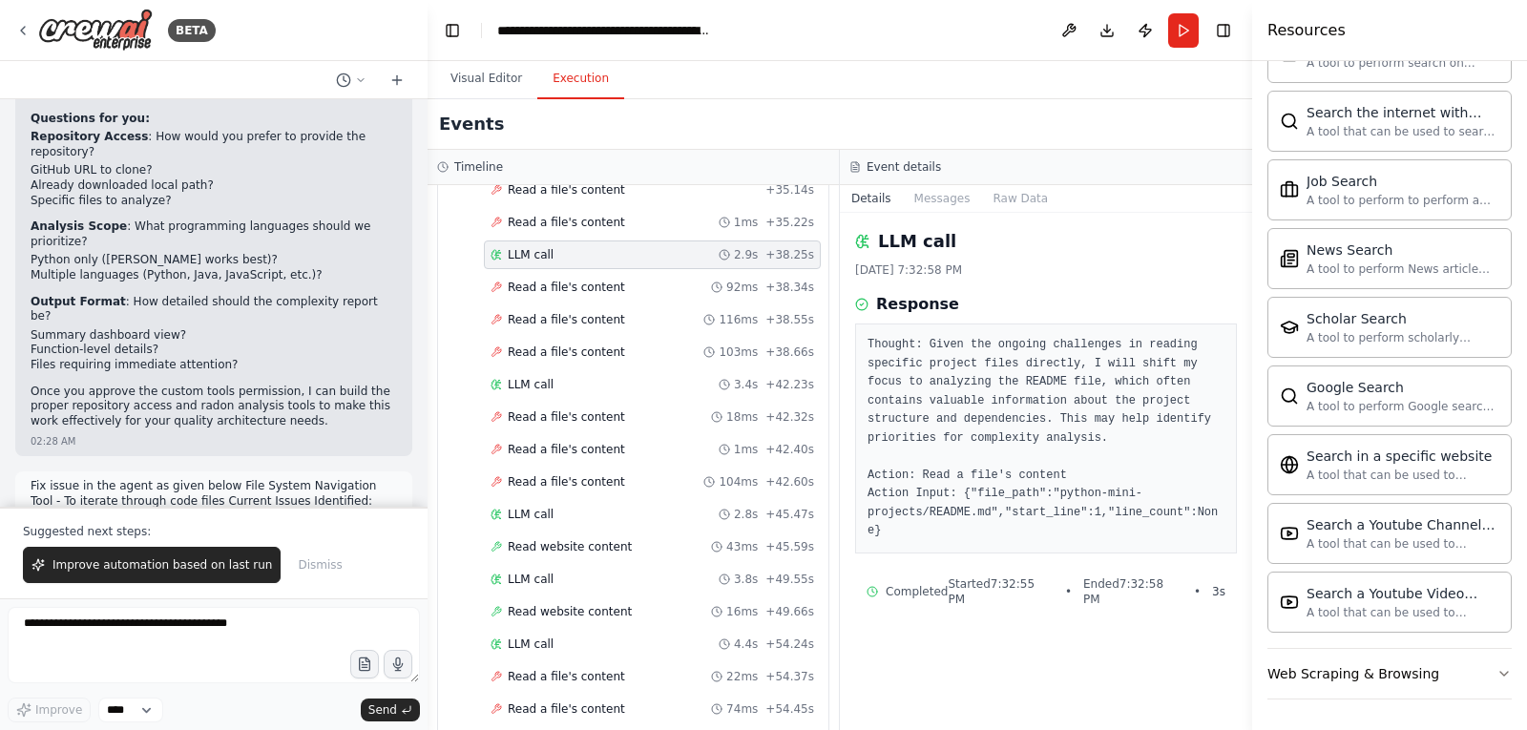
click at [875, 22] on header "**********" at bounding box center [839, 30] width 824 height 61
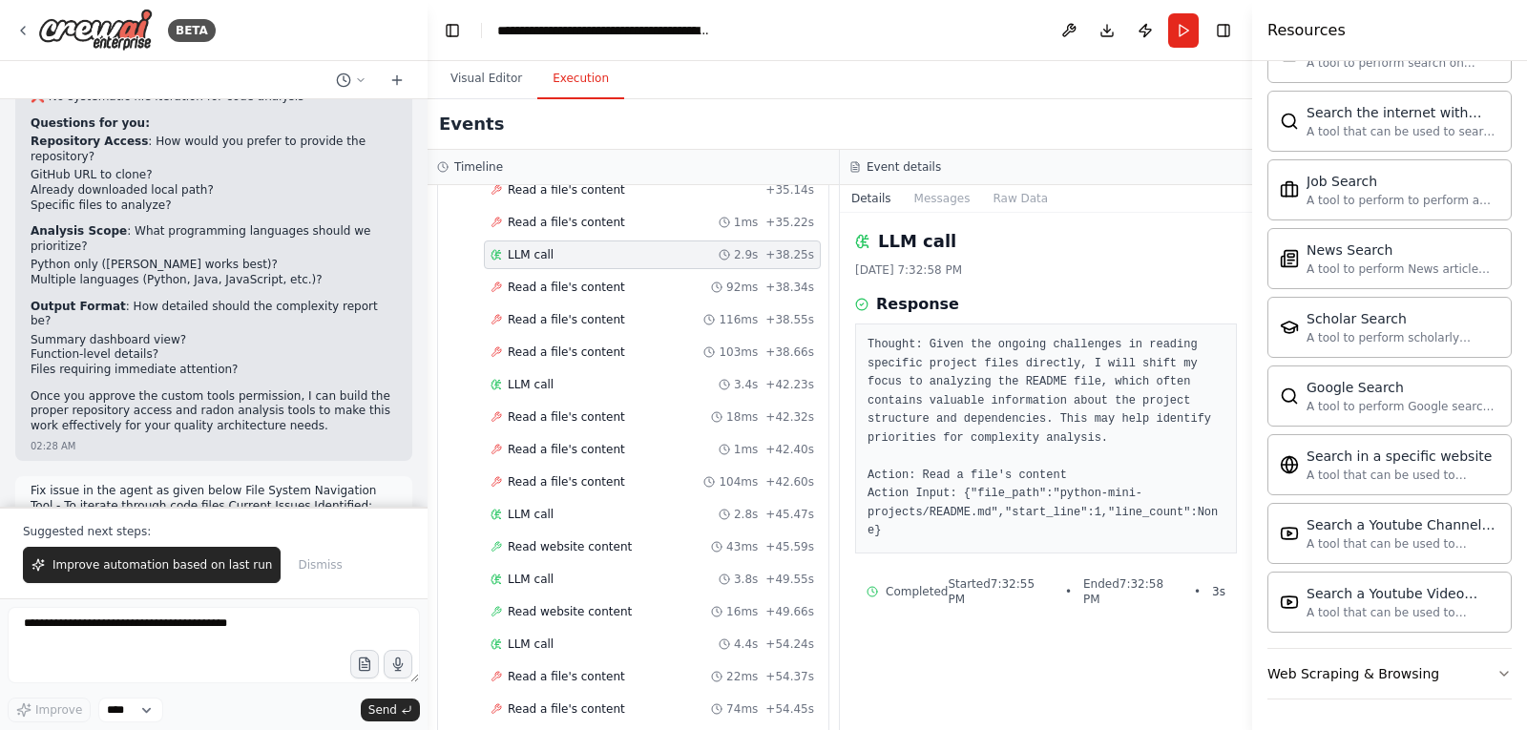
scroll to position [18031, 0]
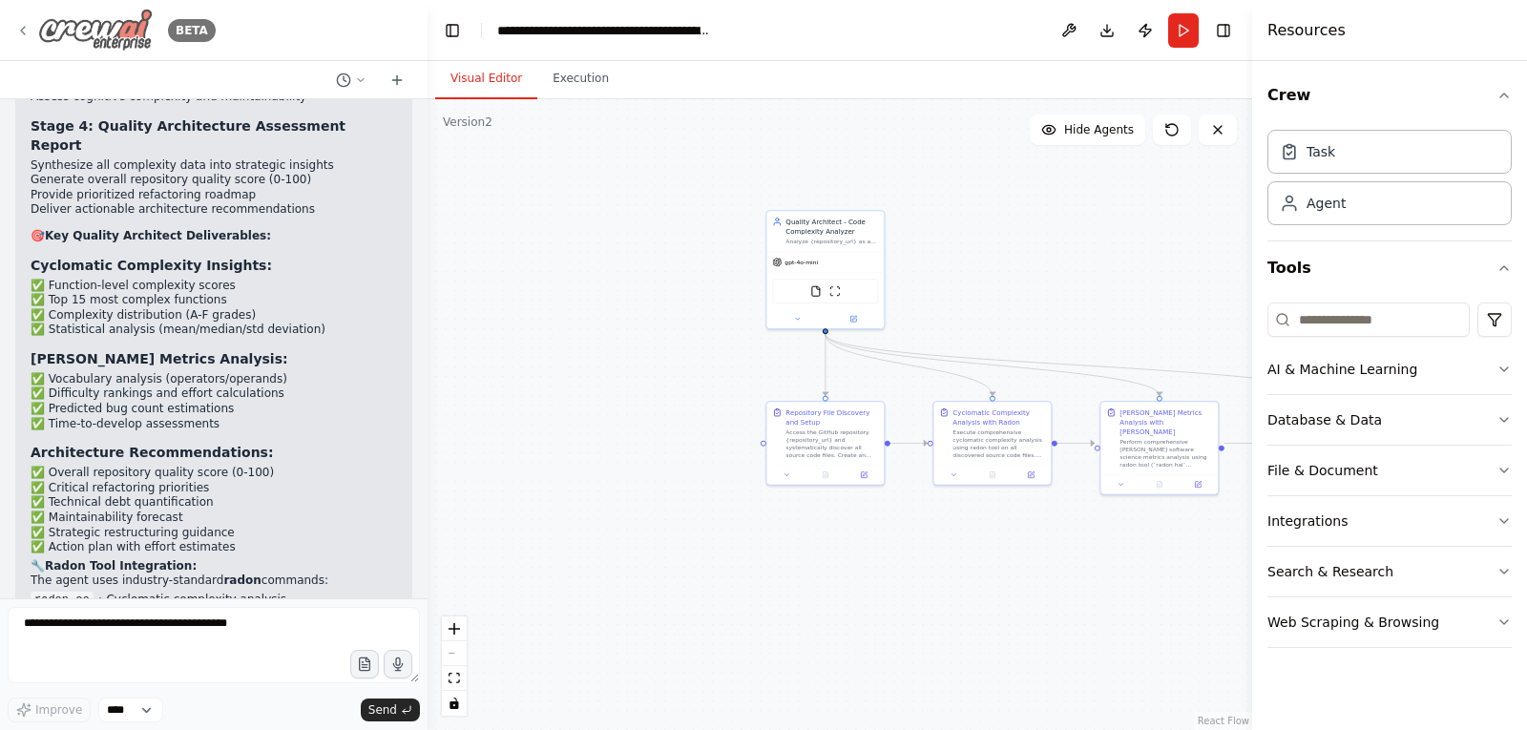
scroll to position [16791, 0]
